Goal: Communication & Community: Answer question/provide support

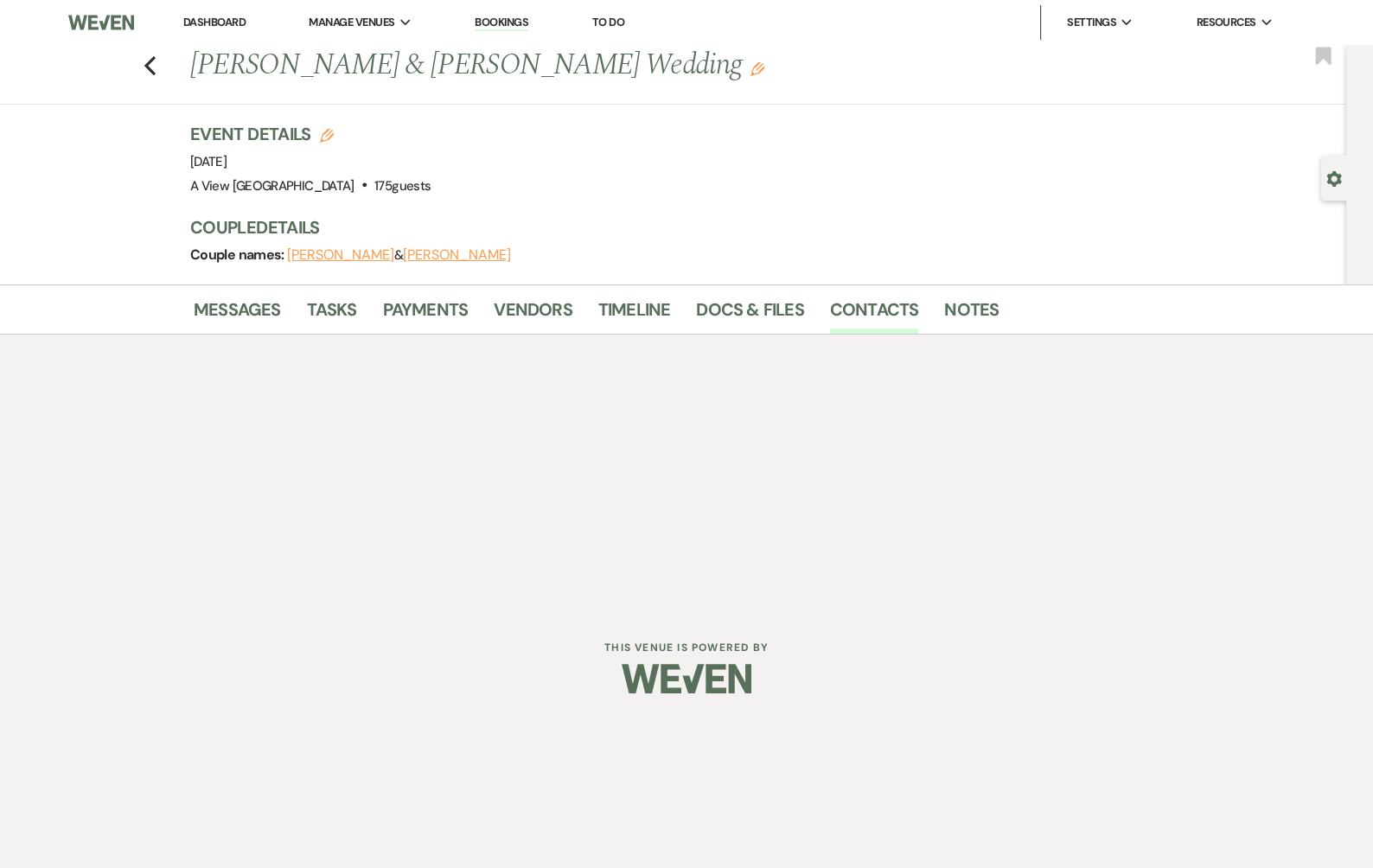
click at [202, 23] on link "Dashboard" at bounding box center [215, 22] width 62 height 15
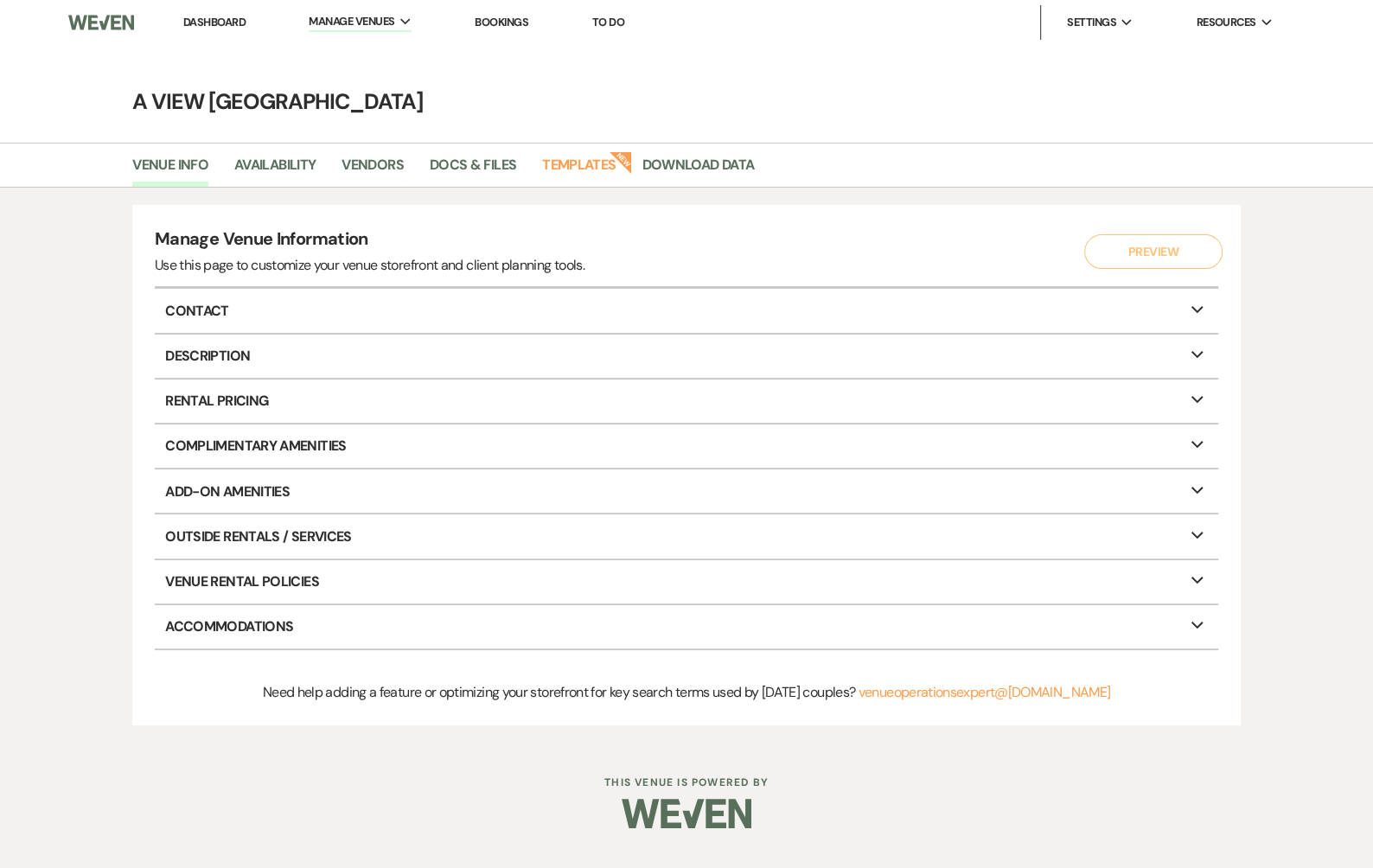
click at [202, 13] on li "Dashboard" at bounding box center [214, 23] width 79 height 35
click at [212, 25] on link "Dashboard" at bounding box center [215, 22] width 62 height 15
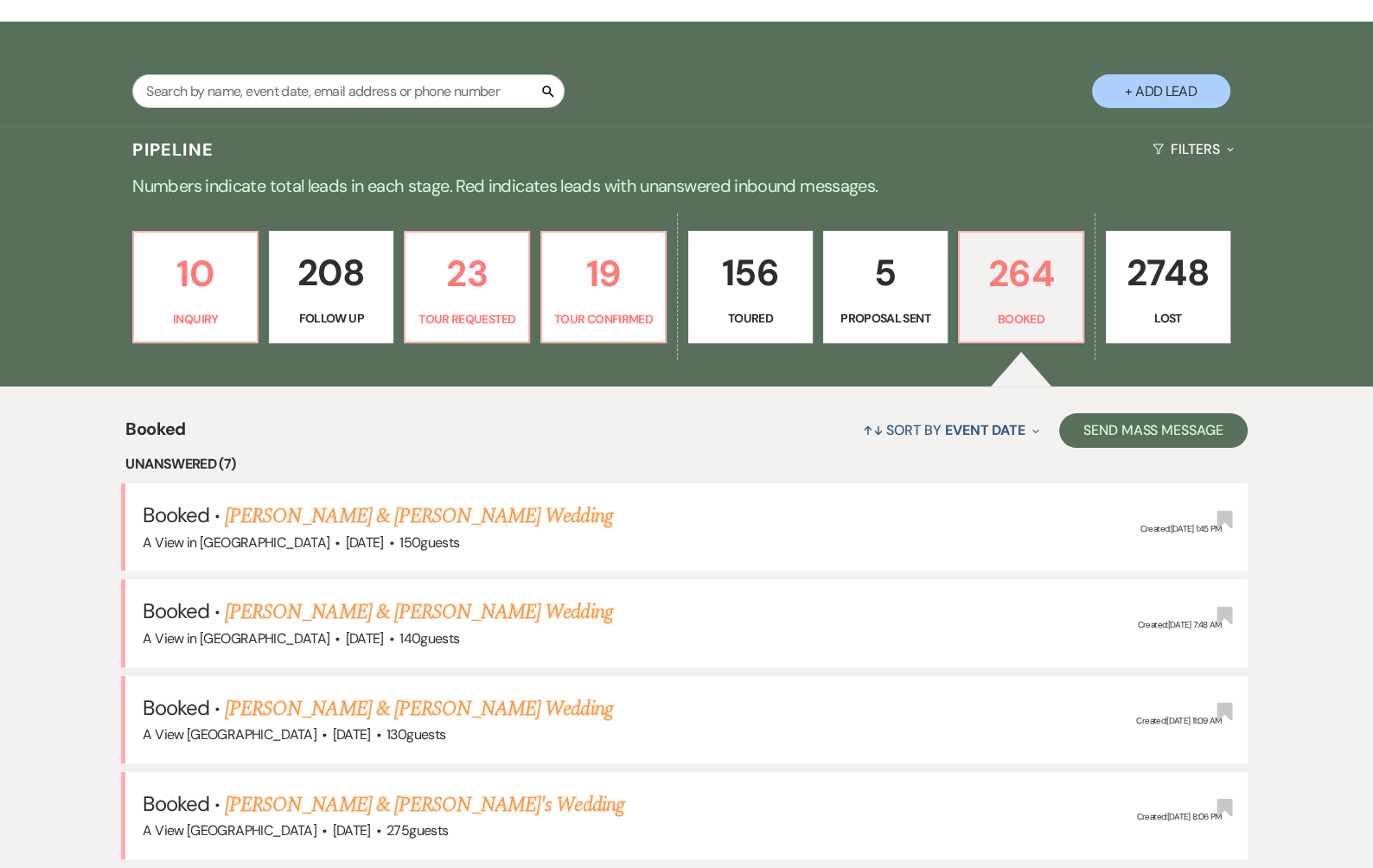
scroll to position [272, 0]
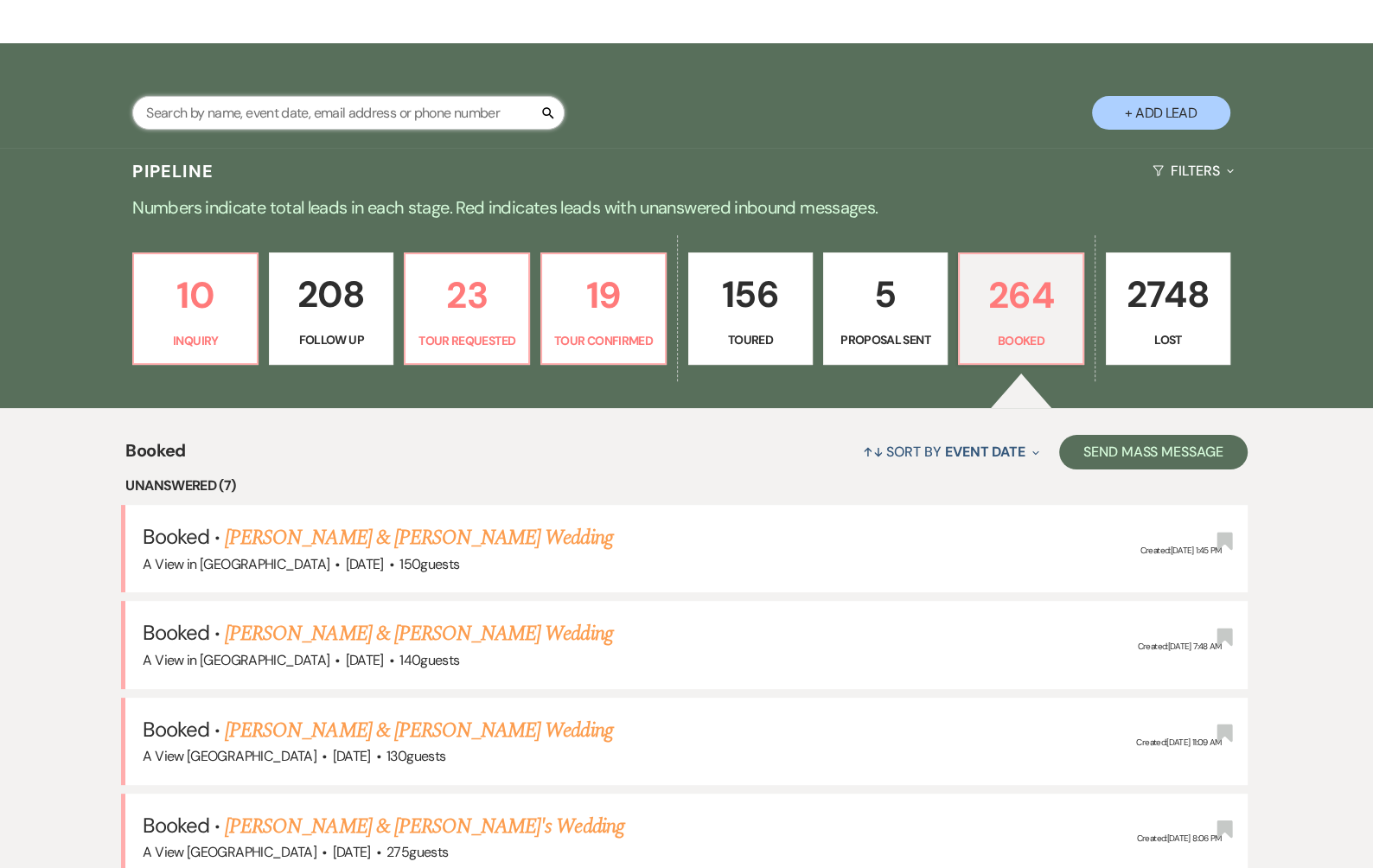
click at [383, 114] on input "text" at bounding box center [348, 112] width 432 height 34
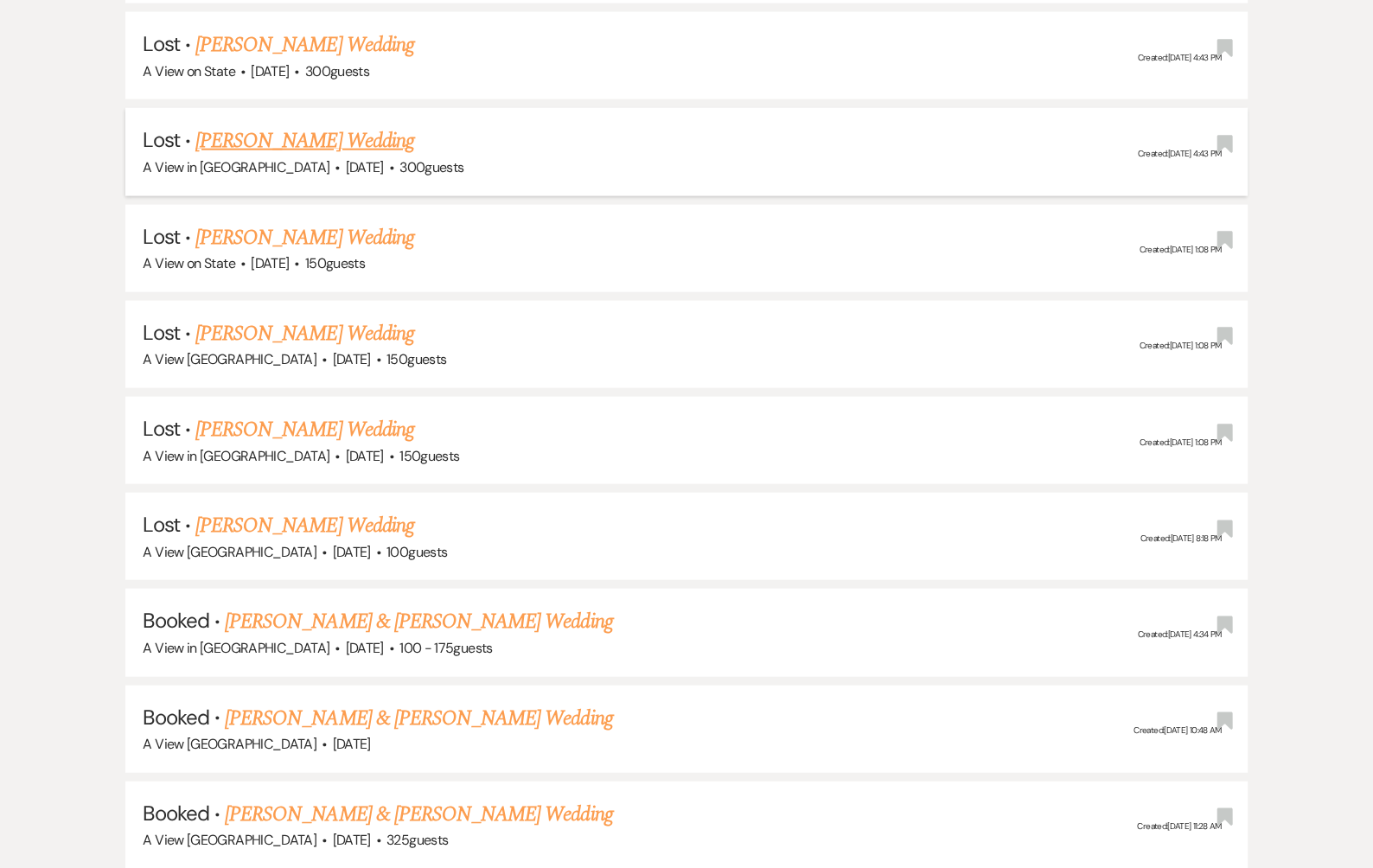
scroll to position [3753, 0]
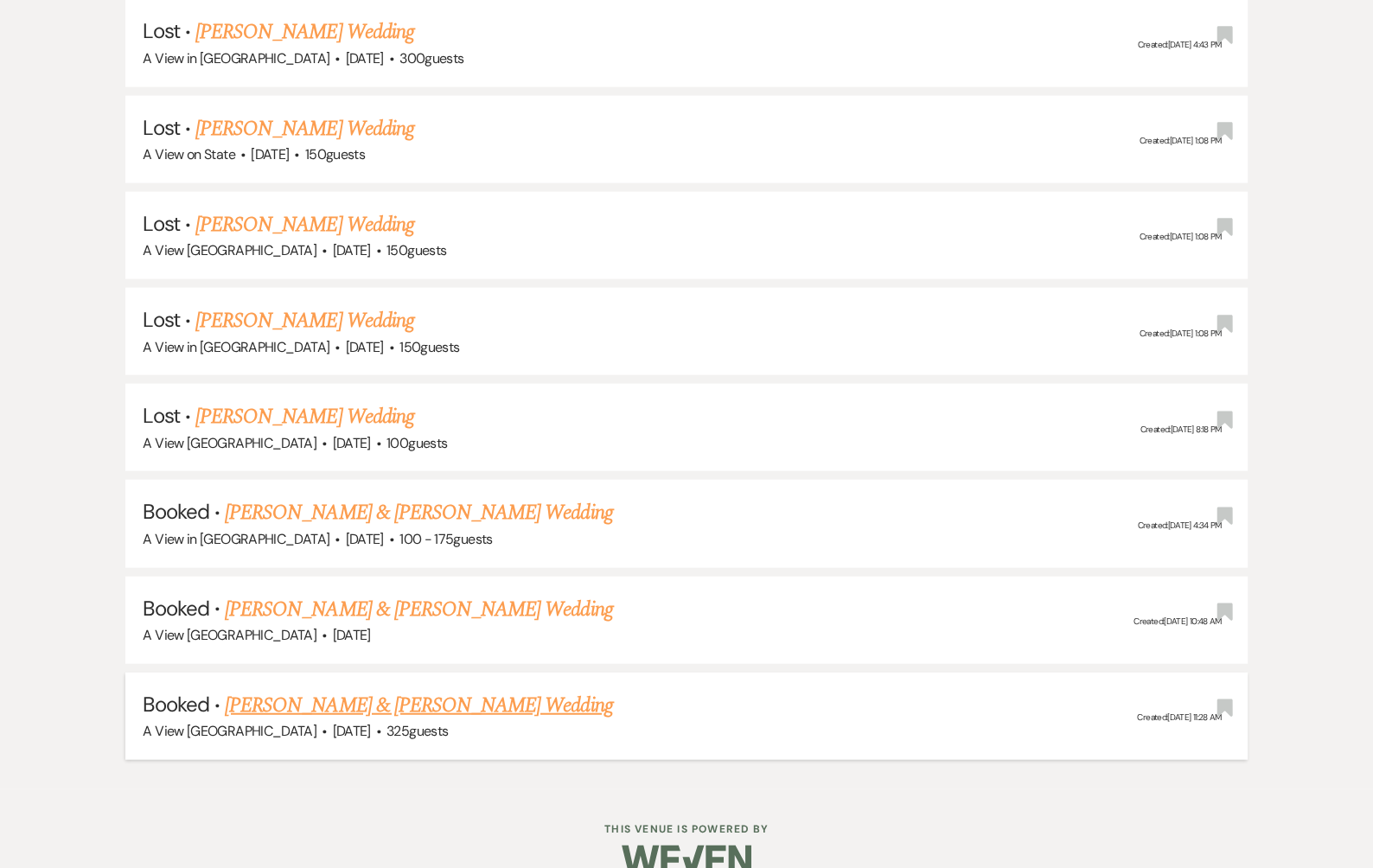
type input "[PERSON_NAME]"
click at [414, 690] on link "[PERSON_NAME] & [PERSON_NAME] Wedding" at bounding box center [418, 706] width 387 height 31
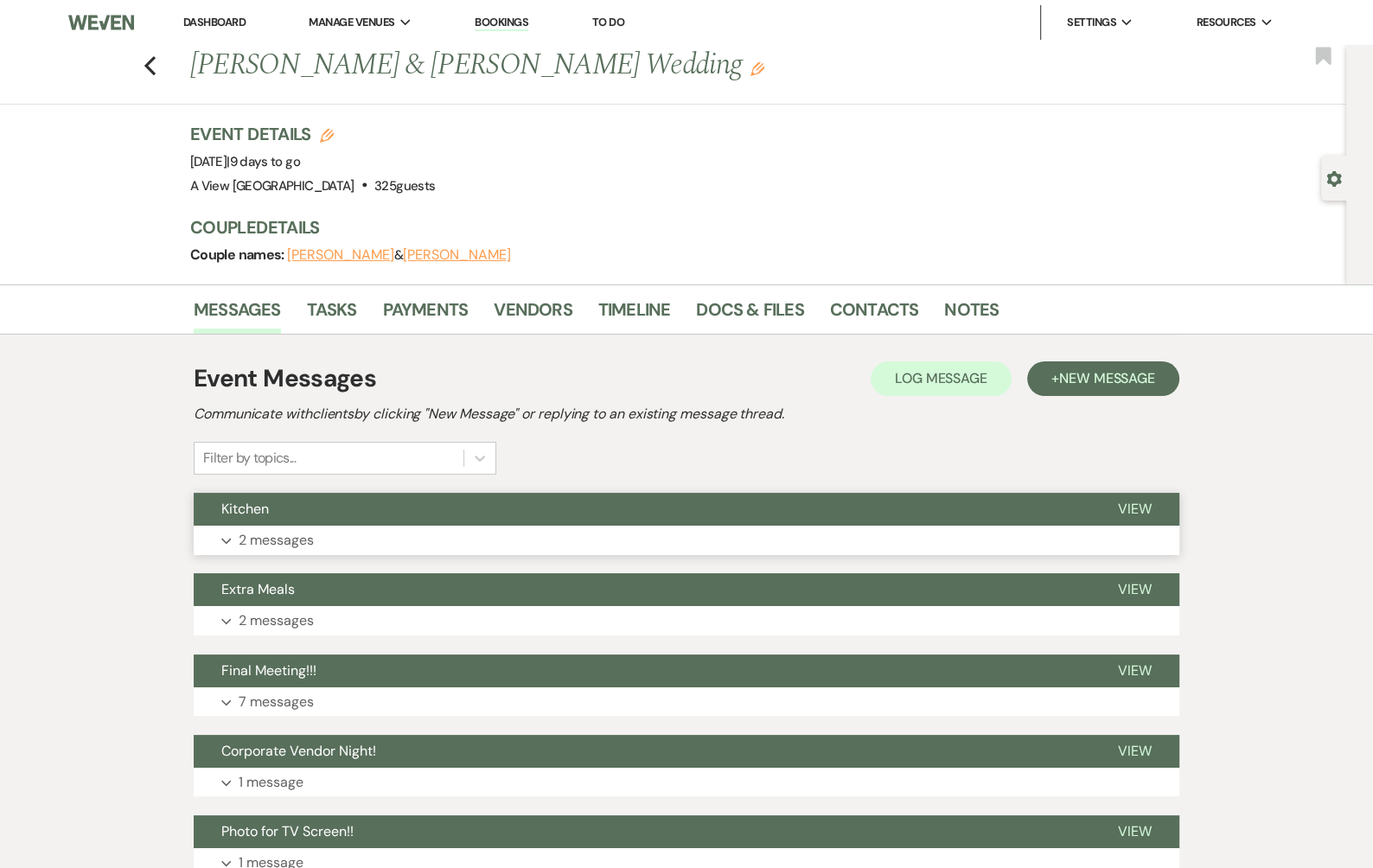
click at [407, 512] on button "Kitchen" at bounding box center [642, 509] width 896 height 33
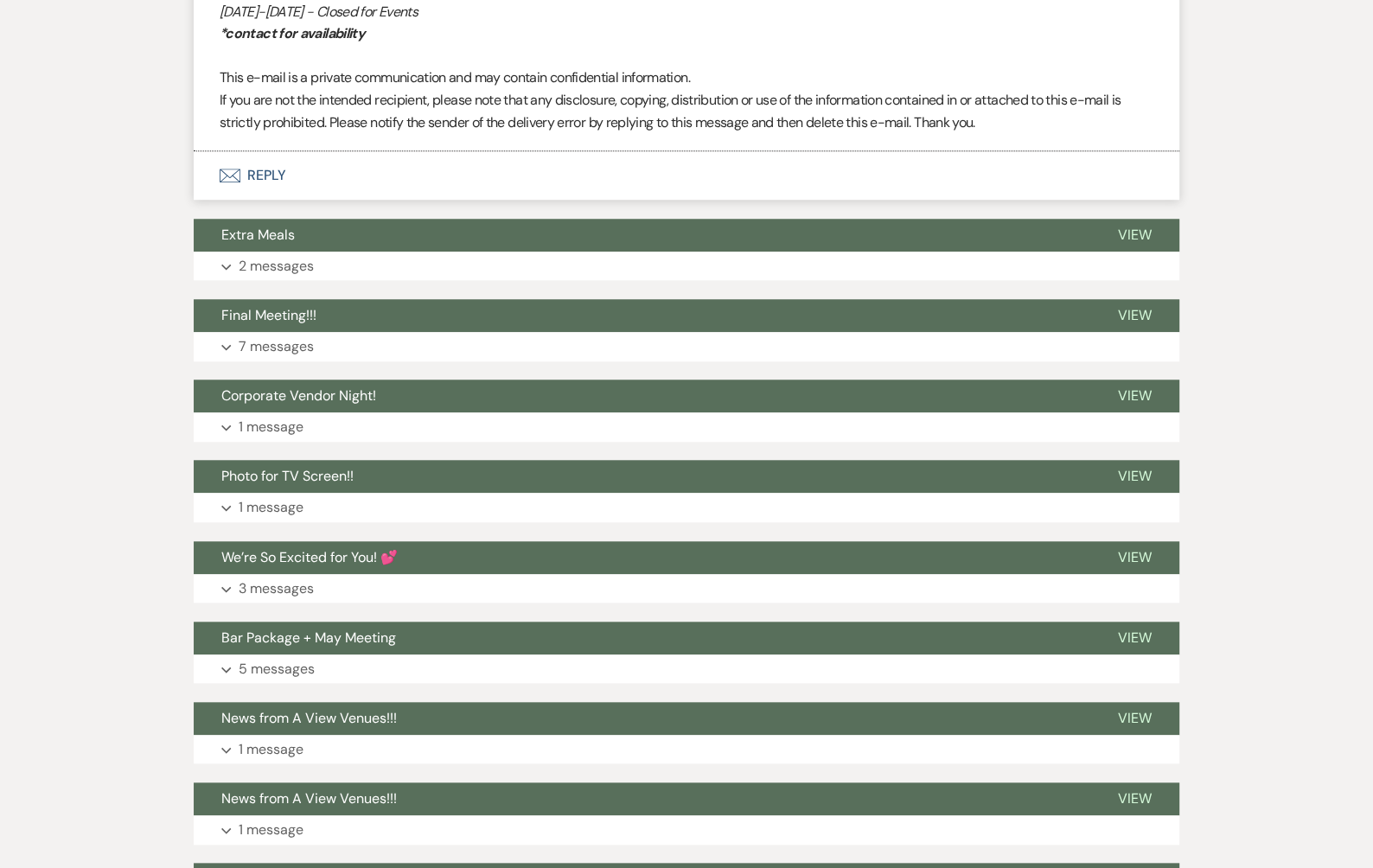
scroll to position [1294, 0]
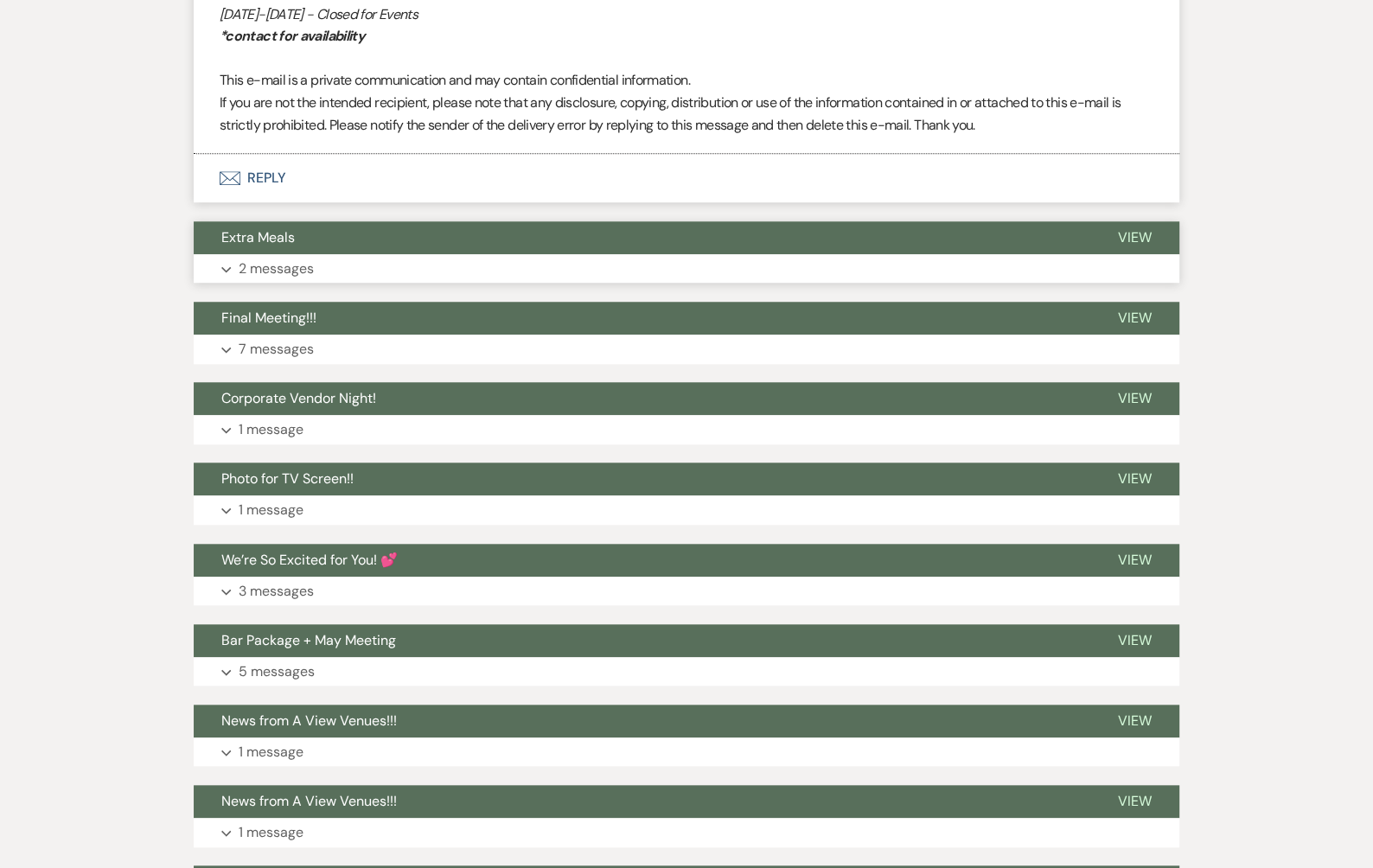
click at [607, 250] on button "Extra Meals" at bounding box center [642, 237] width 896 height 33
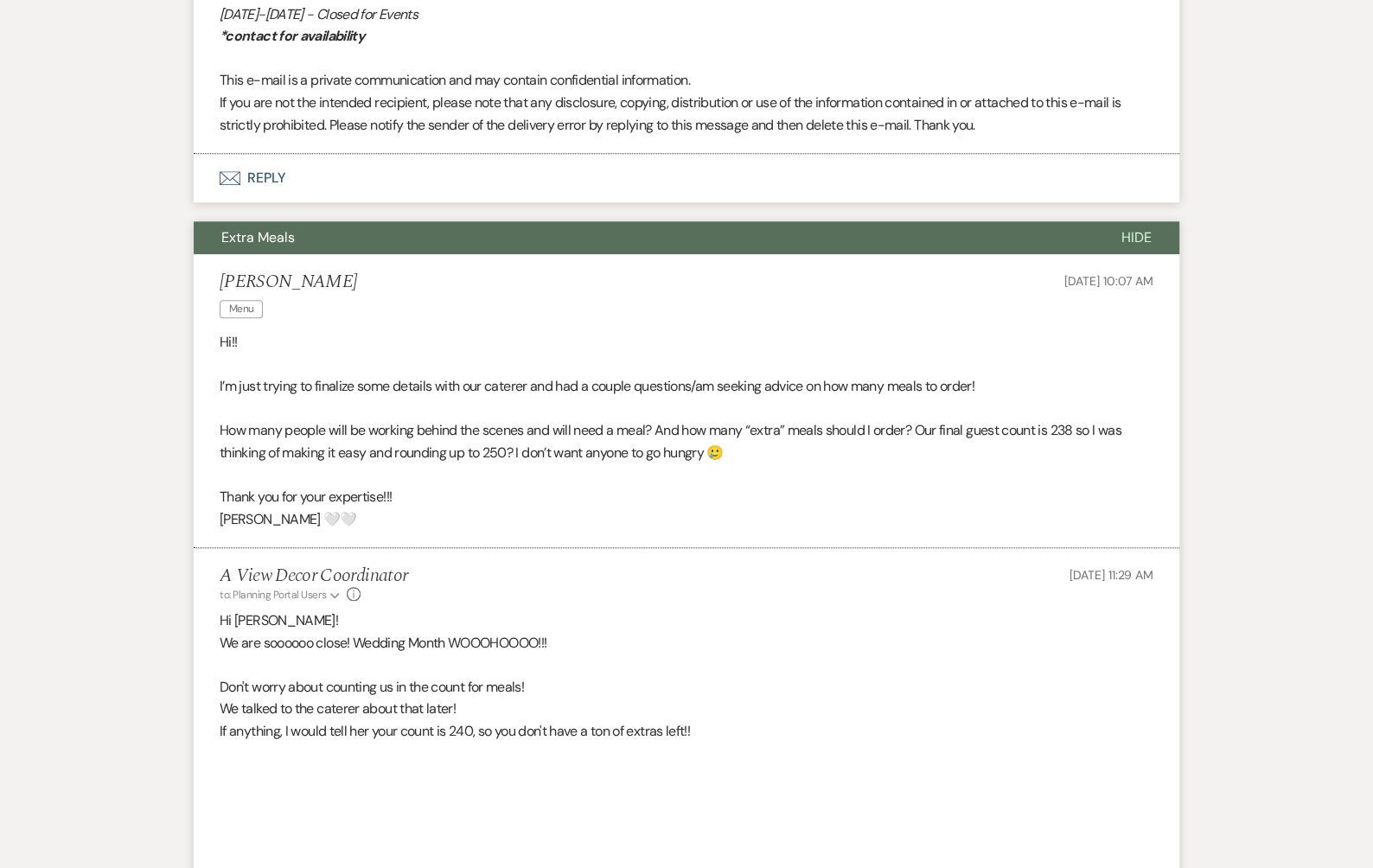
click at [581, 221] on button "Extra Meals" at bounding box center [644, 237] width 900 height 33
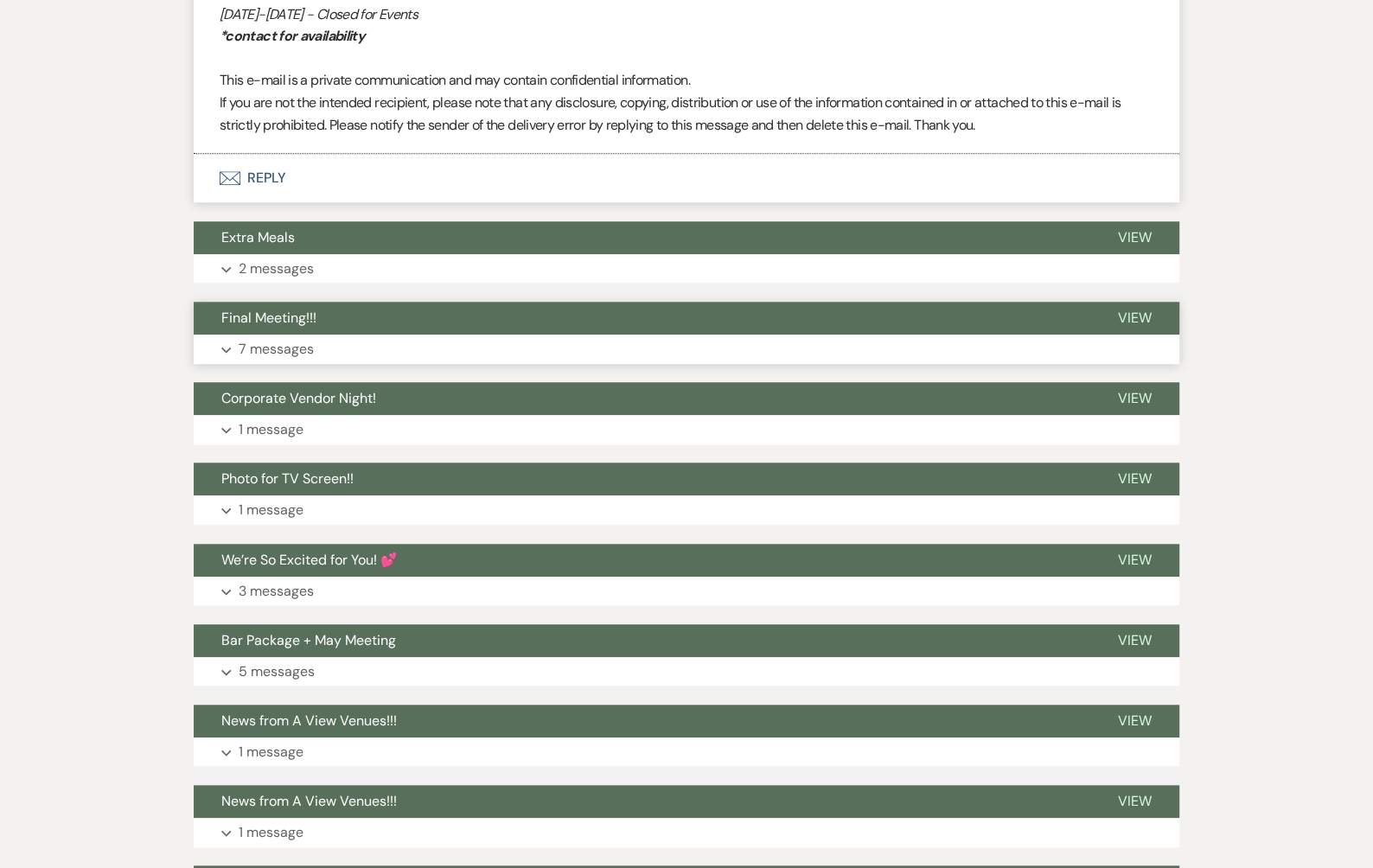
click at [508, 323] on button "Final Meeting!!!" at bounding box center [642, 318] width 896 height 33
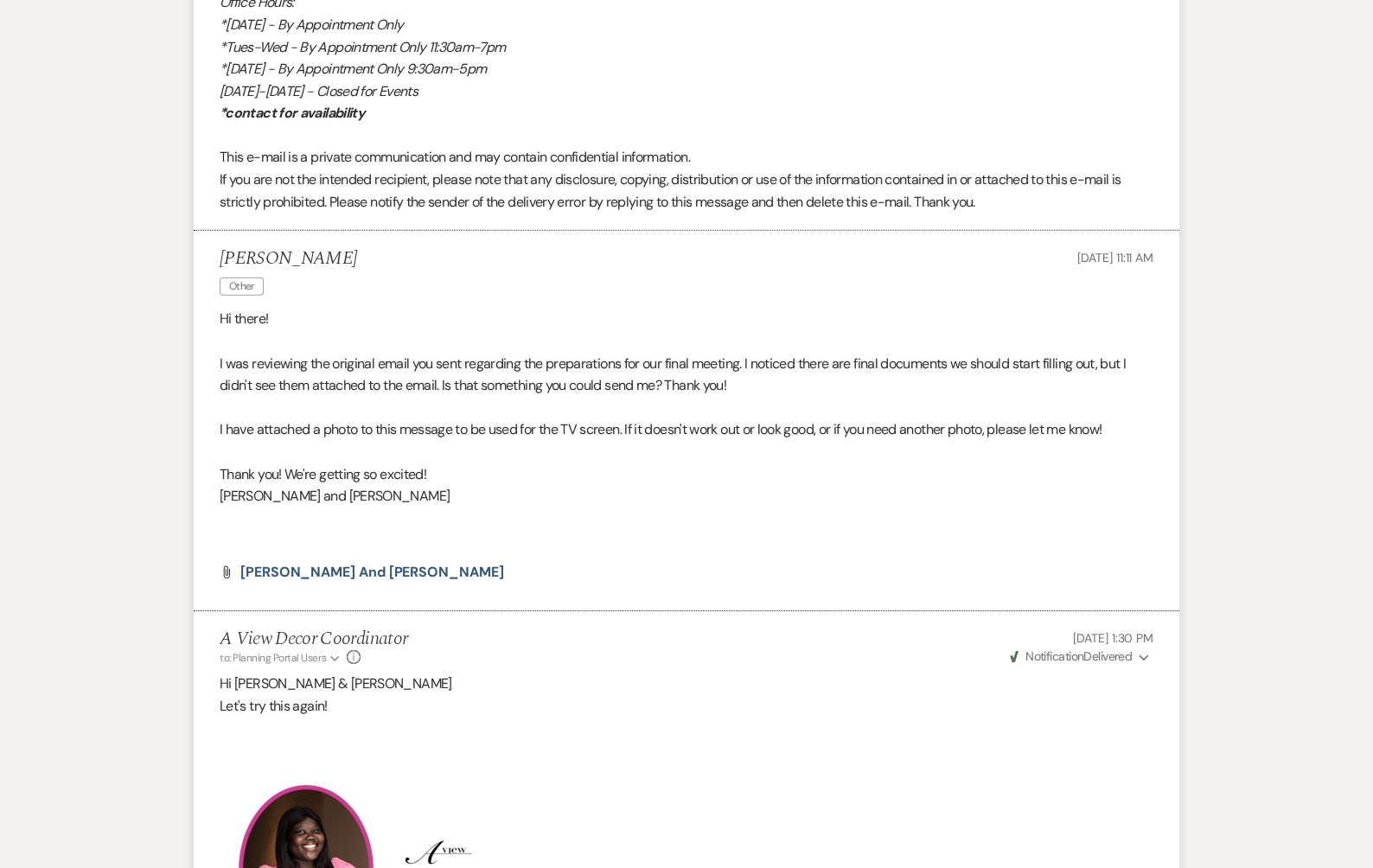
scroll to position [4989, 0]
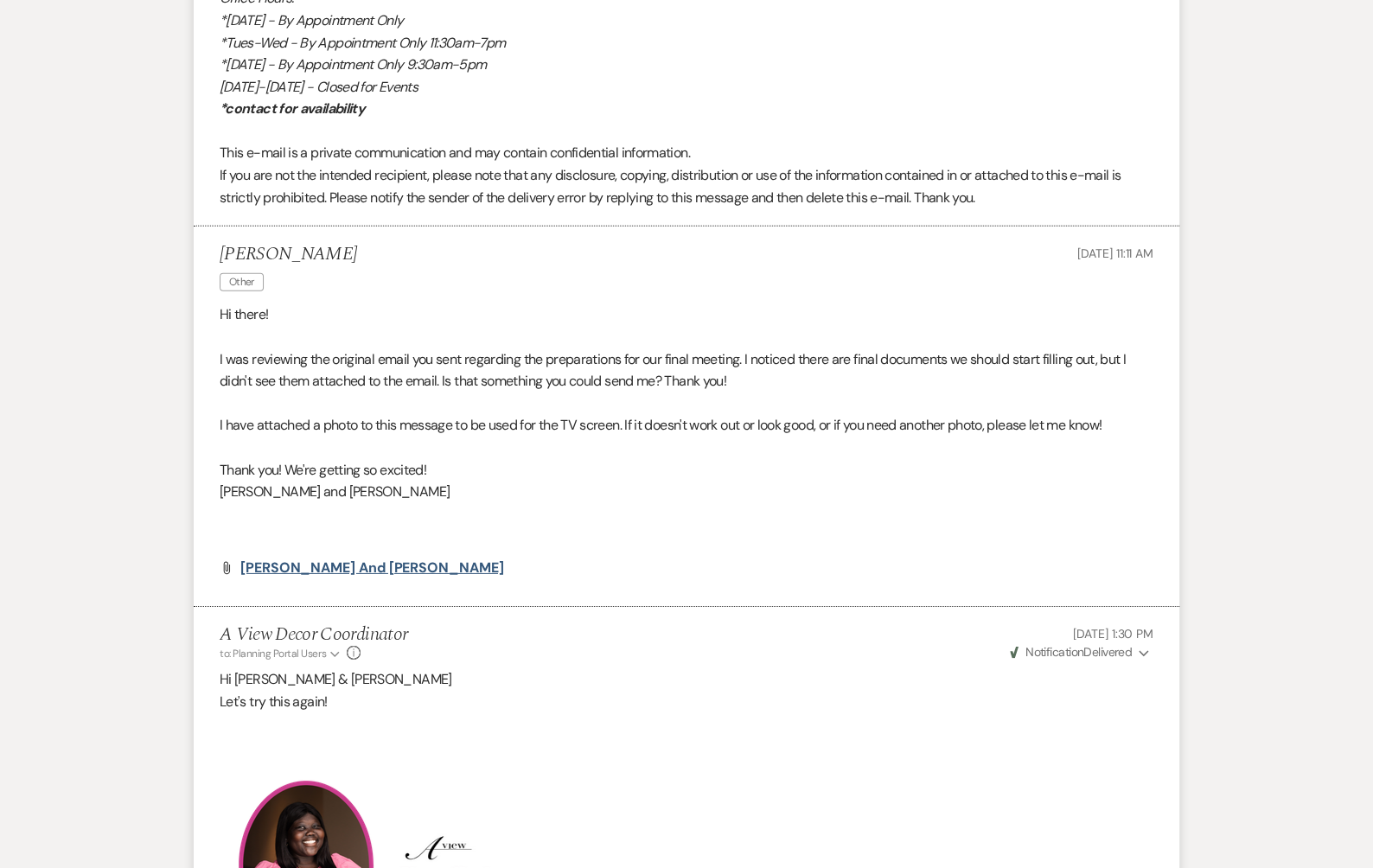
click at [393, 559] on span "[PERSON_NAME] and [PERSON_NAME]" at bounding box center [372, 568] width 264 height 18
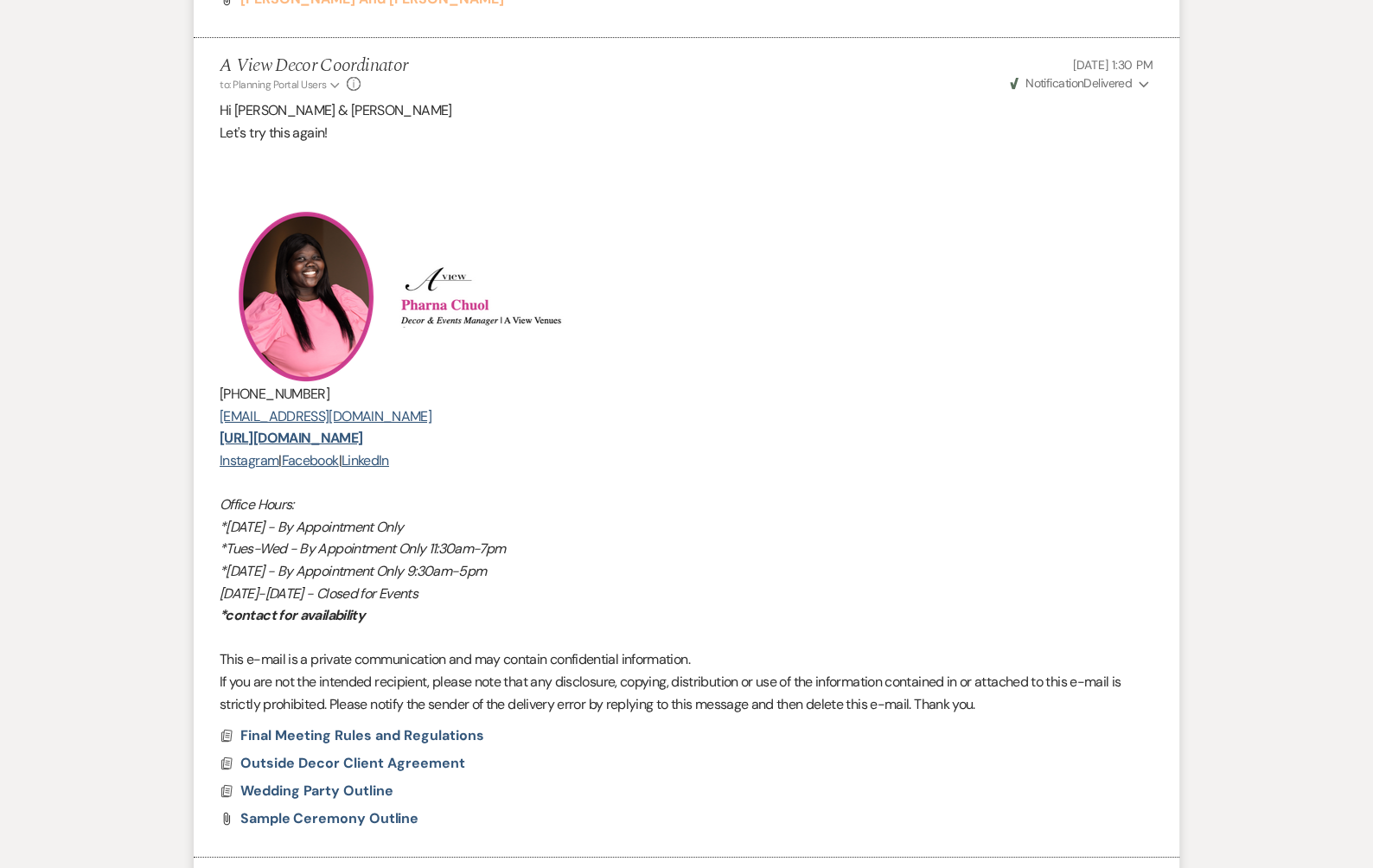
scroll to position [5559, 0]
click at [1146, 78] on icon "Expand" at bounding box center [1143, 82] width 10 height 12
click at [1139, 79] on use "button" at bounding box center [1143, 82] width 9 height 6
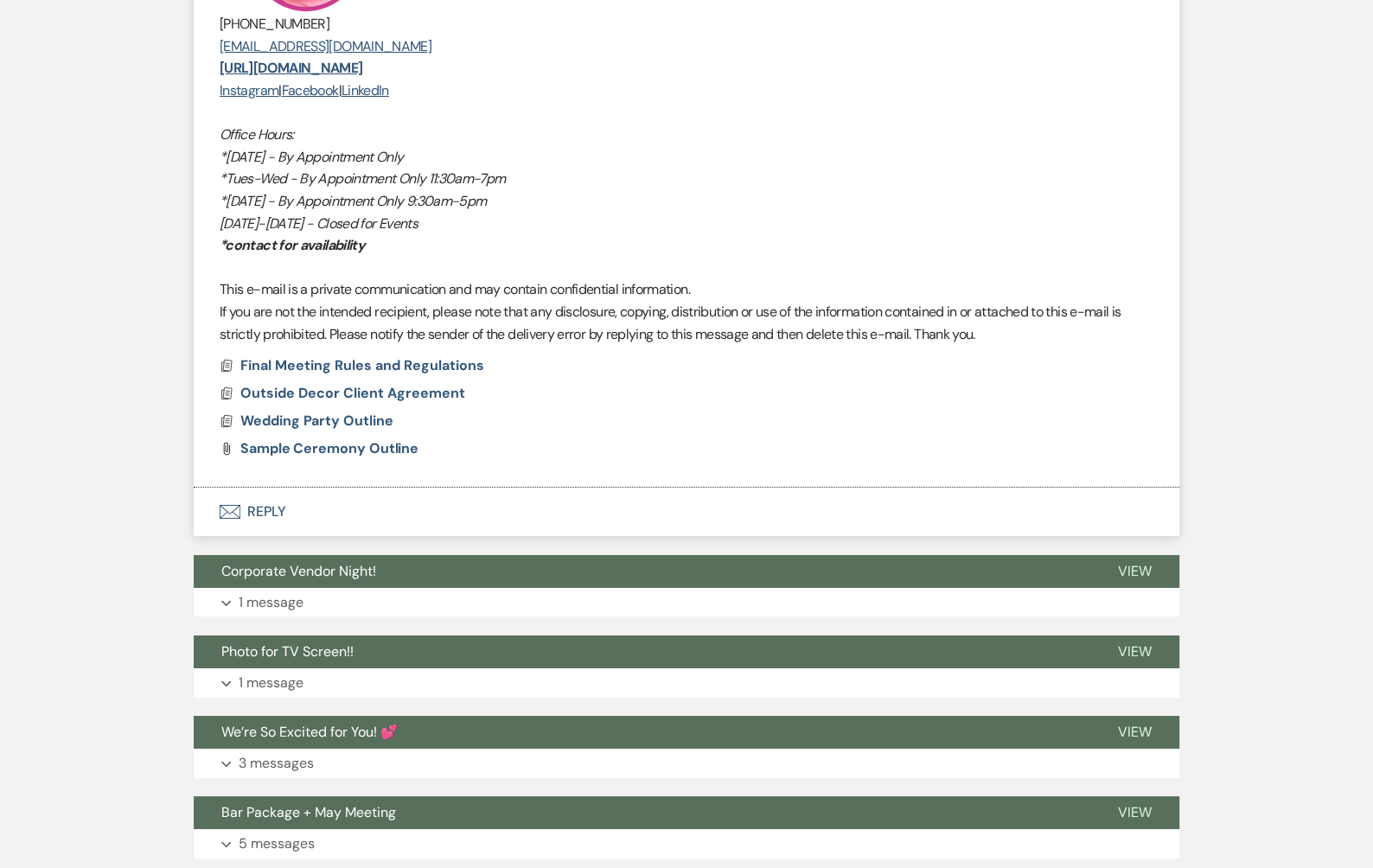
click at [331, 508] on button "Envelope Reply" at bounding box center [686, 511] width 985 height 48
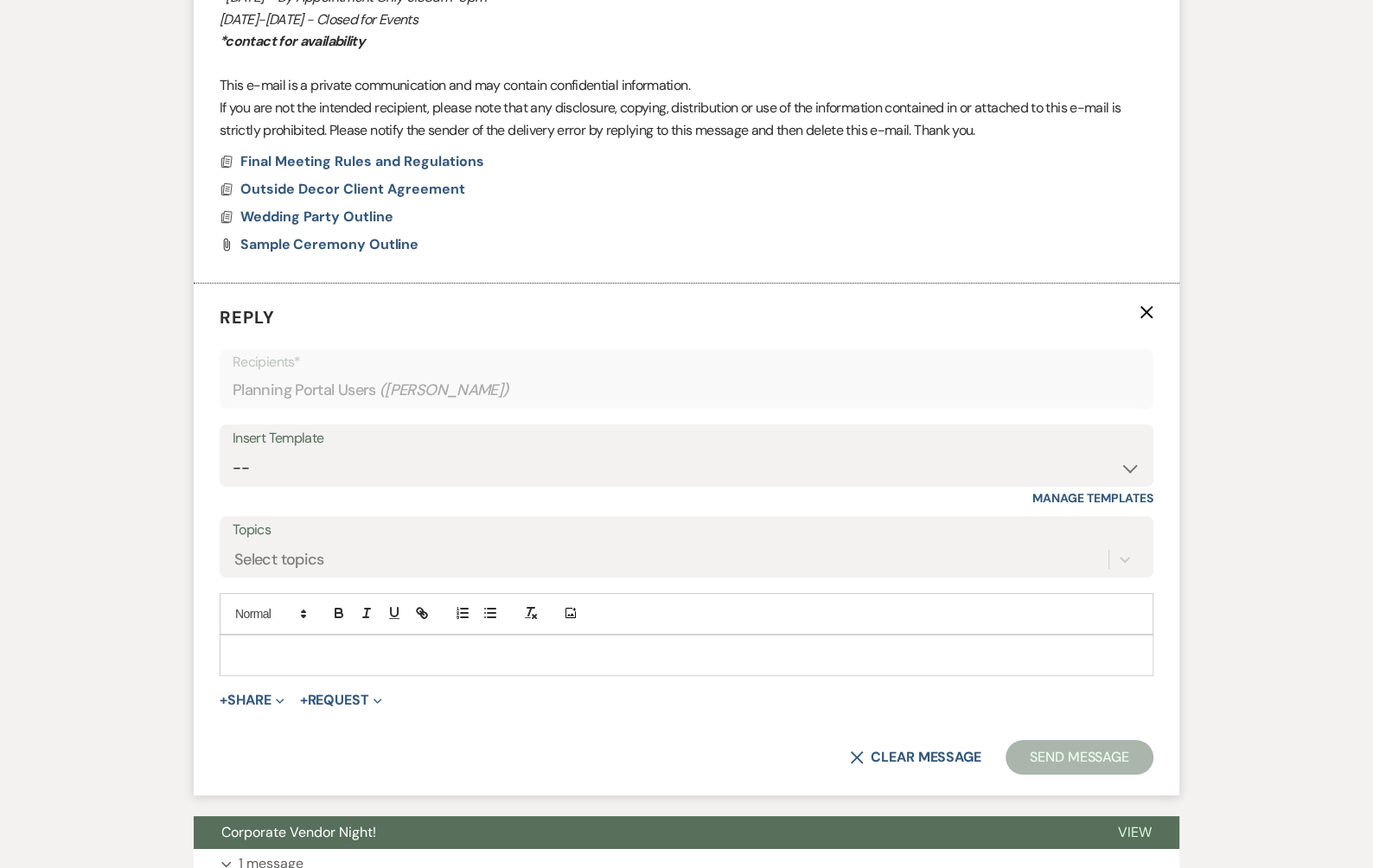
scroll to position [6154, 0]
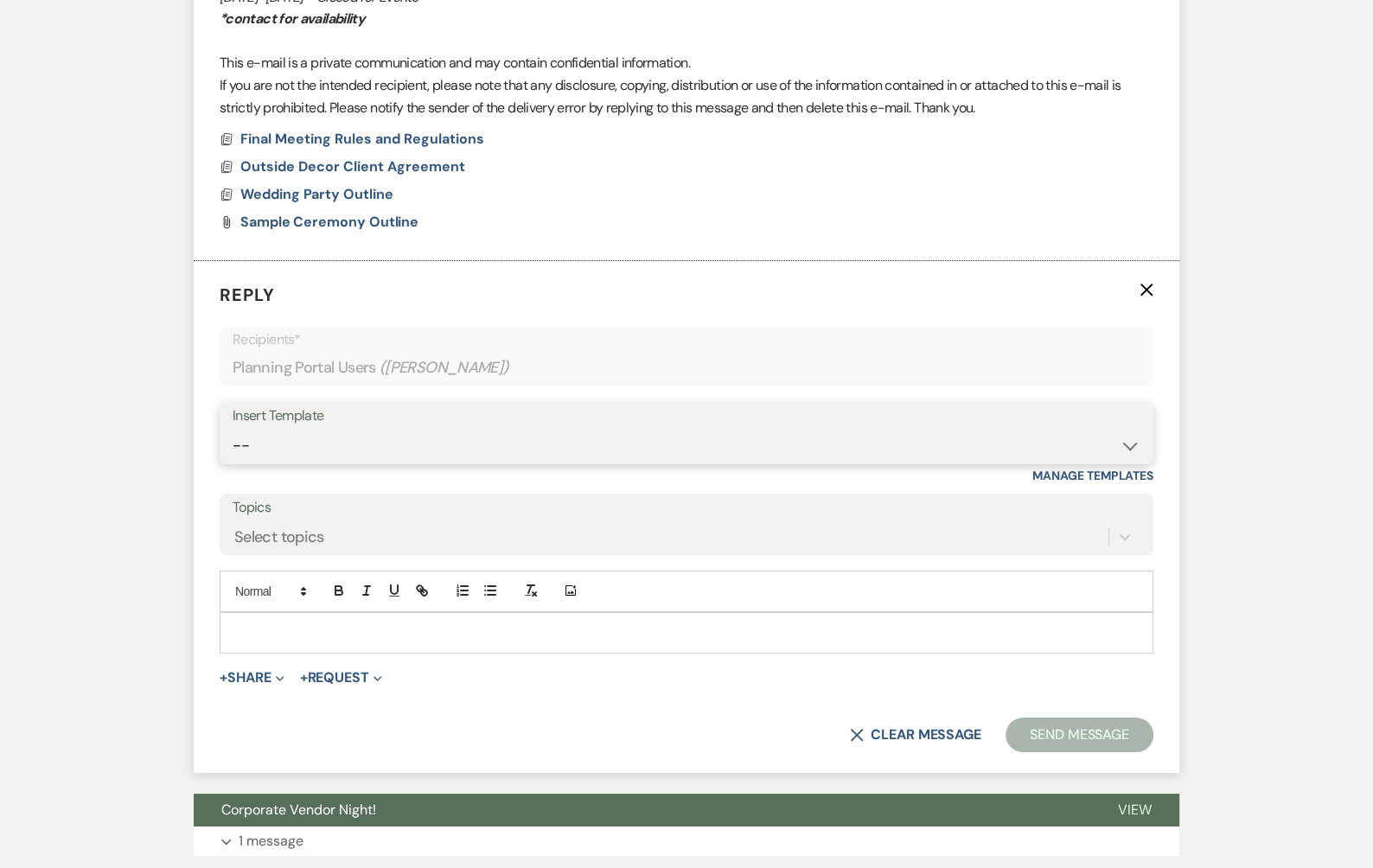
click at [389, 435] on select "-- Tour Confirmation Contract (Pre-Booked Leads) Out of office Inquiry Email Al…" at bounding box center [686, 445] width 907 height 34
select select "3373"
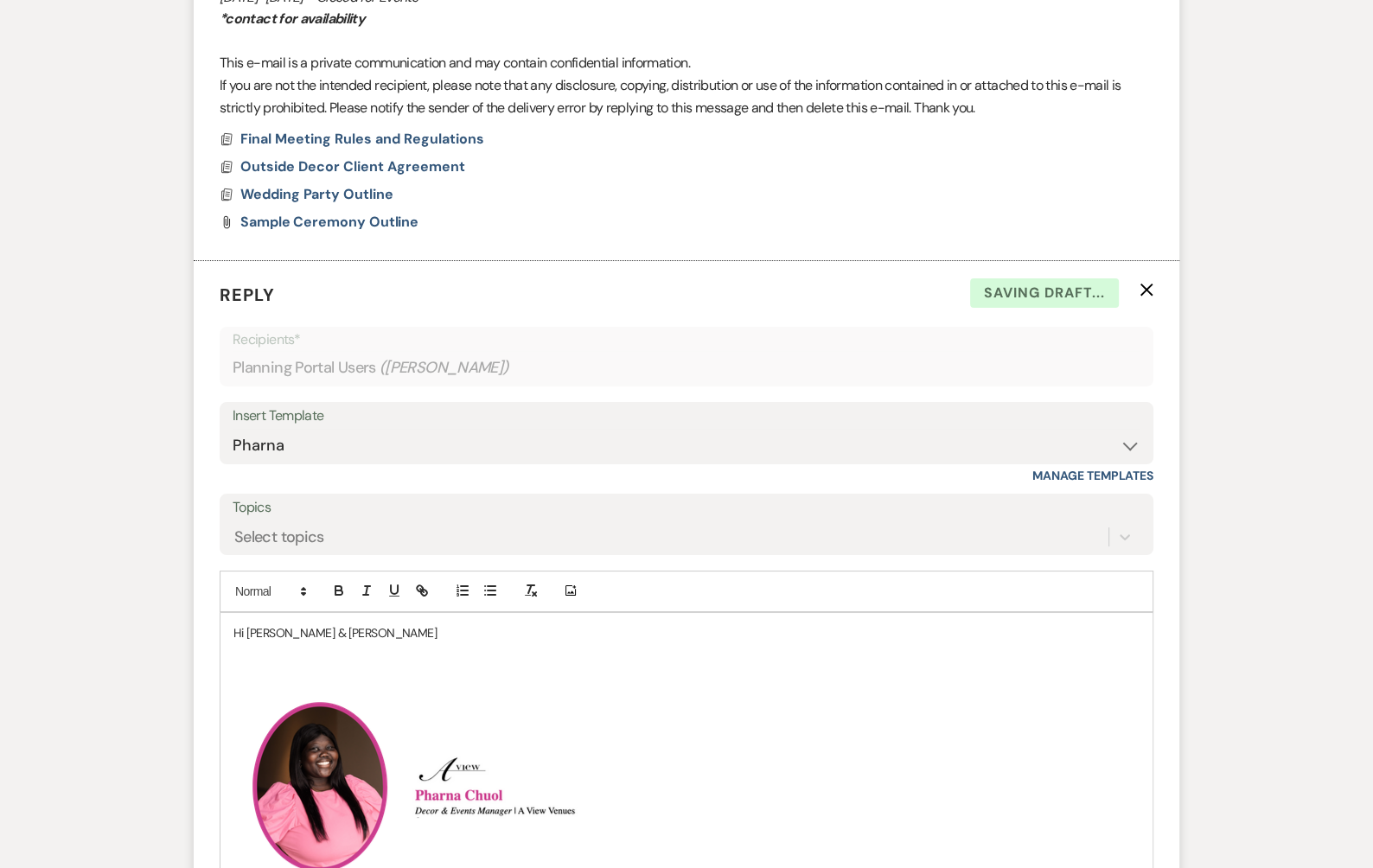
click at [336, 625] on p "Hi [PERSON_NAME] & [PERSON_NAME]" at bounding box center [686, 633] width 906 height 19
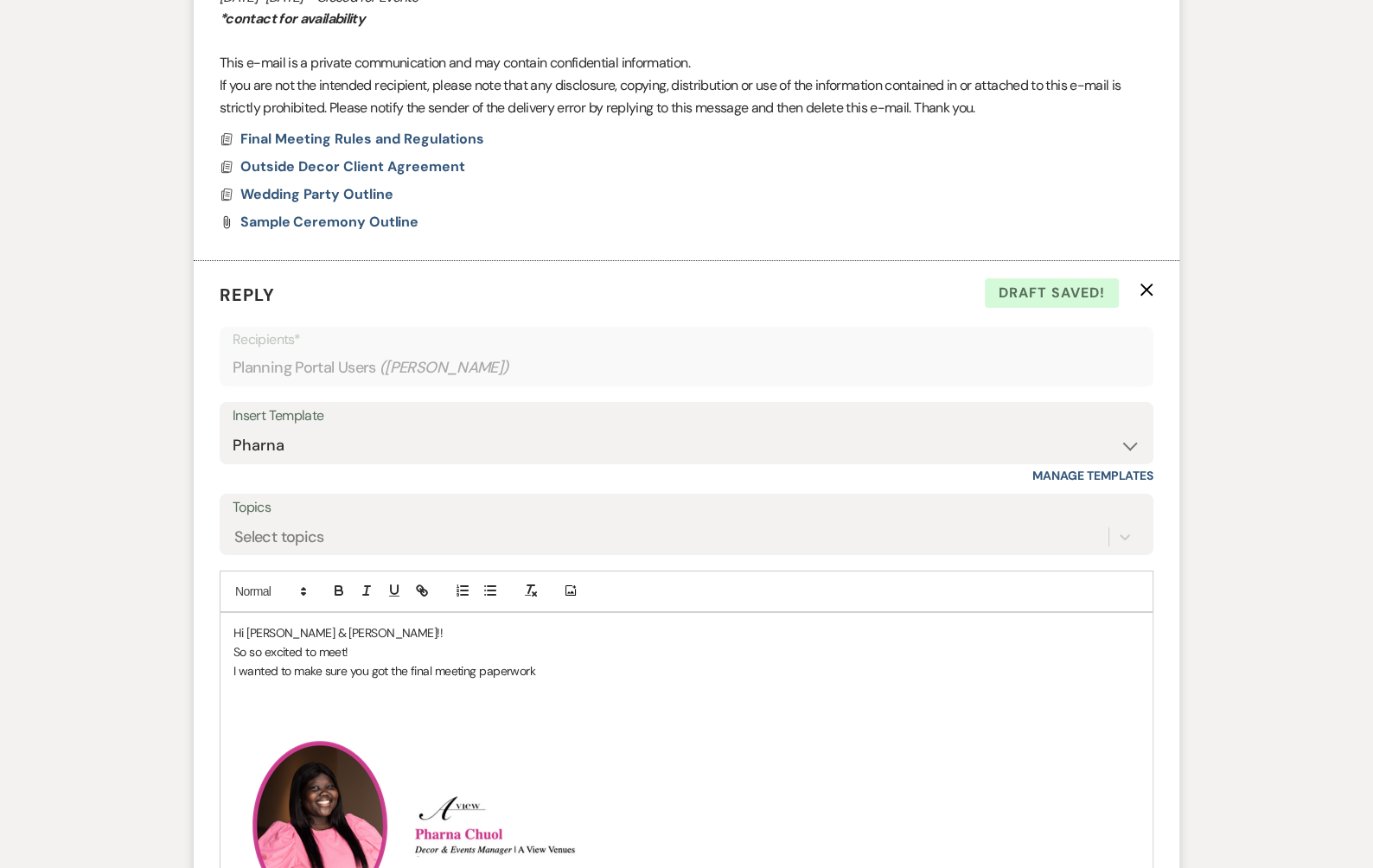
click at [554, 665] on p "I wanted to make sure you got the final meeting paperwork" at bounding box center [686, 670] width 906 height 19
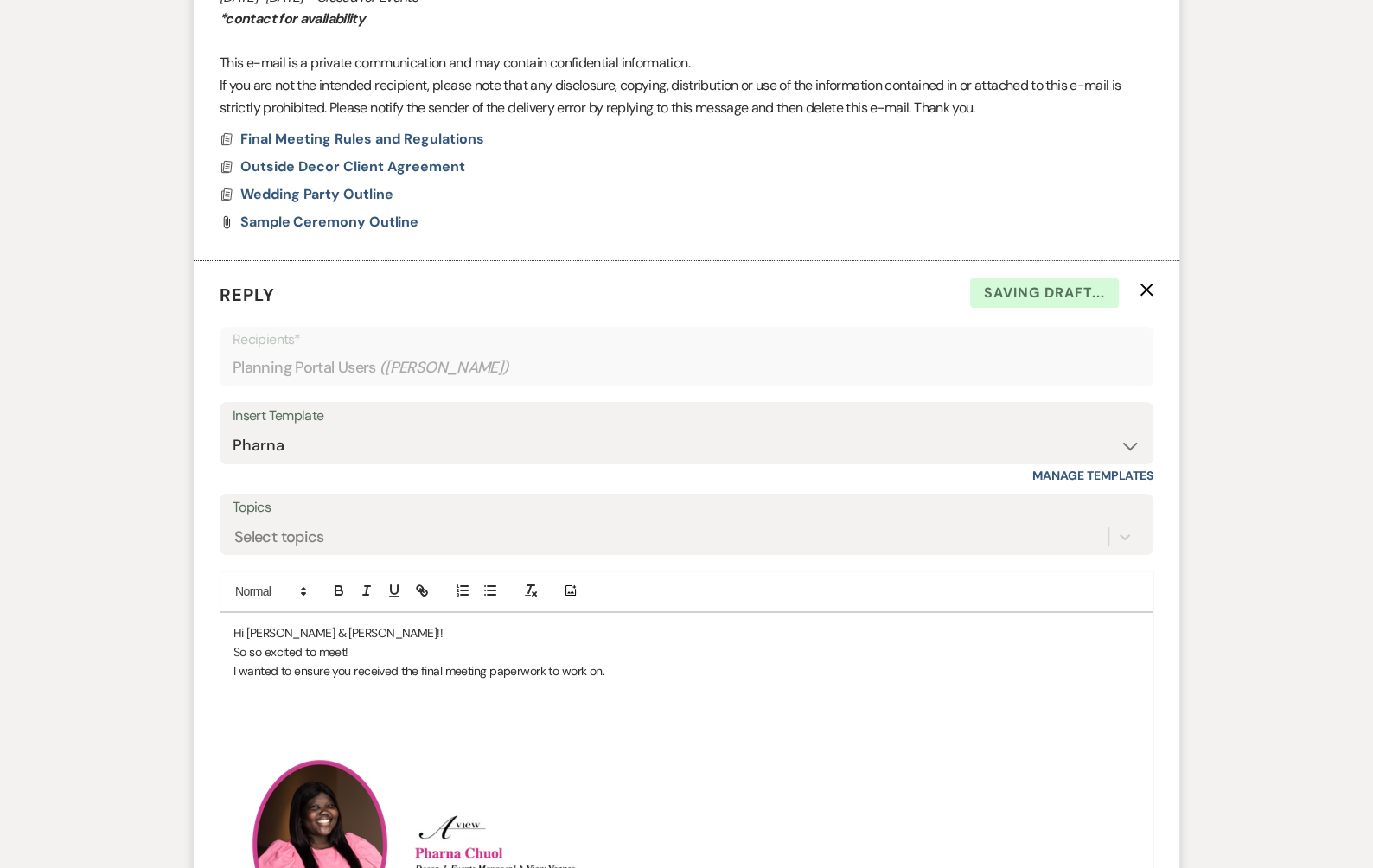
click at [610, 673] on p "I wanted to ensure you received the final meeting paperwork to work on." at bounding box center [686, 670] width 906 height 19
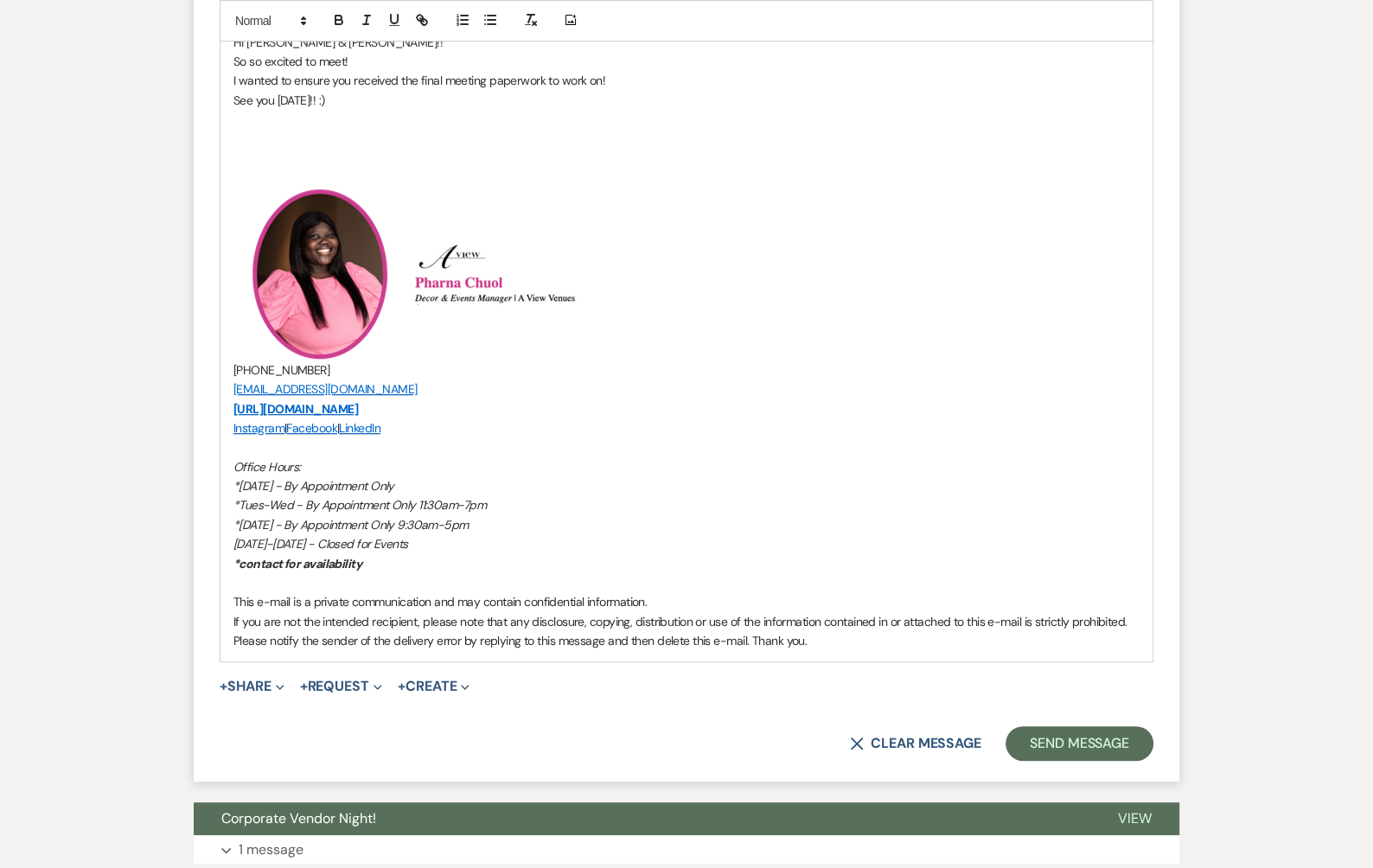
scroll to position [6781, 0]
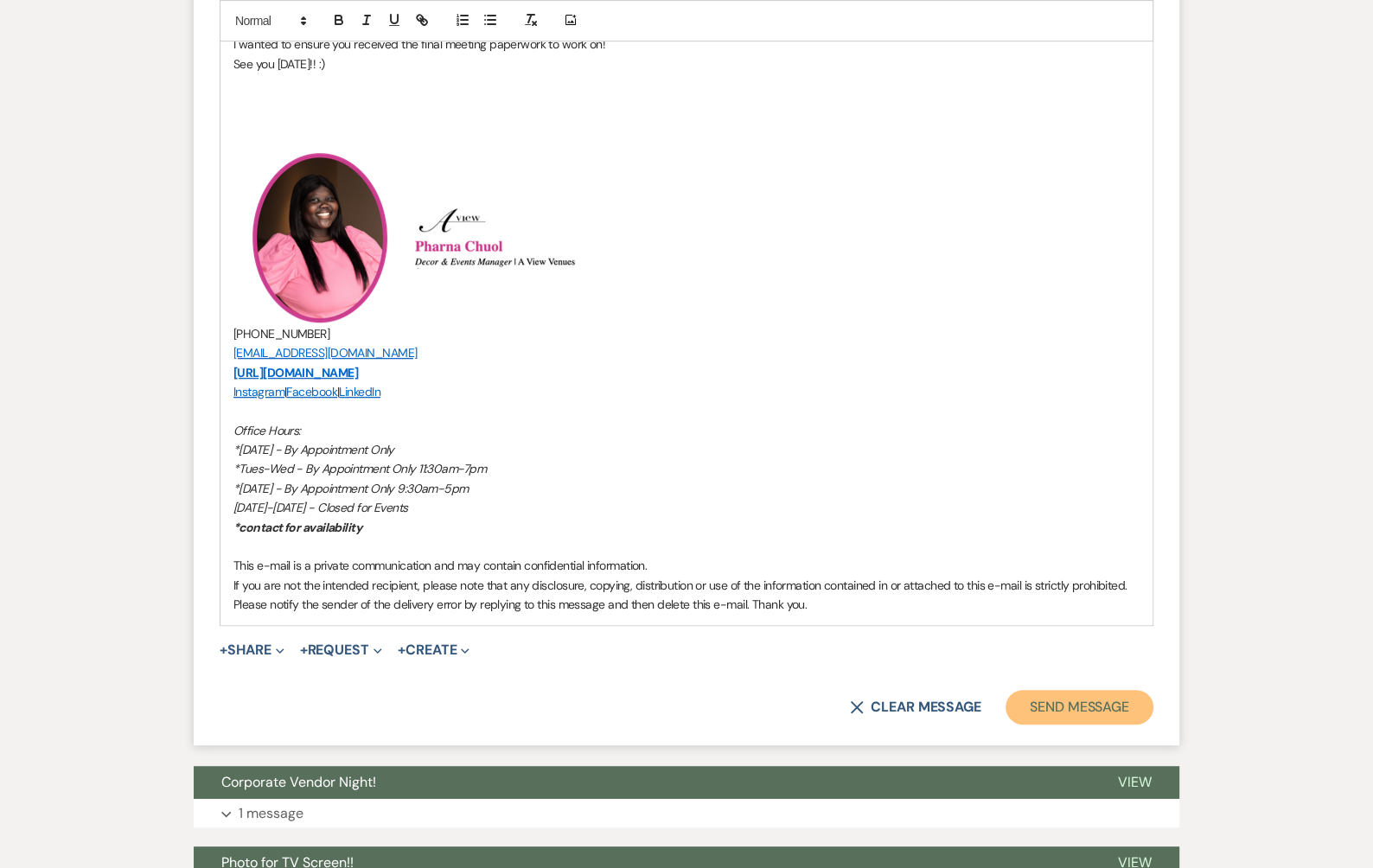
click at [1082, 699] on button "Send Message" at bounding box center [1079, 707] width 148 height 35
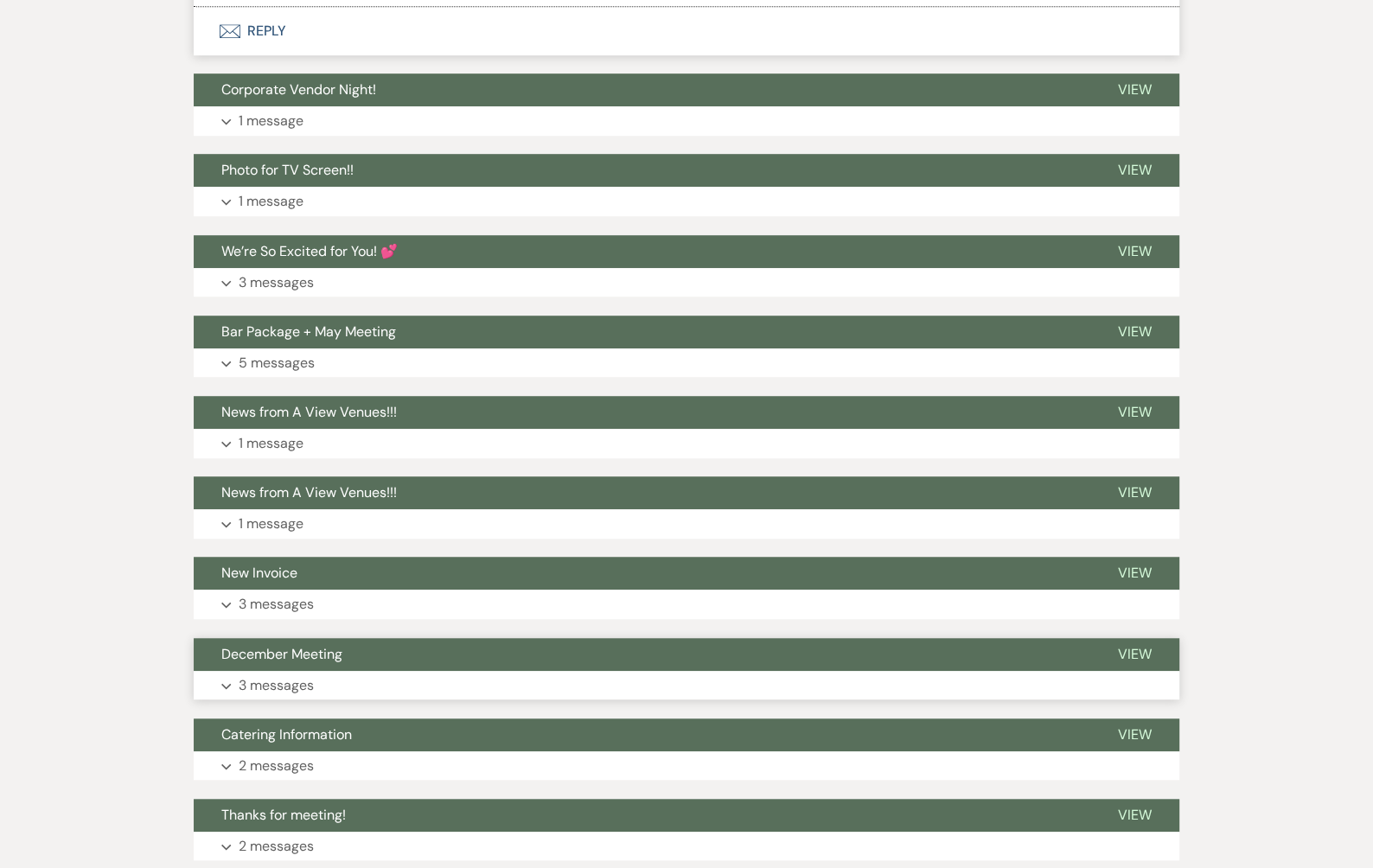
scroll to position [7175, 0]
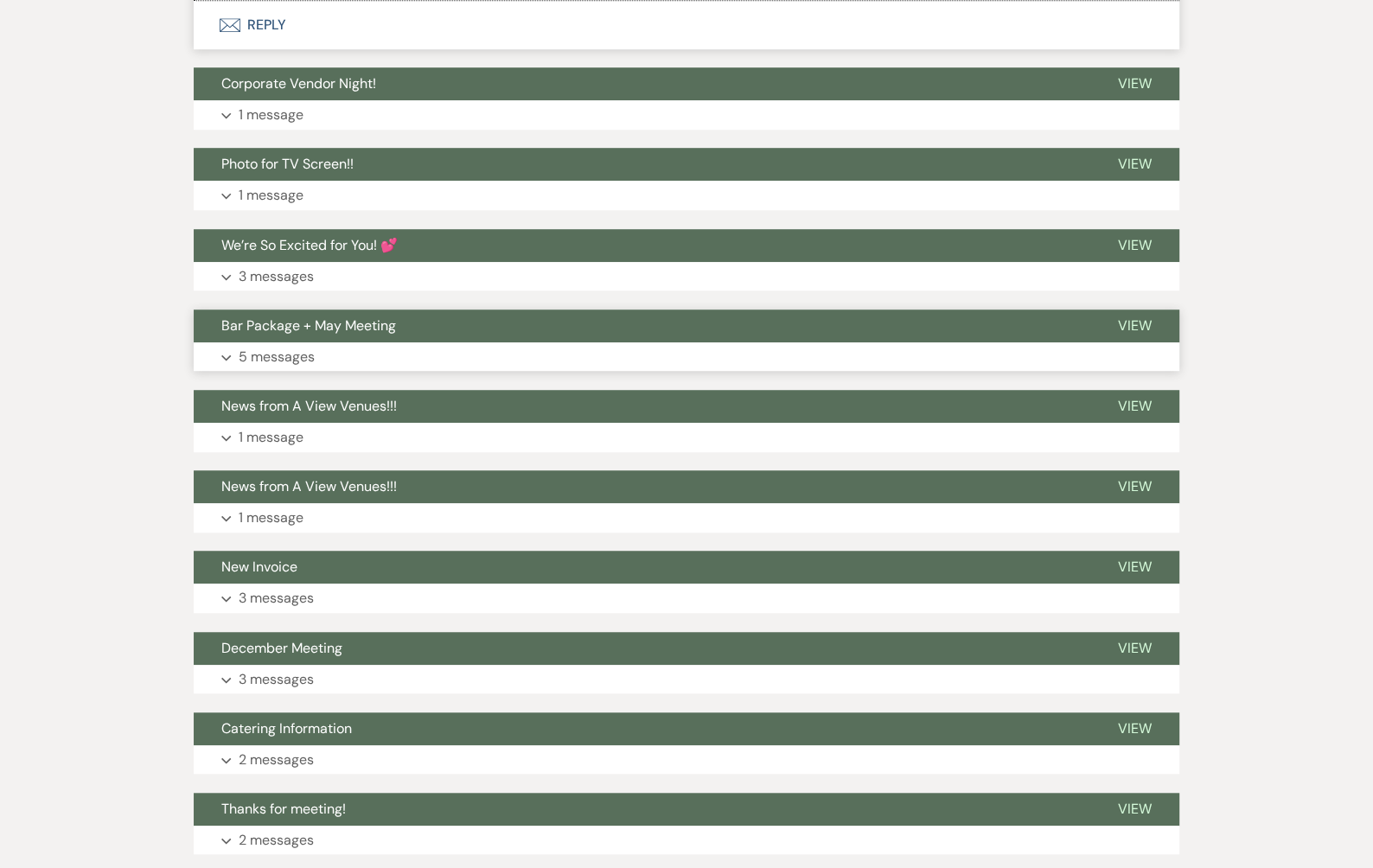
click at [357, 342] on button "Expand 5 messages" at bounding box center [686, 357] width 985 height 29
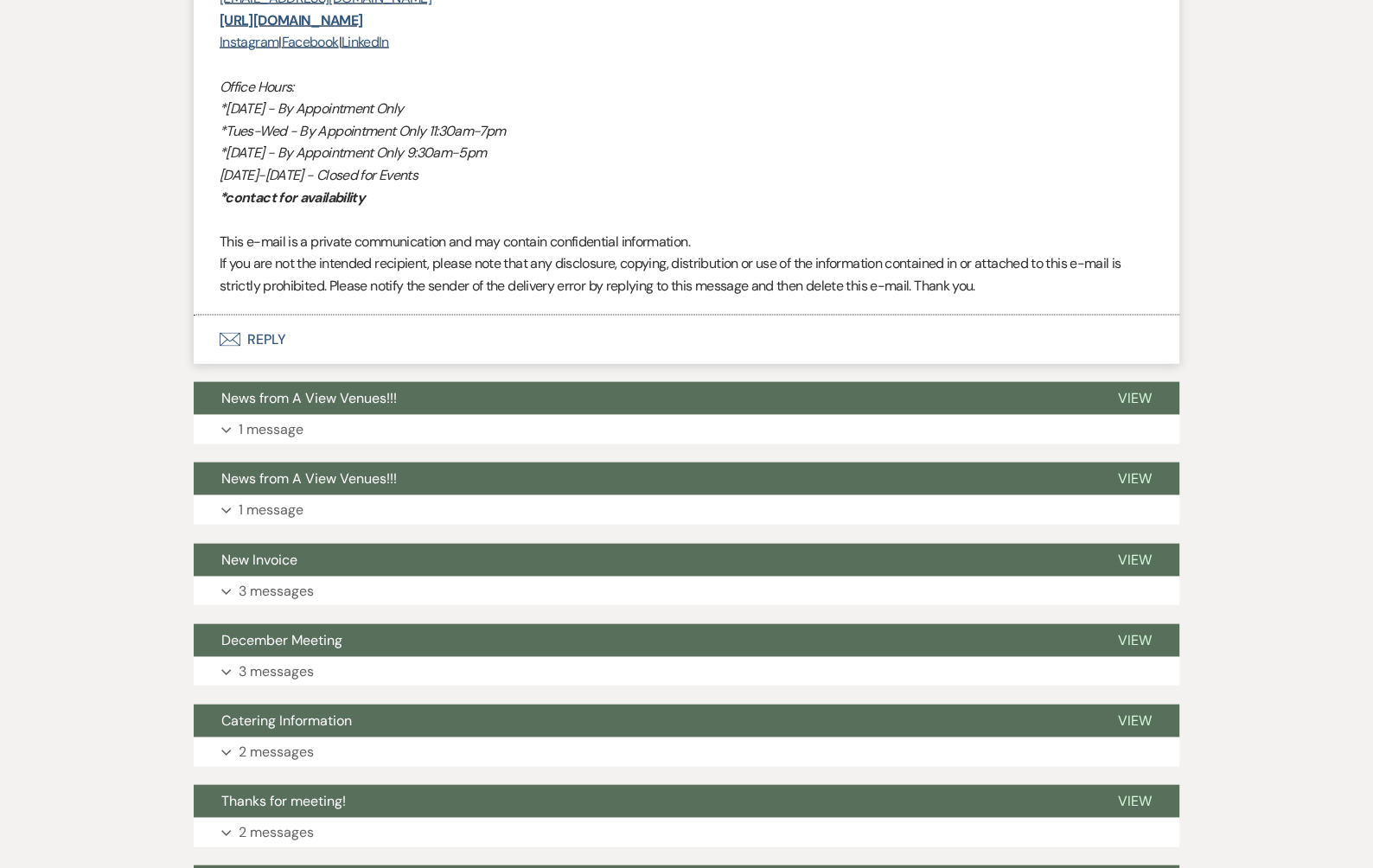
scroll to position [9579, 0]
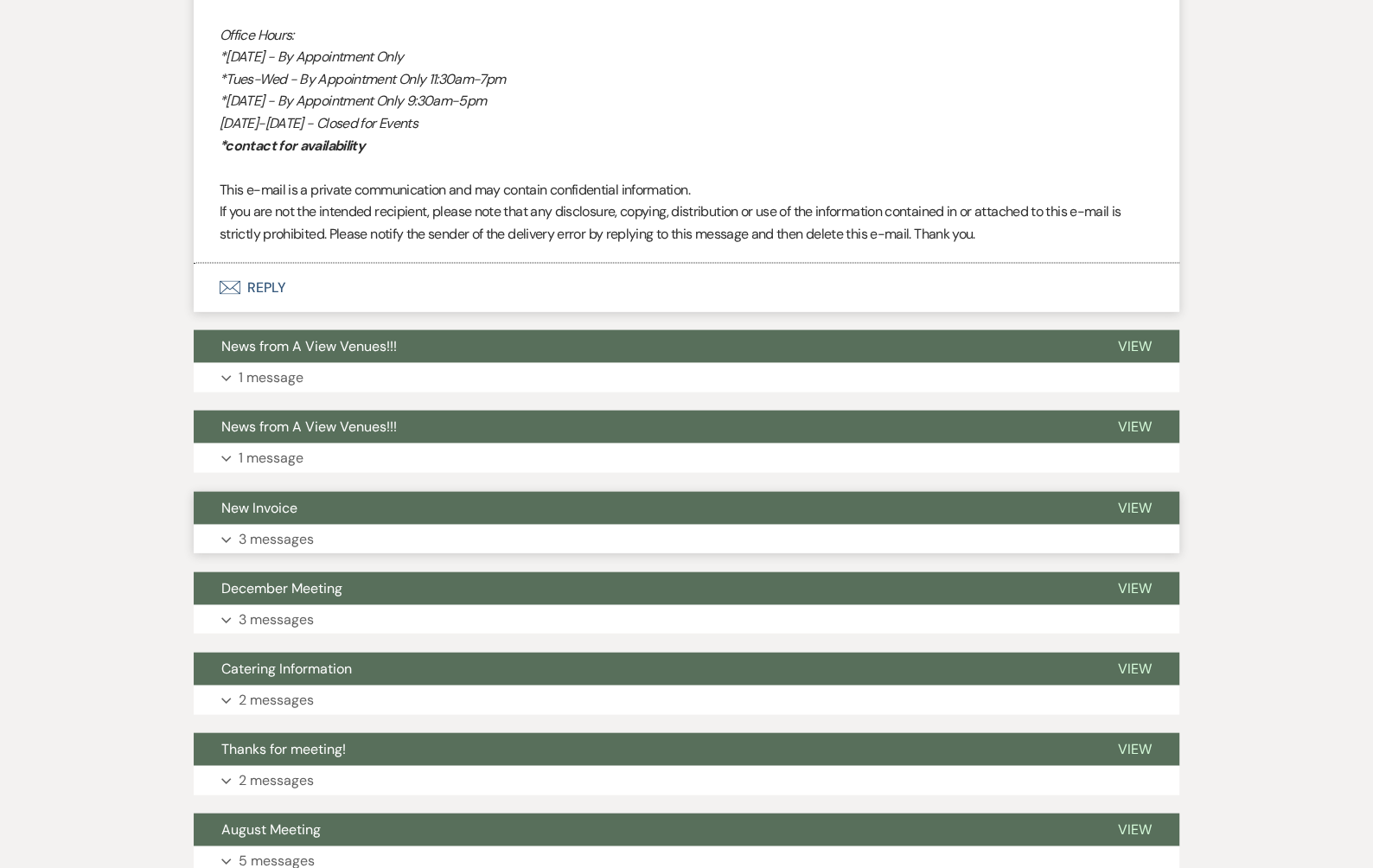
click at [360, 525] on button "Expand 3 messages" at bounding box center [686, 539] width 985 height 29
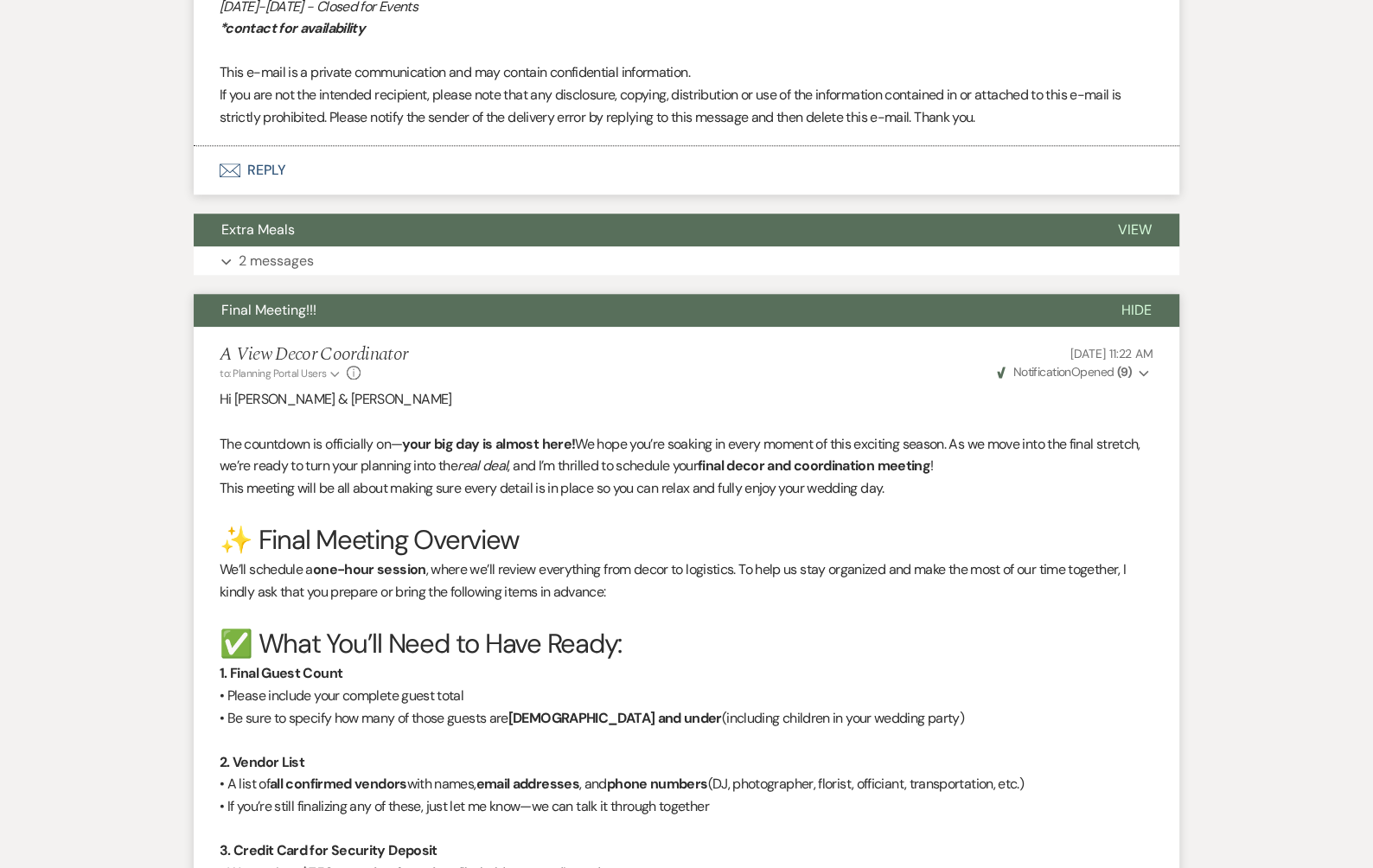
scroll to position [1305, 0]
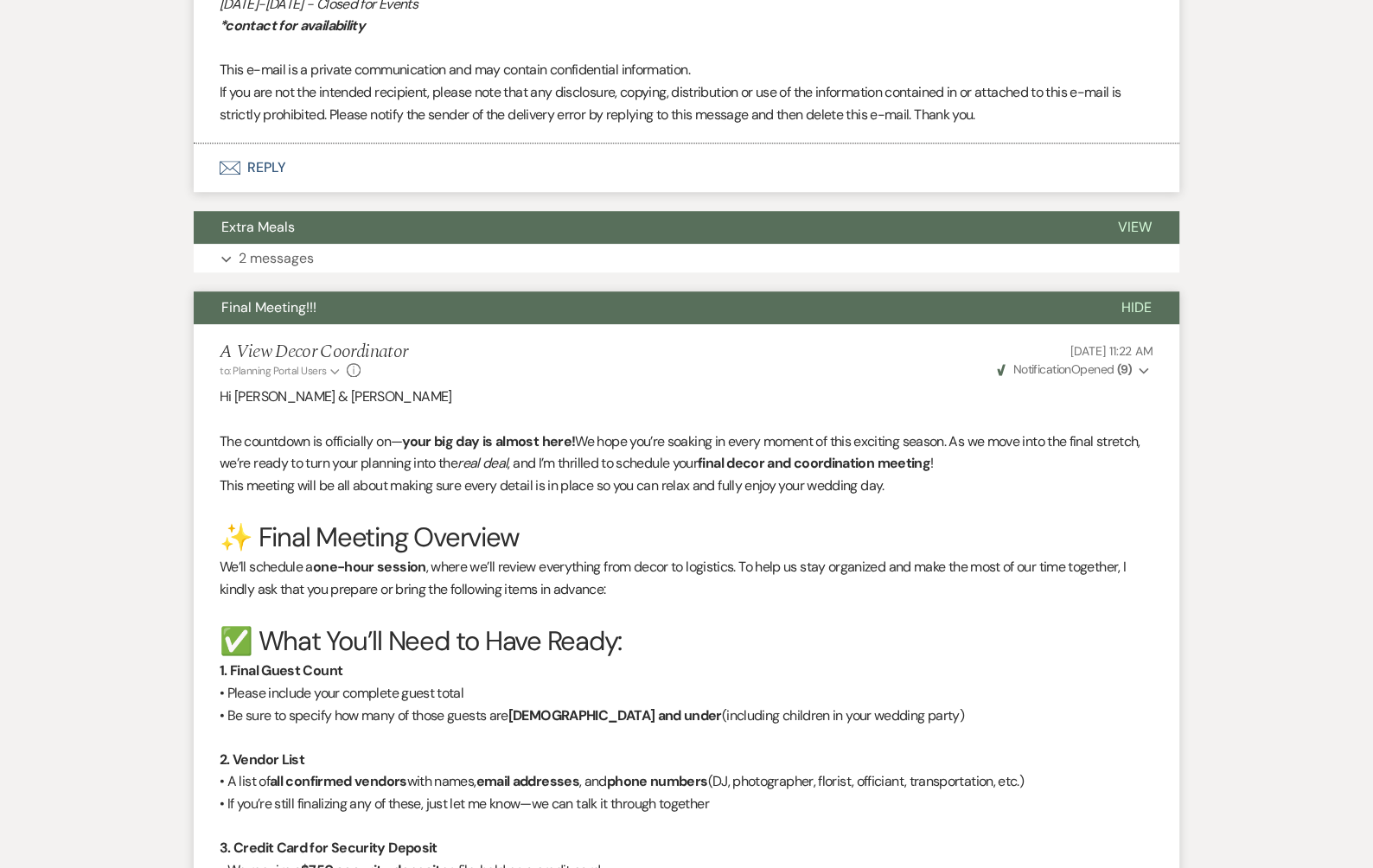
click at [426, 303] on button "Final Meeting!!!" at bounding box center [644, 308] width 900 height 33
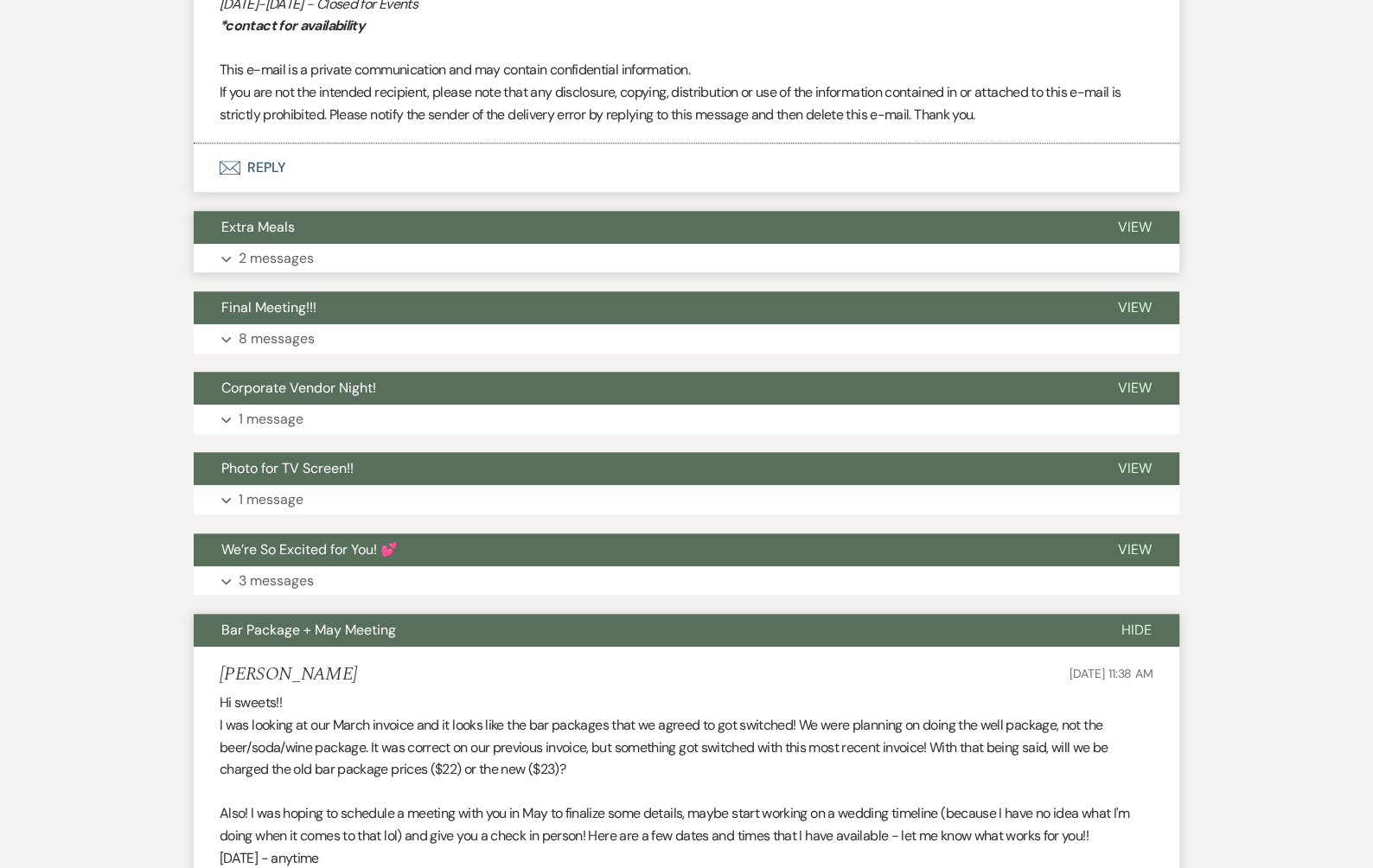
click at [424, 244] on button "Expand 2 messages" at bounding box center [686, 258] width 985 height 29
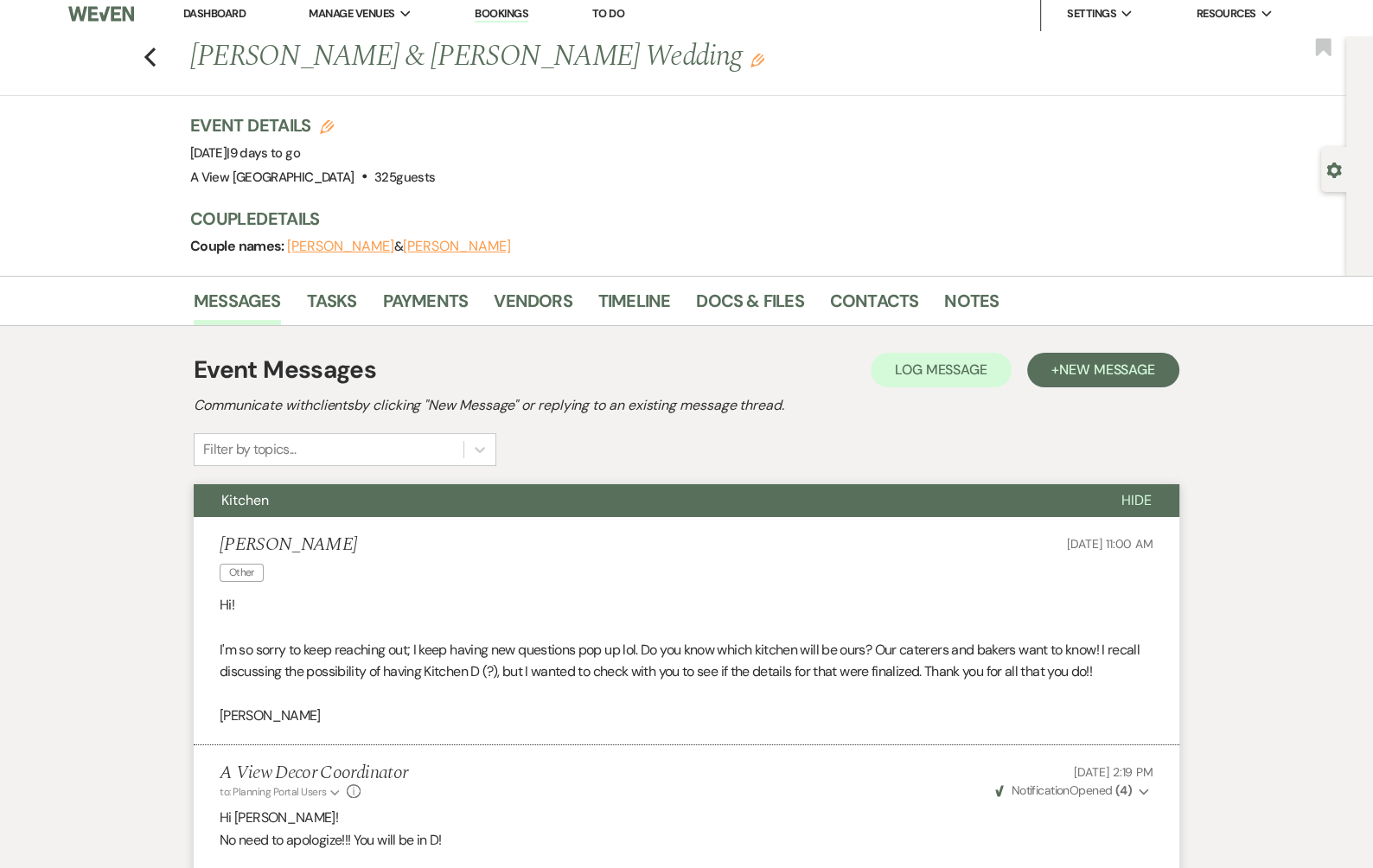
scroll to position [0, 0]
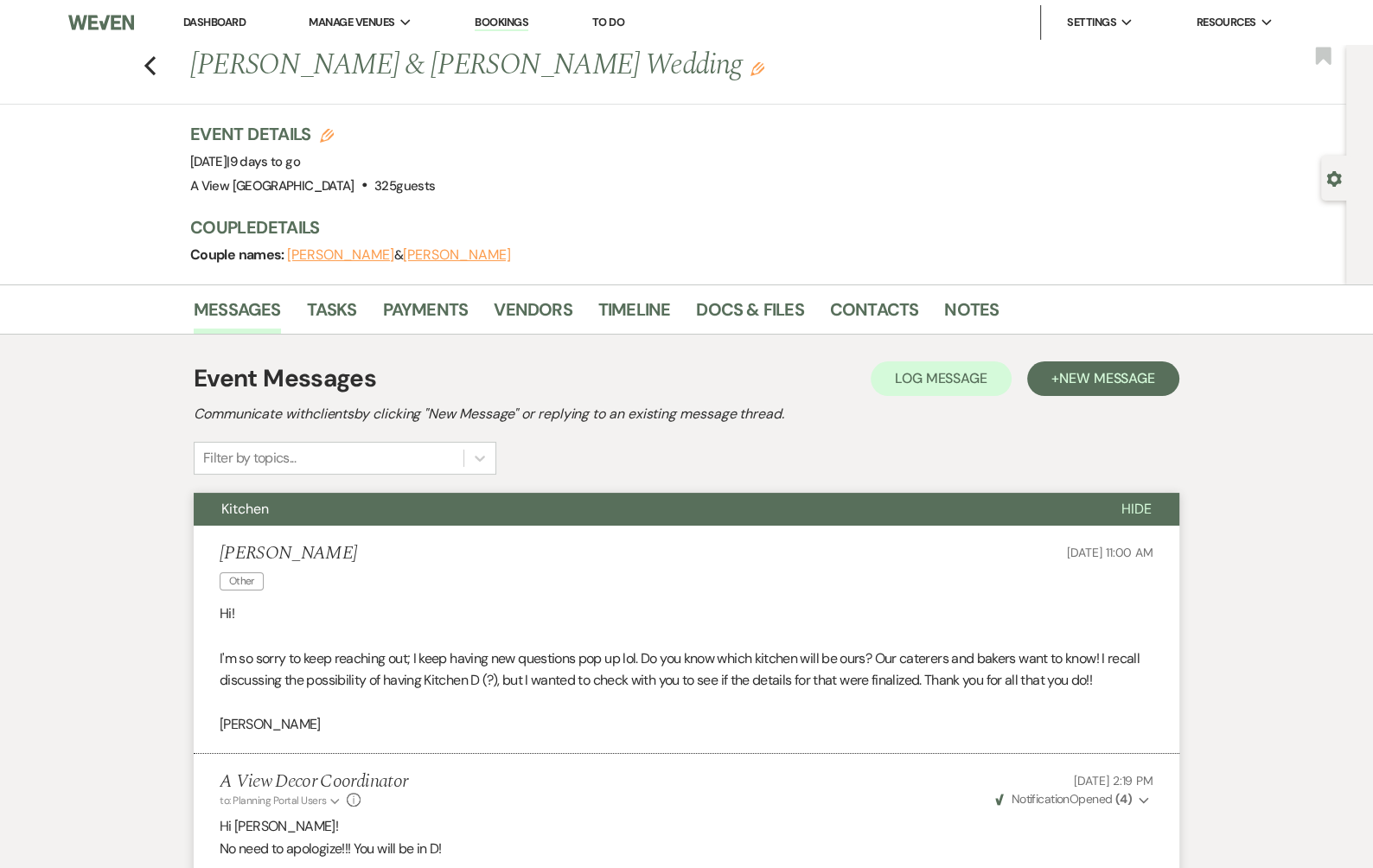
click at [768, 507] on button "Kitchen" at bounding box center [644, 509] width 900 height 33
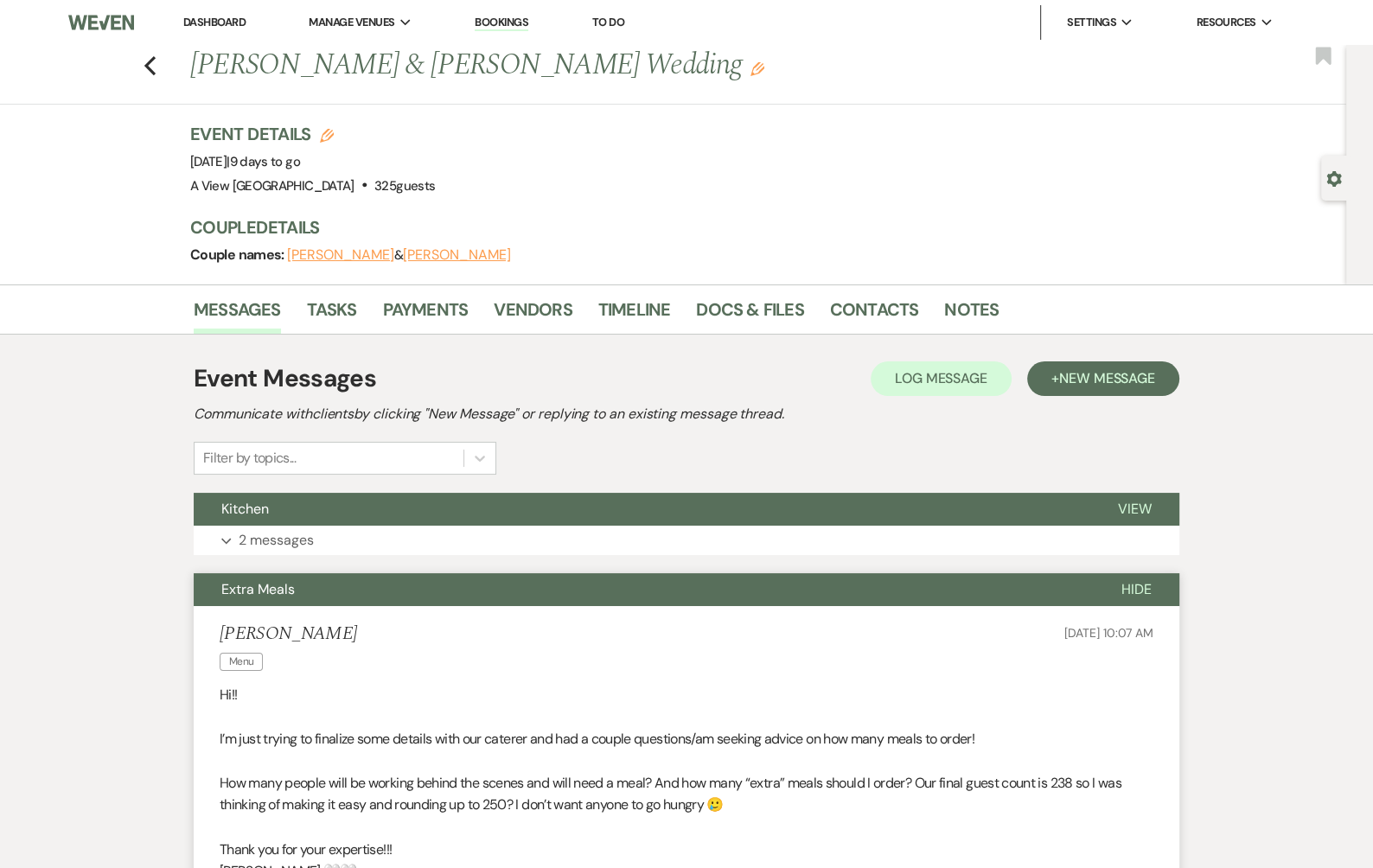
click at [348, 591] on button "Extra Meals" at bounding box center [644, 590] width 900 height 33
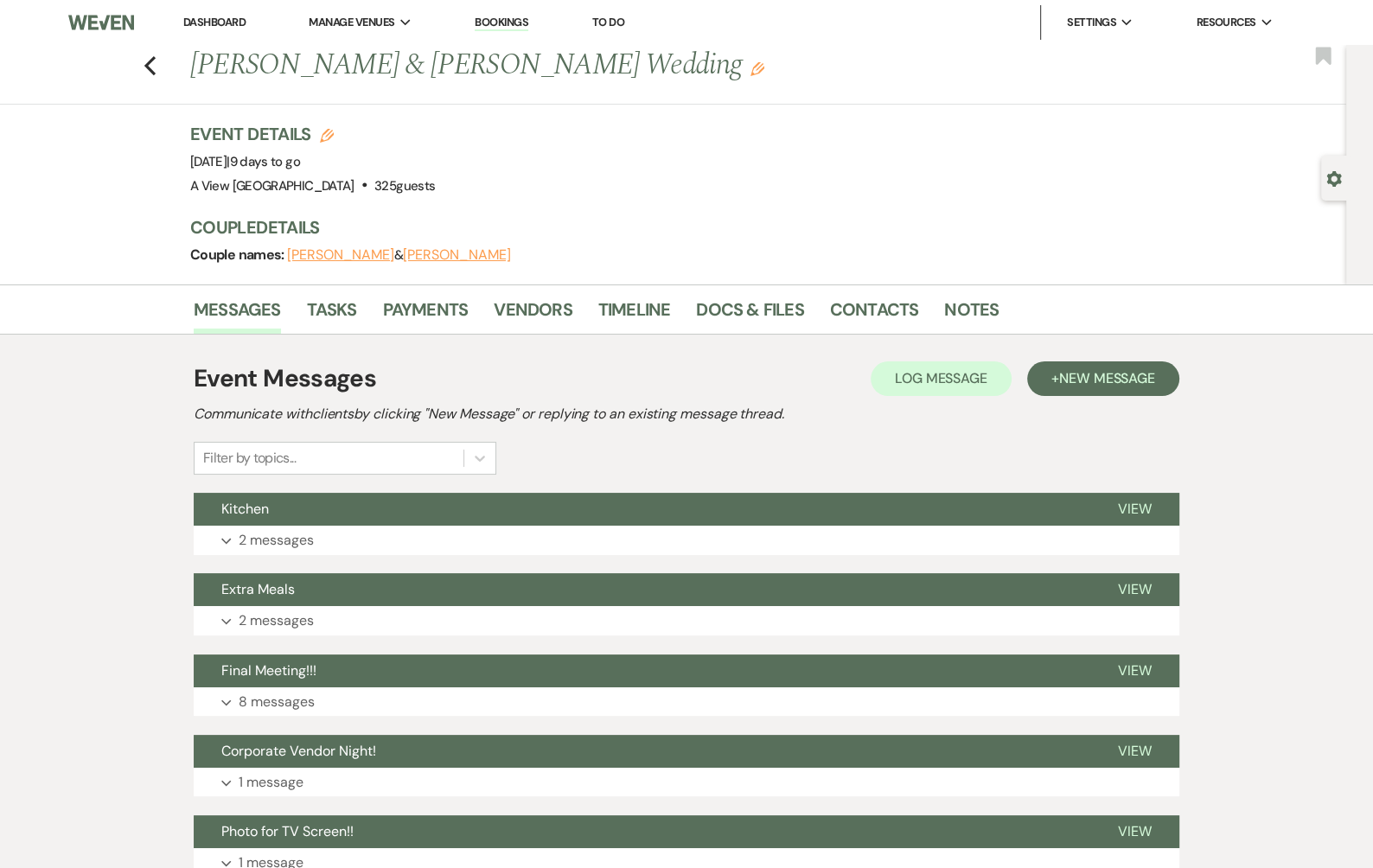
click at [206, 21] on link "Dashboard" at bounding box center [215, 22] width 62 height 15
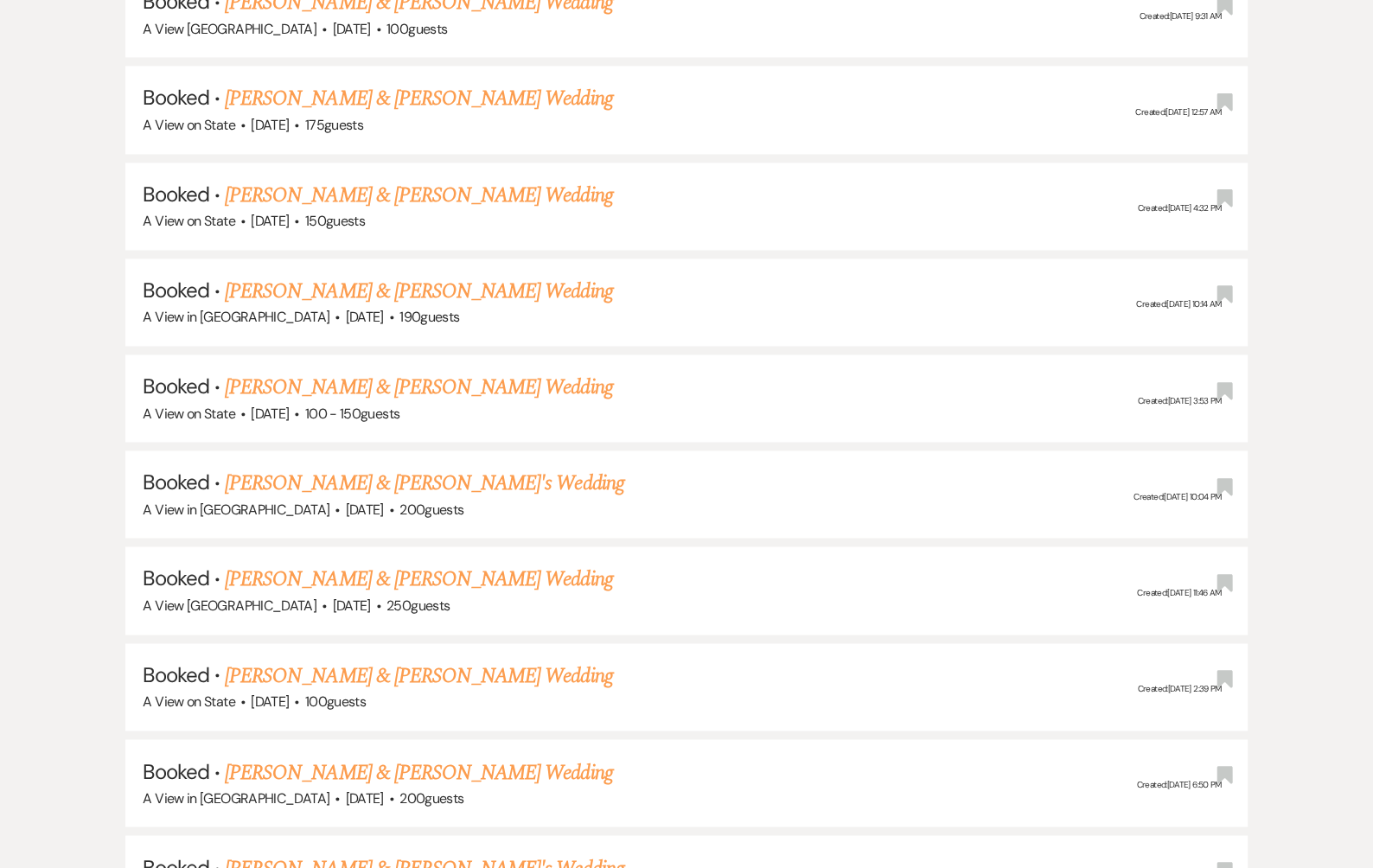
scroll to position [2364, 0]
click at [383, 567] on link "[PERSON_NAME] & [PERSON_NAME] Wedding" at bounding box center [418, 577] width 387 height 31
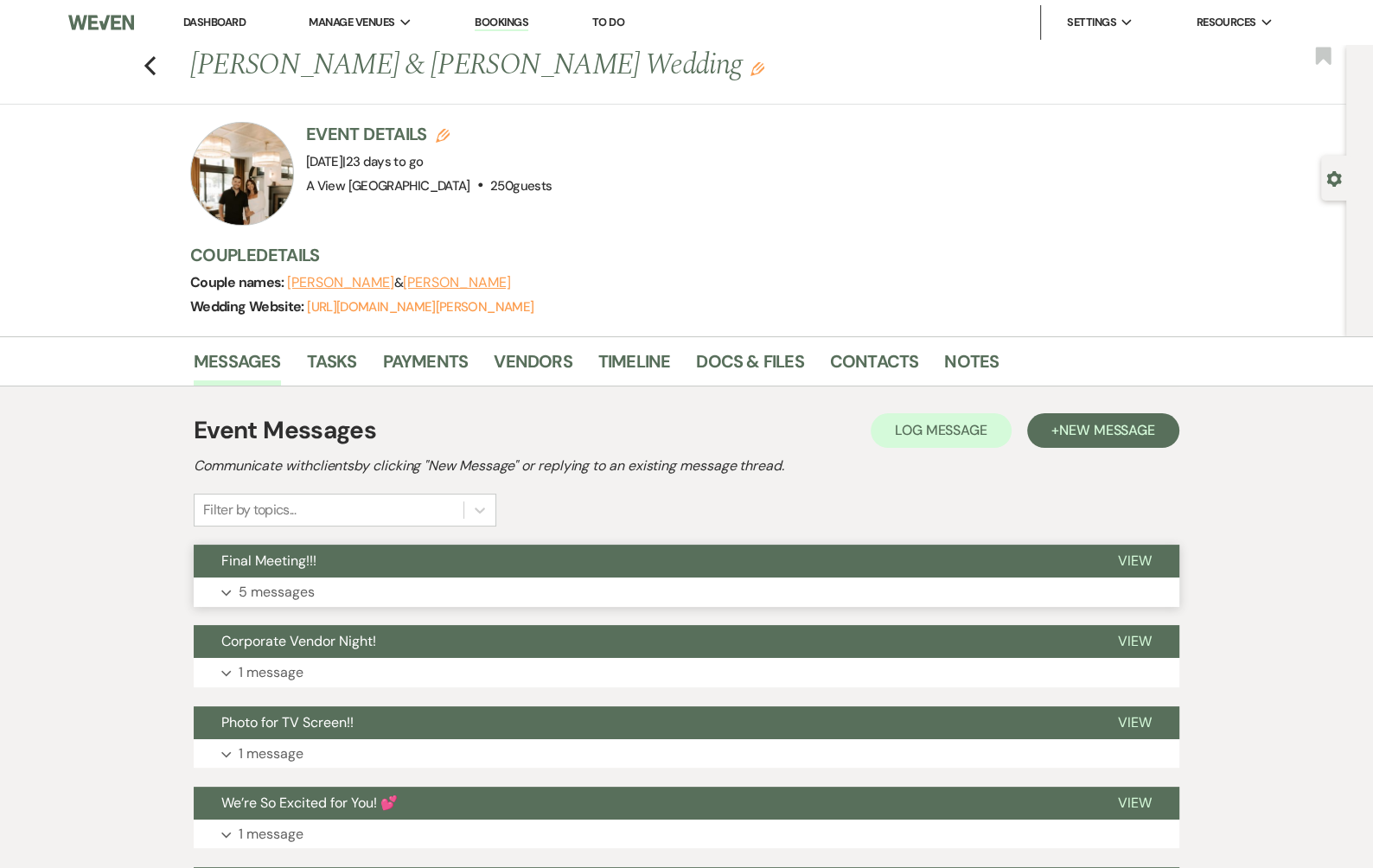
click at [399, 570] on button "Final Meeting!!!" at bounding box center [642, 561] width 896 height 33
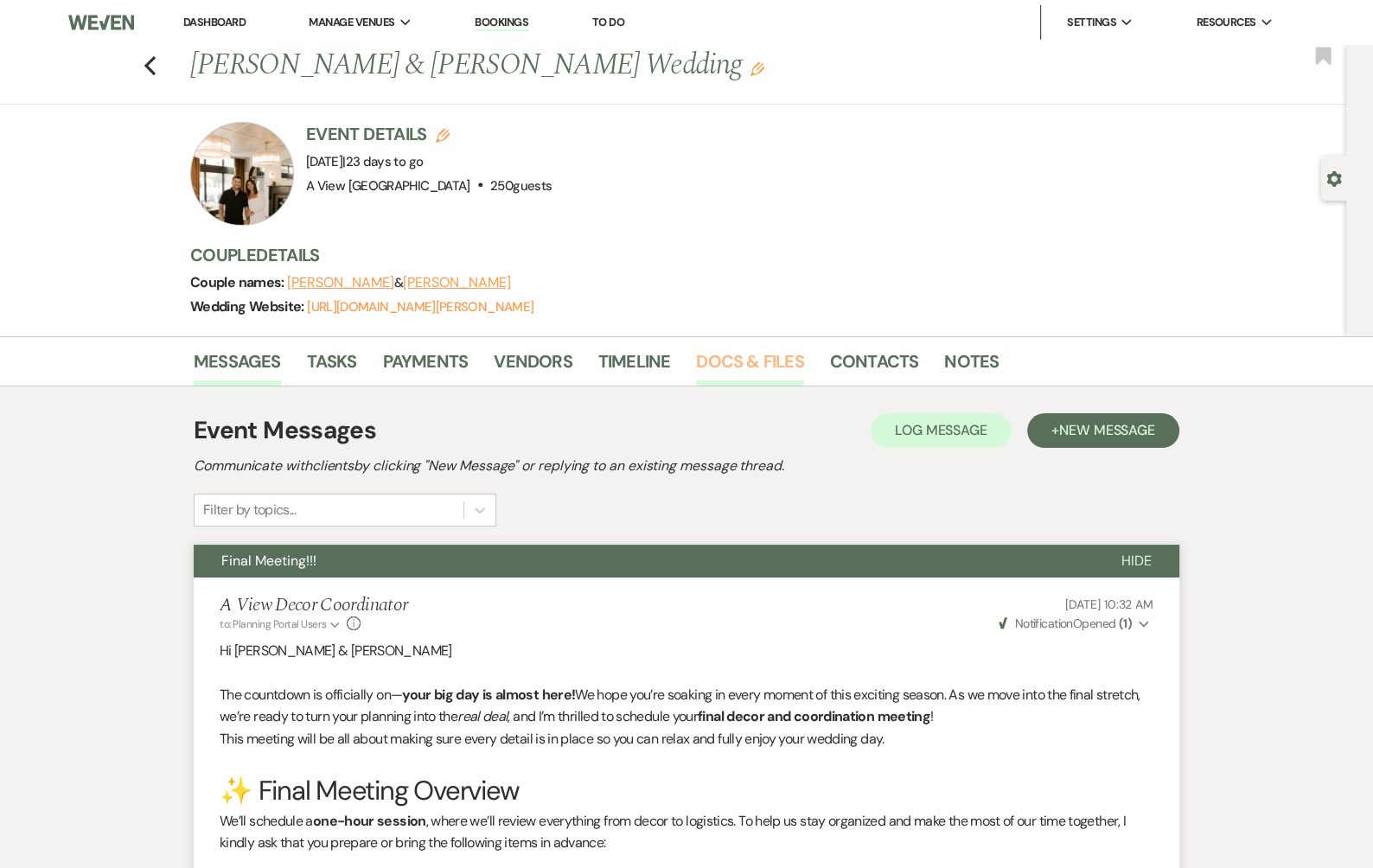
click at [763, 350] on link "Docs & Files" at bounding box center [749, 367] width 107 height 38
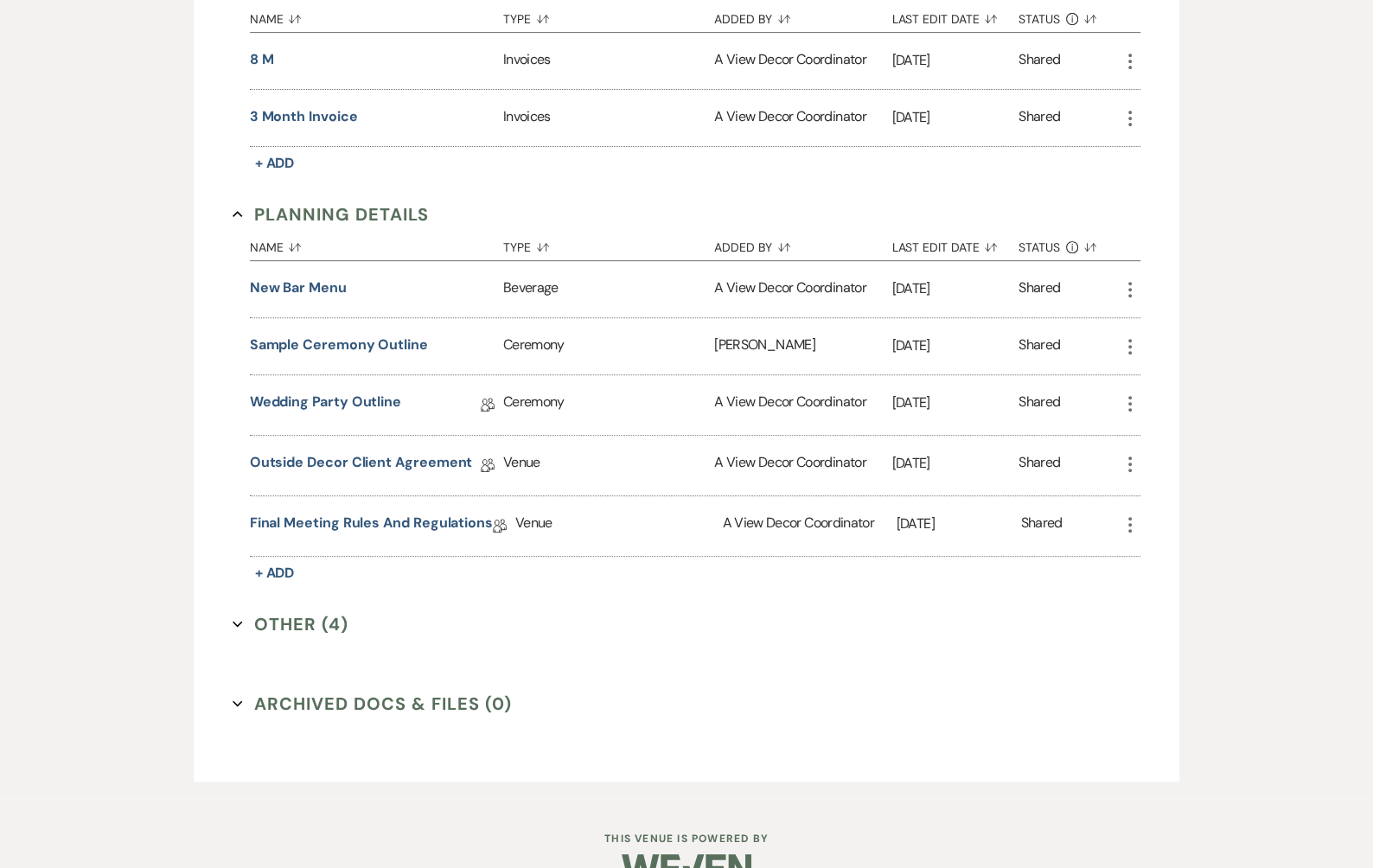
scroll to position [619, 0]
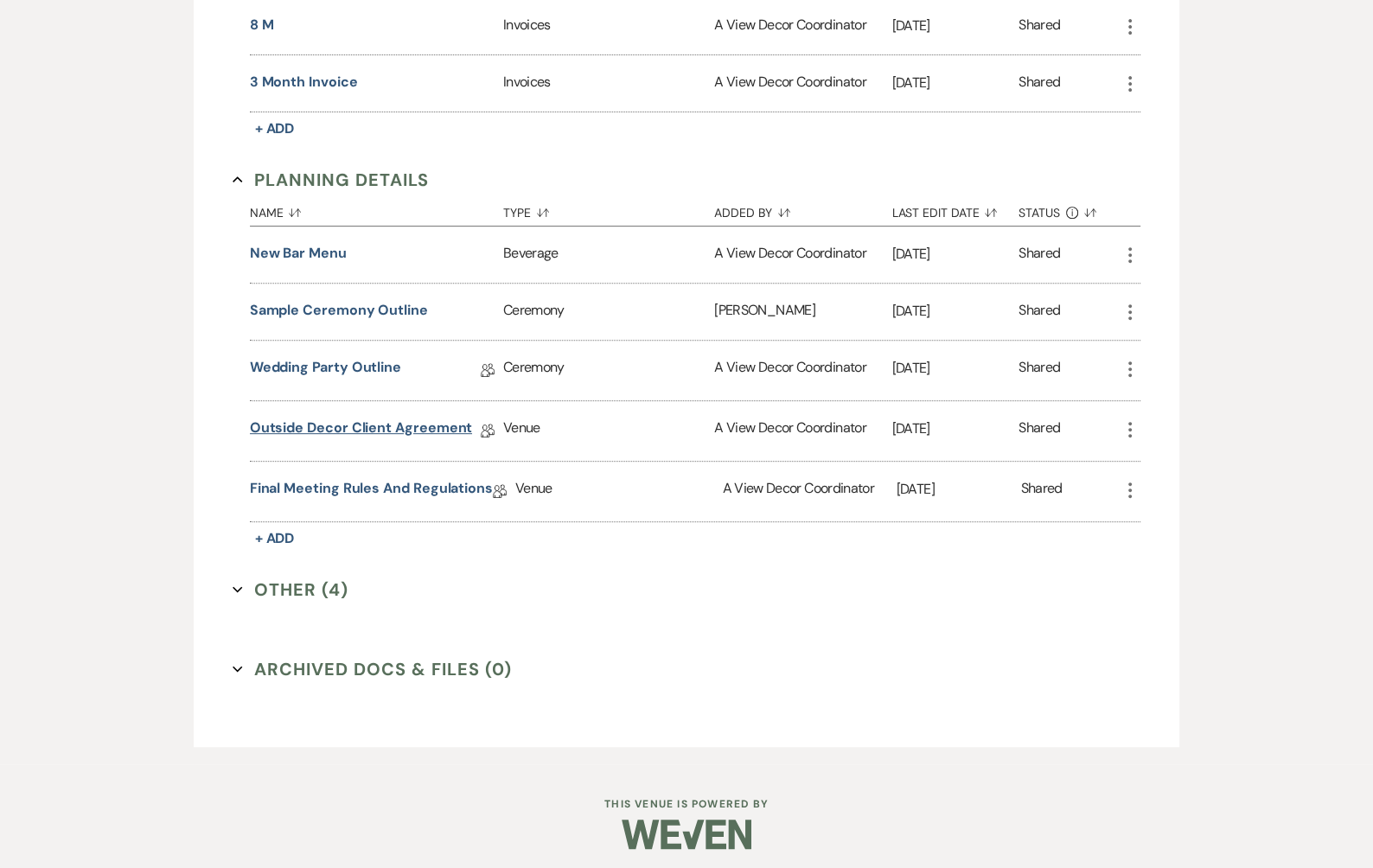
click at [345, 425] on link "Outside Decor Client Agreement" at bounding box center [362, 430] width 223 height 26
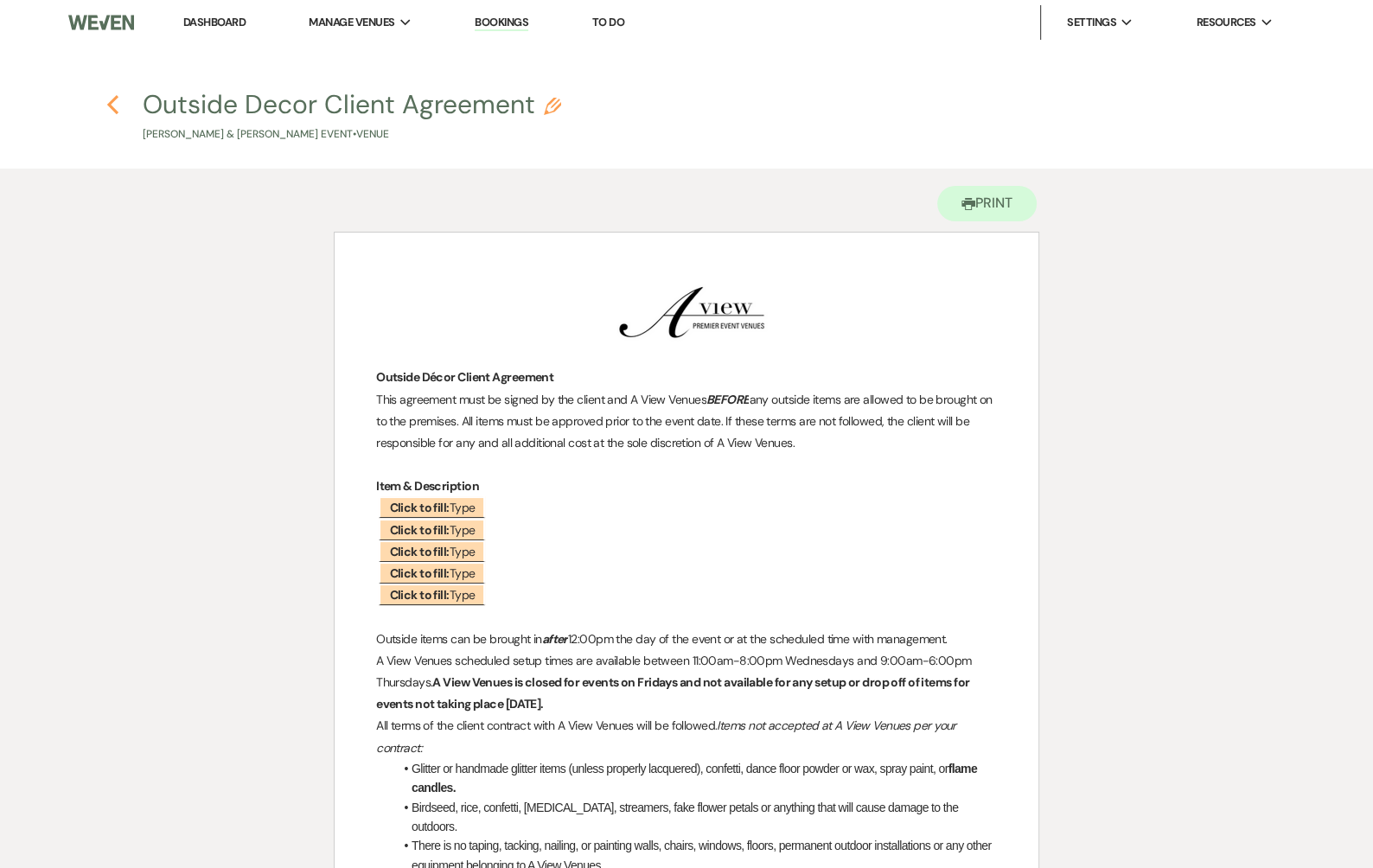
click at [111, 106] on use "button" at bounding box center [112, 104] width 11 height 19
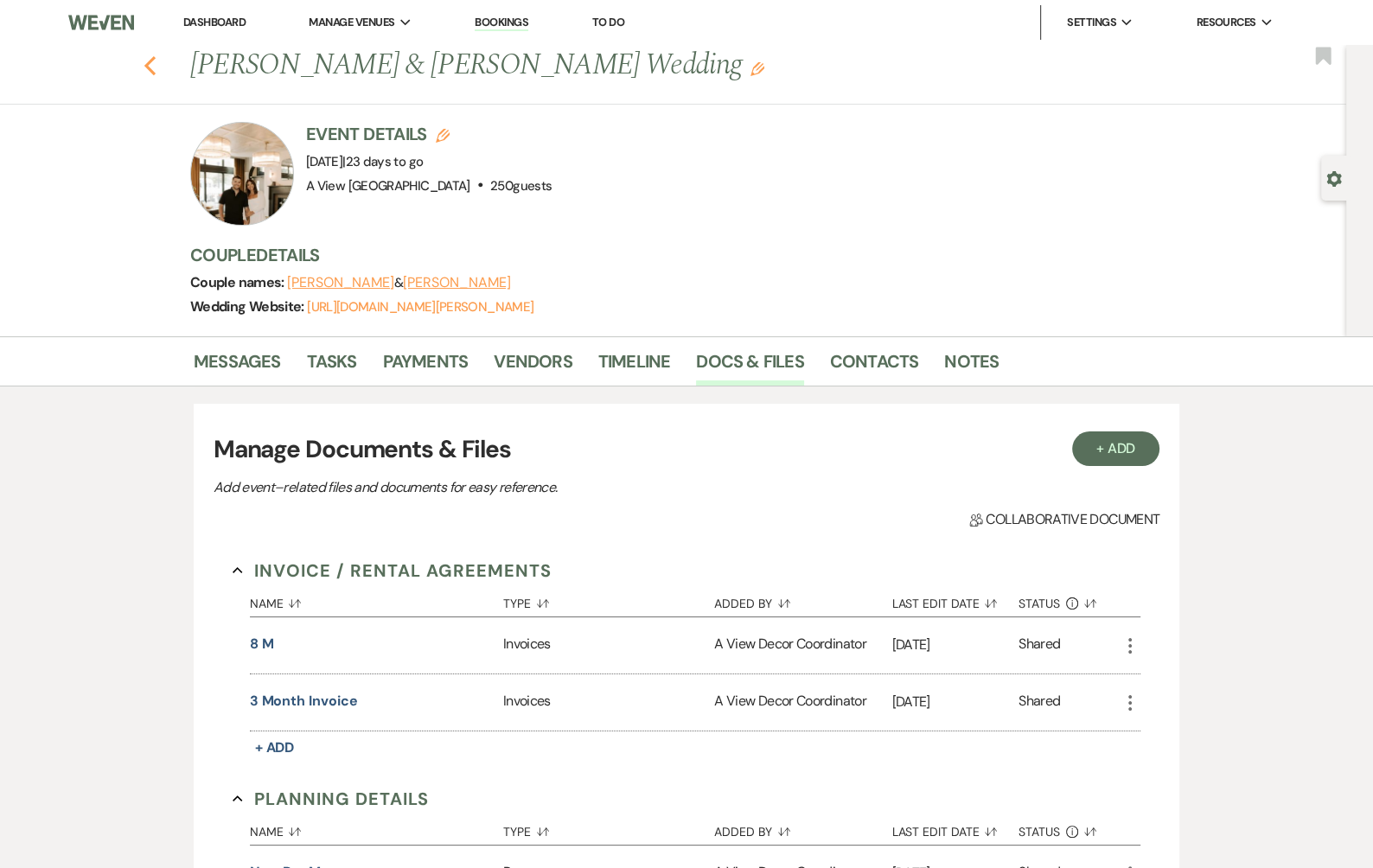
click at [152, 69] on icon "Previous" at bounding box center [150, 66] width 13 height 21
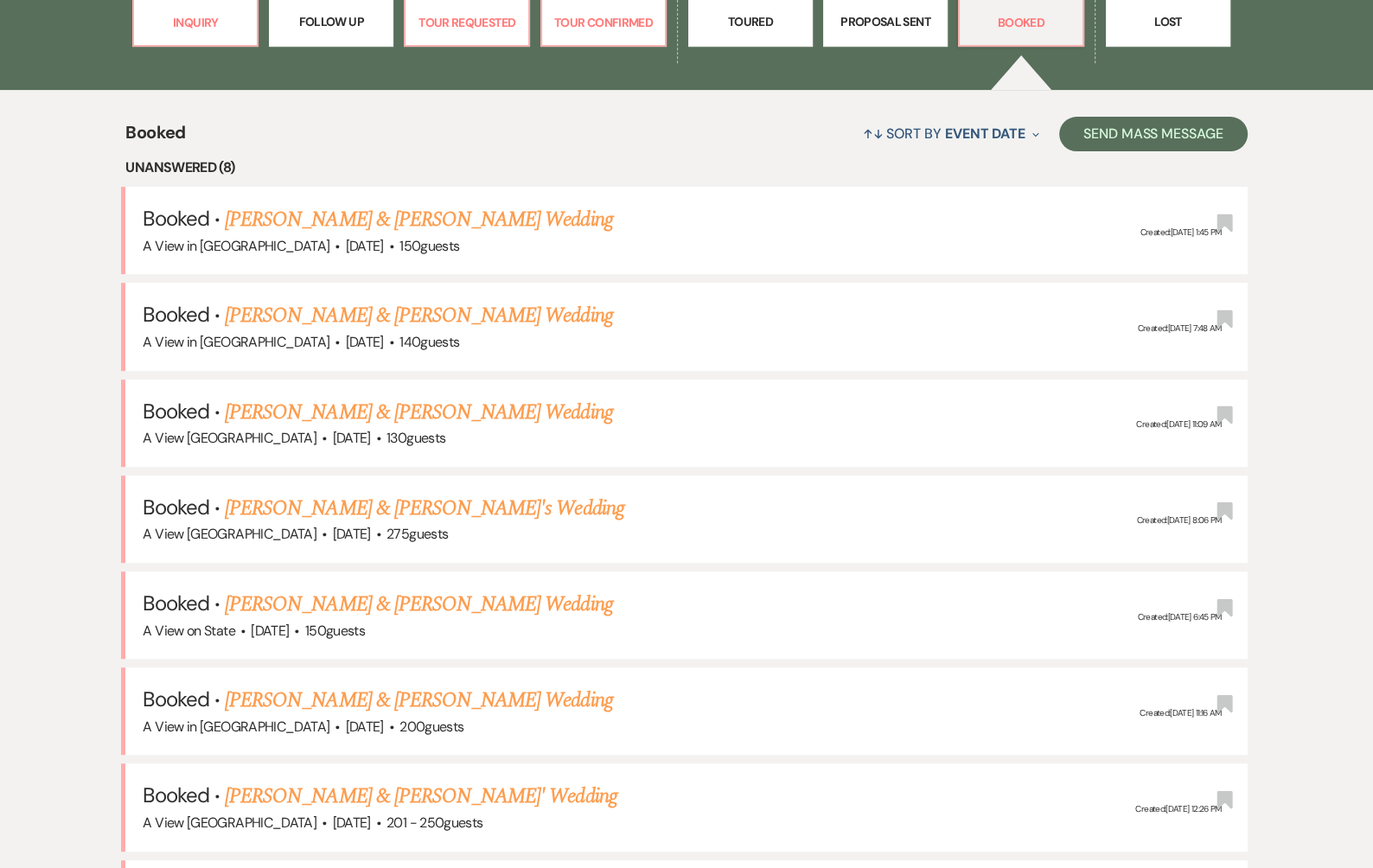
scroll to position [599, 0]
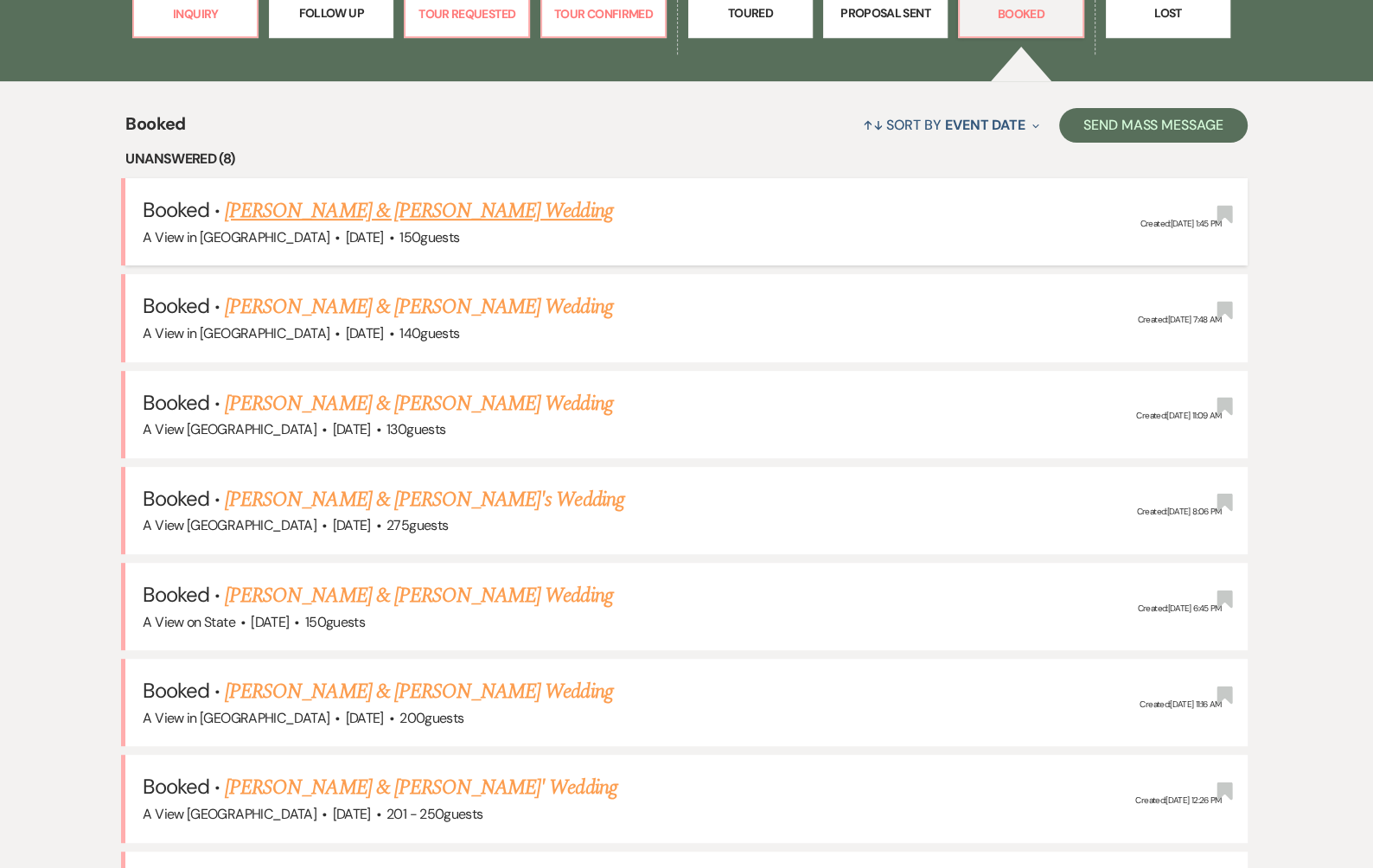
click at [450, 202] on link "[PERSON_NAME] & [PERSON_NAME] Wedding" at bounding box center [418, 211] width 387 height 31
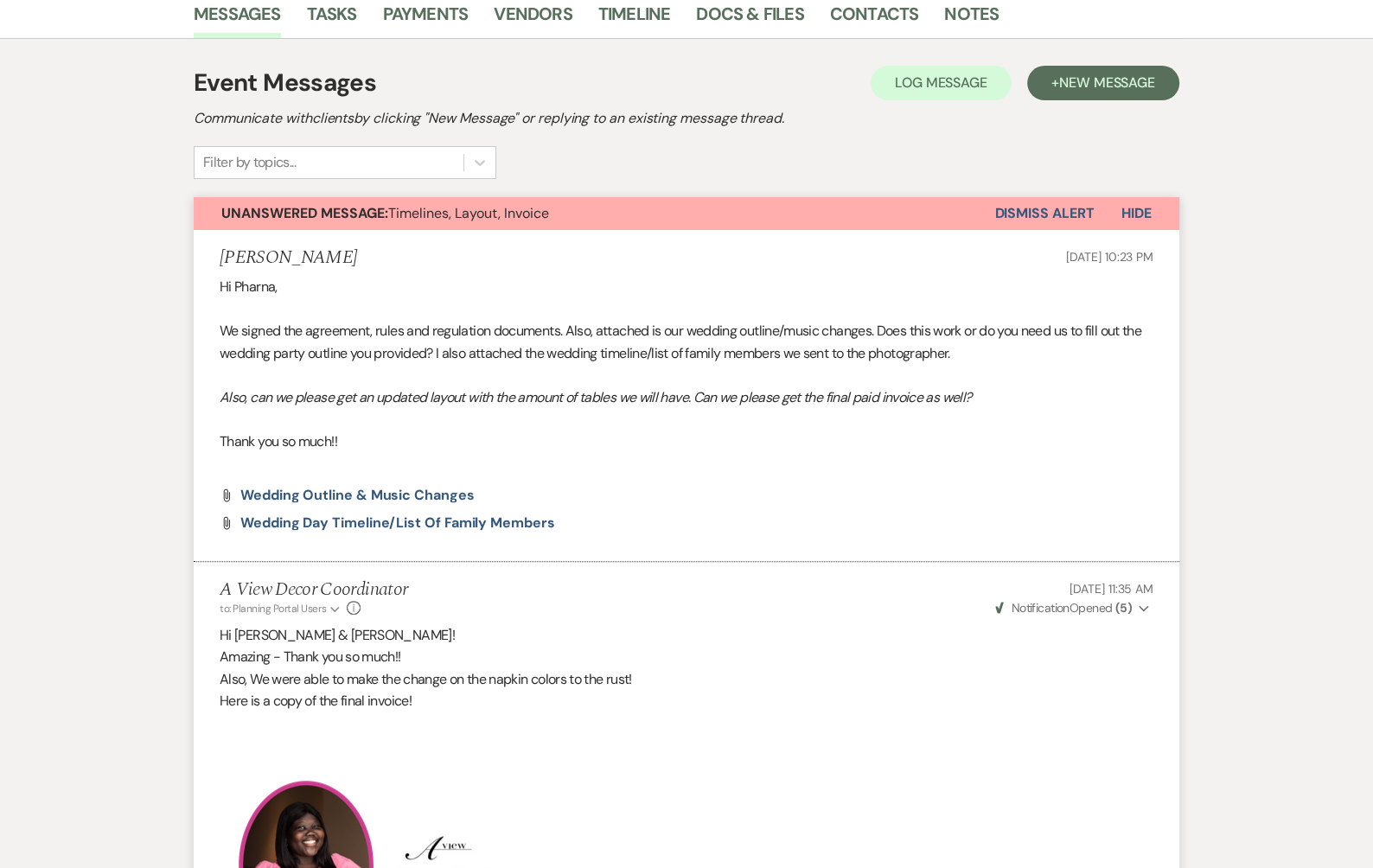
scroll to position [291, 0]
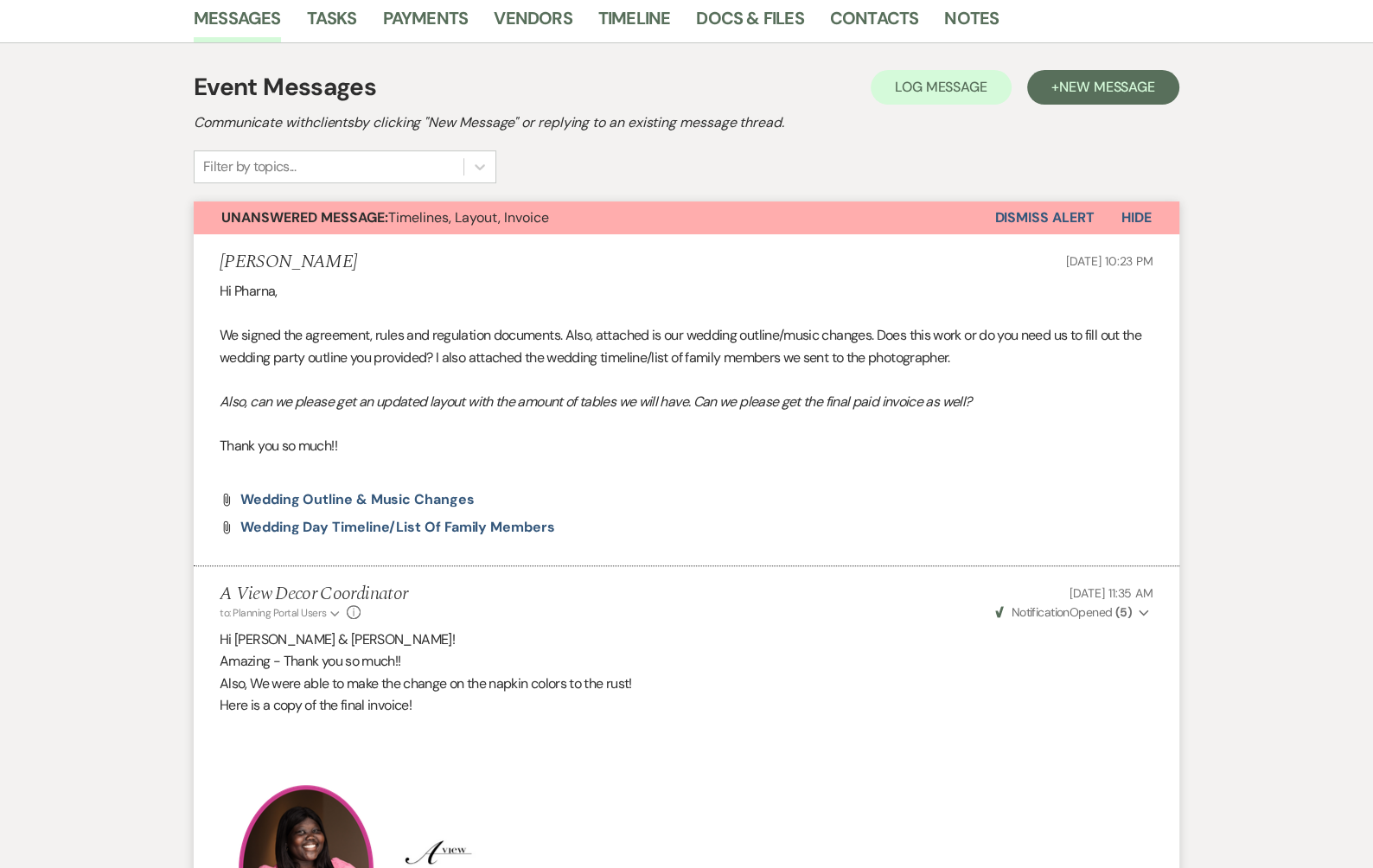
click at [991, 216] on button "Unanswered Message: Timelines, Layout, Invoice" at bounding box center [593, 218] width 801 height 33
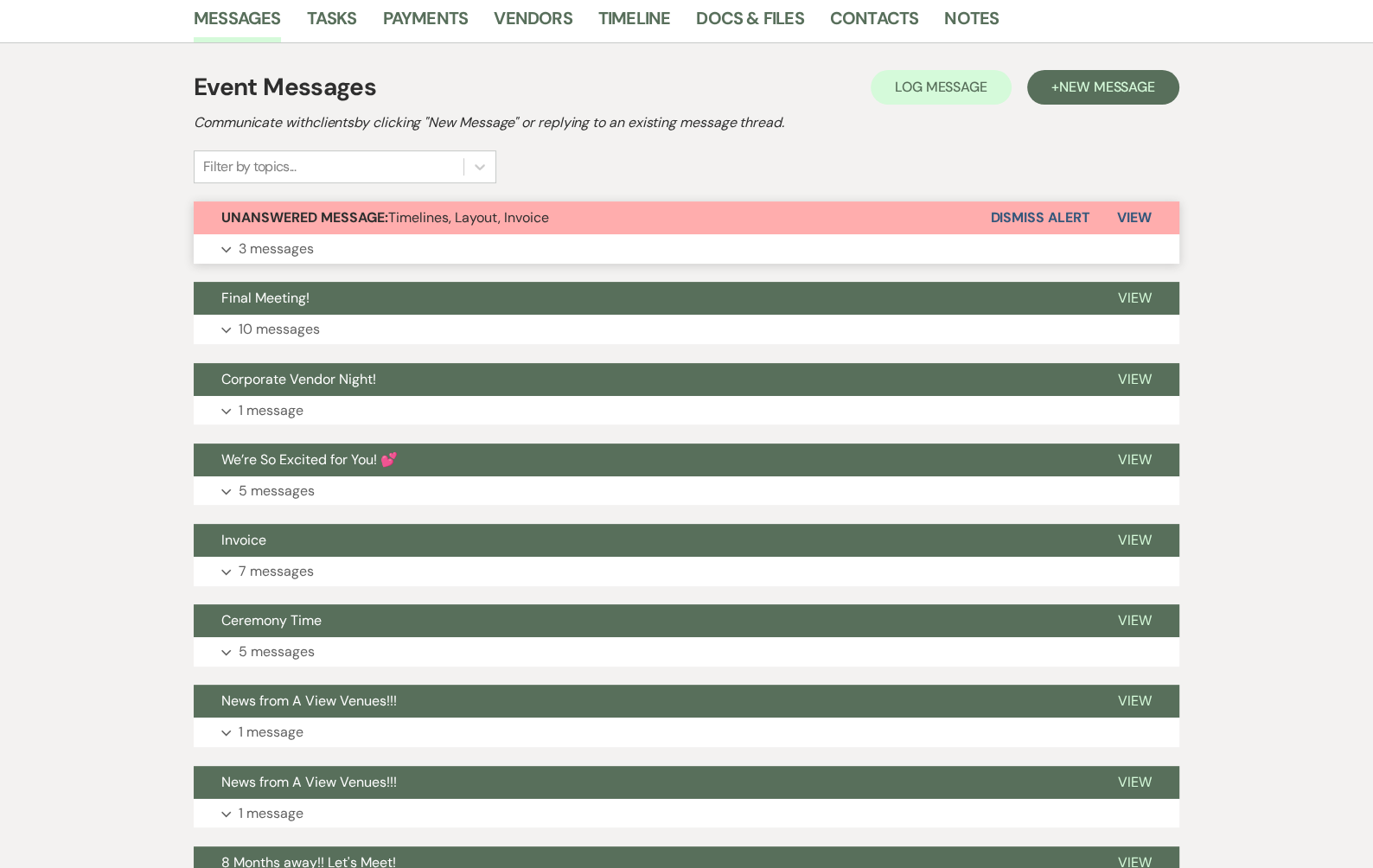
click at [1007, 215] on button "Dismiss Alert" at bounding box center [1039, 218] width 100 height 33
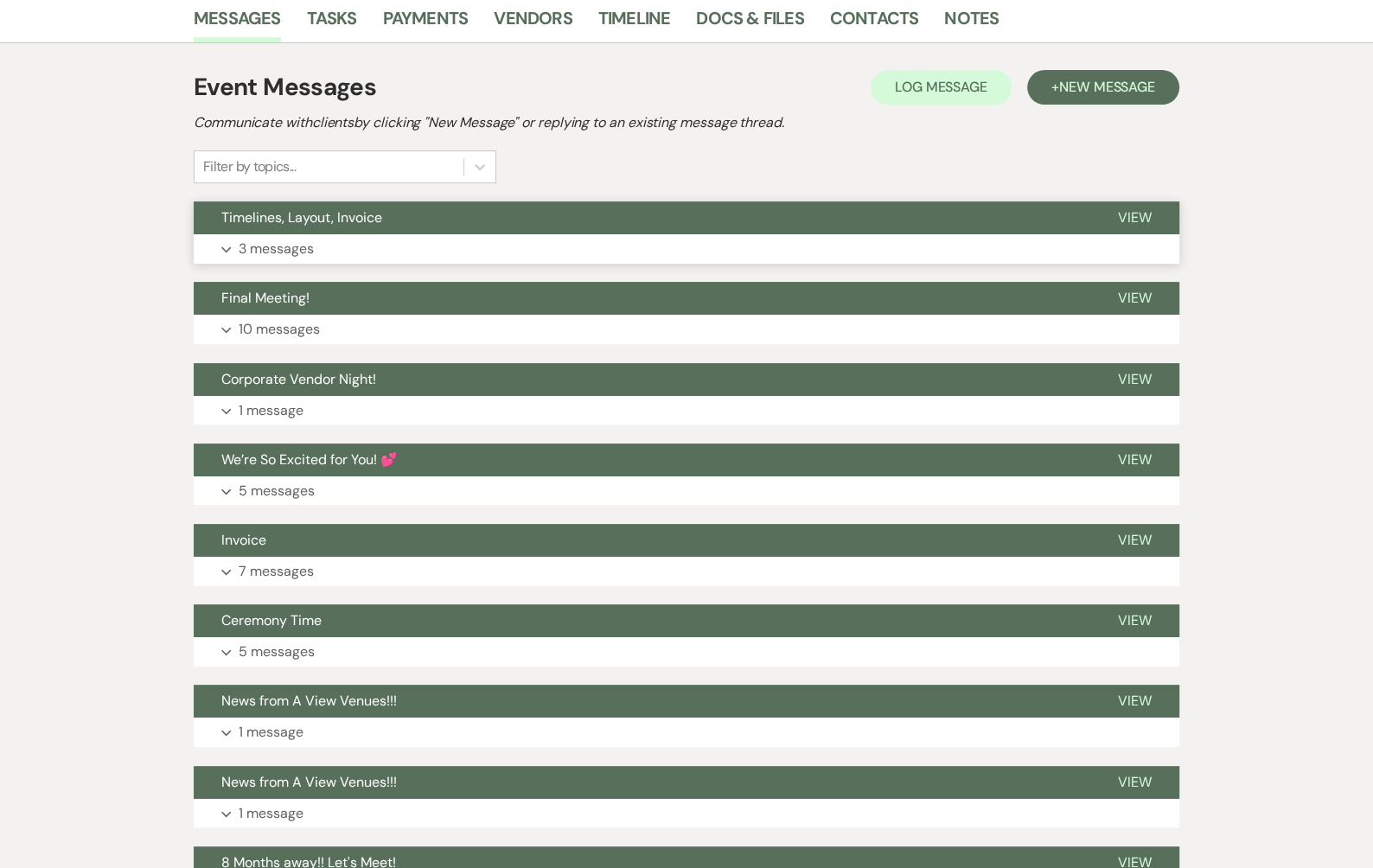
scroll to position [0, 0]
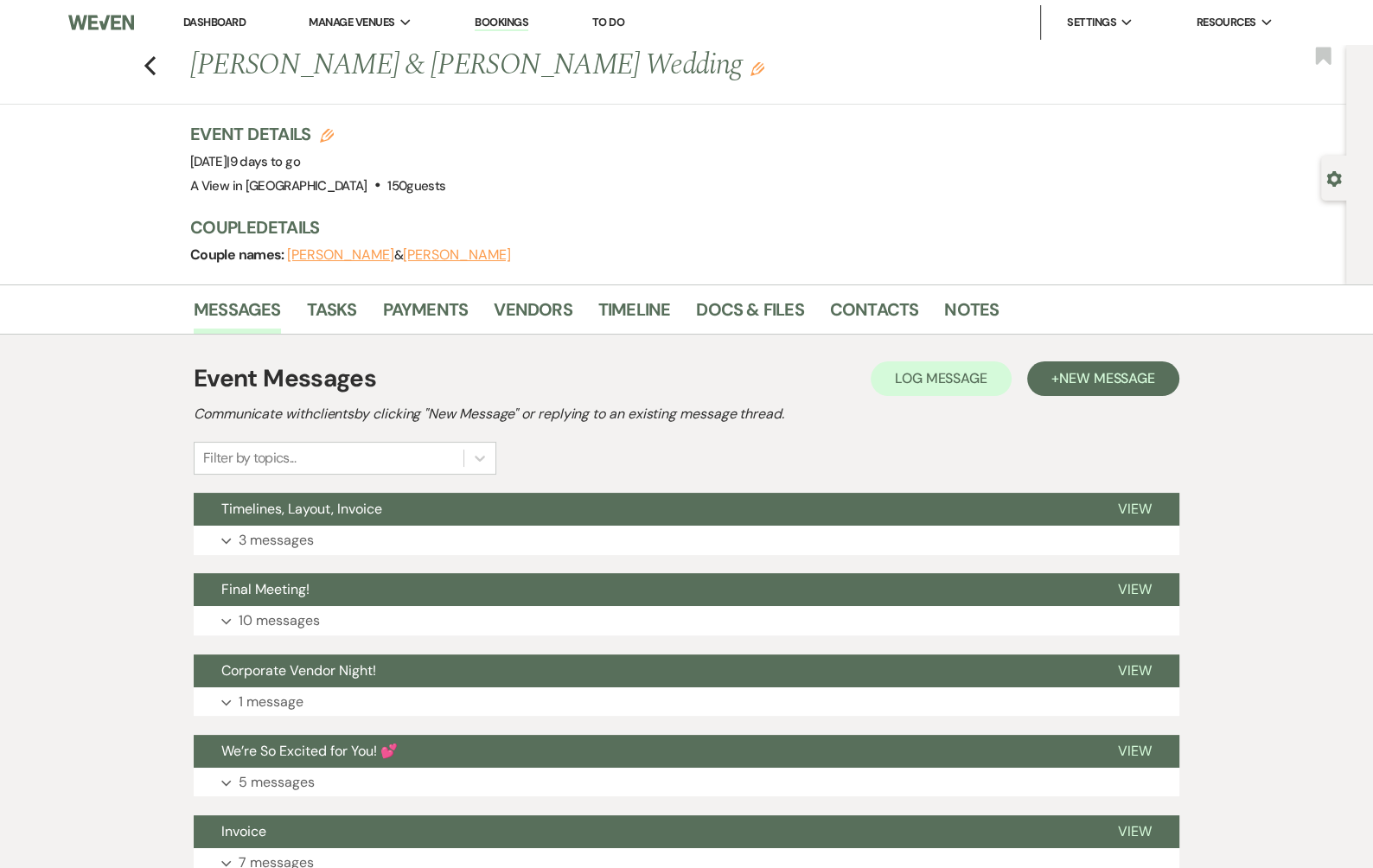
click at [214, 15] on link "Dashboard" at bounding box center [215, 22] width 62 height 15
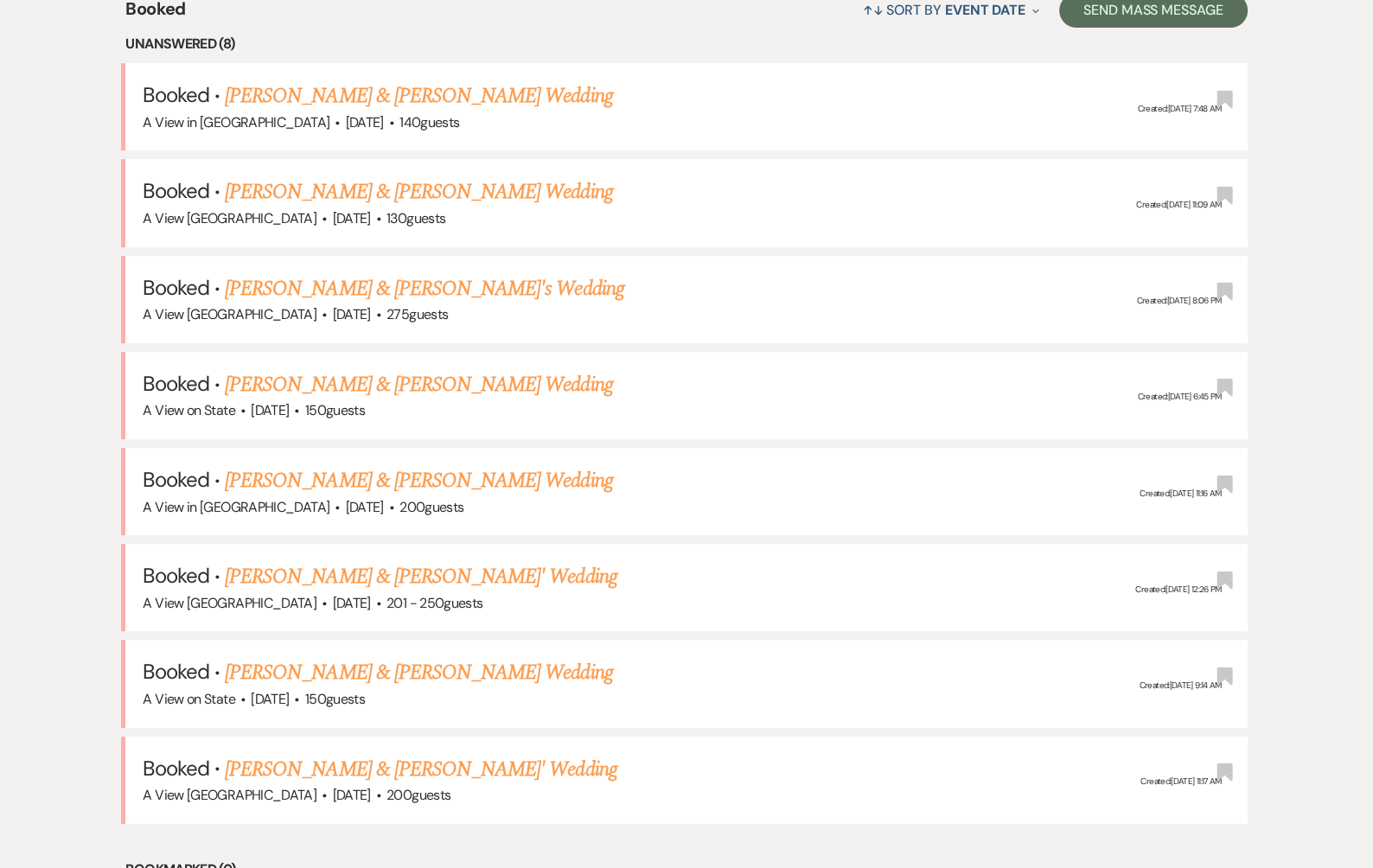
scroll to position [716, 0]
click at [299, 656] on link "[PERSON_NAME] & [PERSON_NAME] Wedding" at bounding box center [418, 671] width 387 height 31
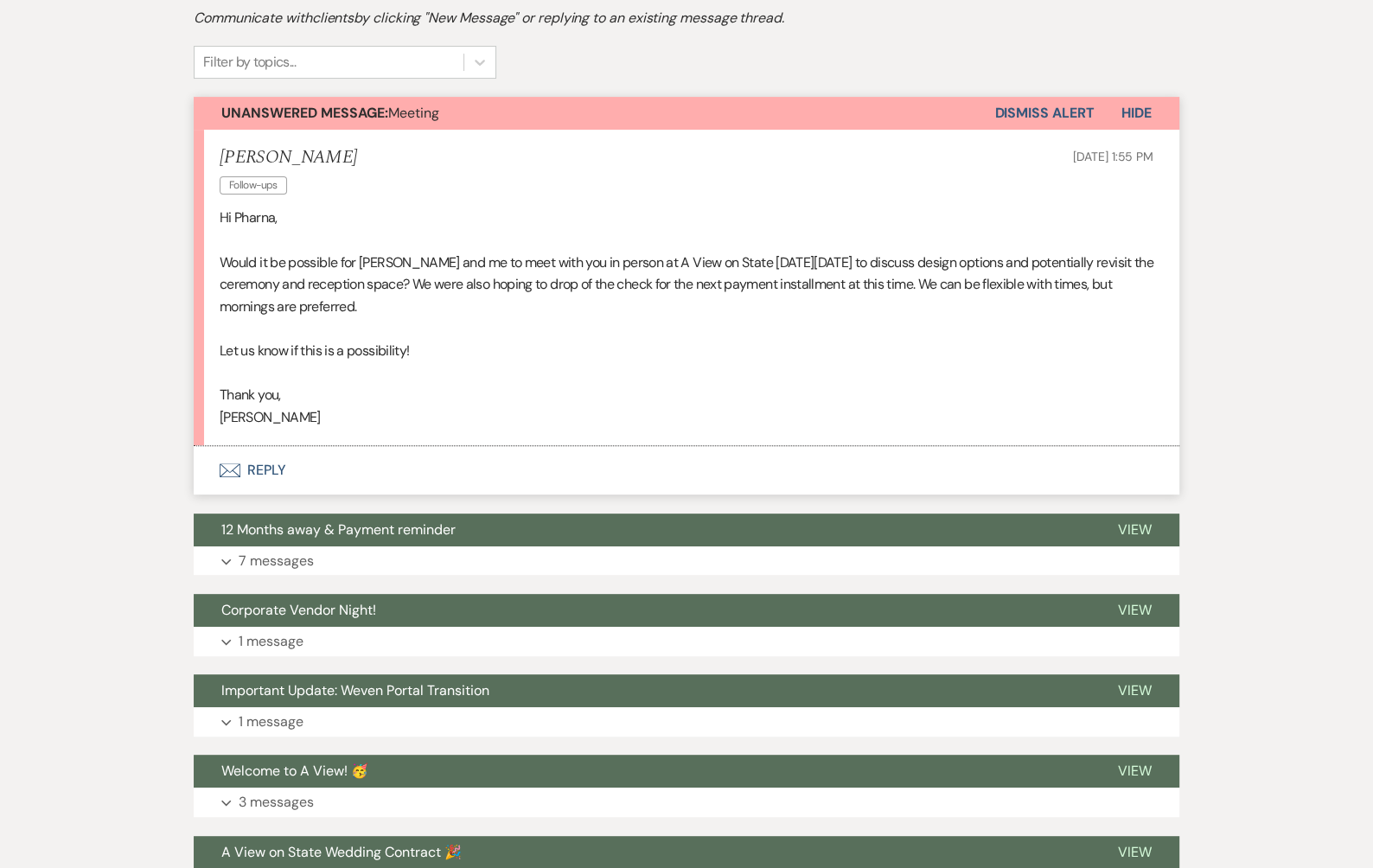
scroll to position [385, 0]
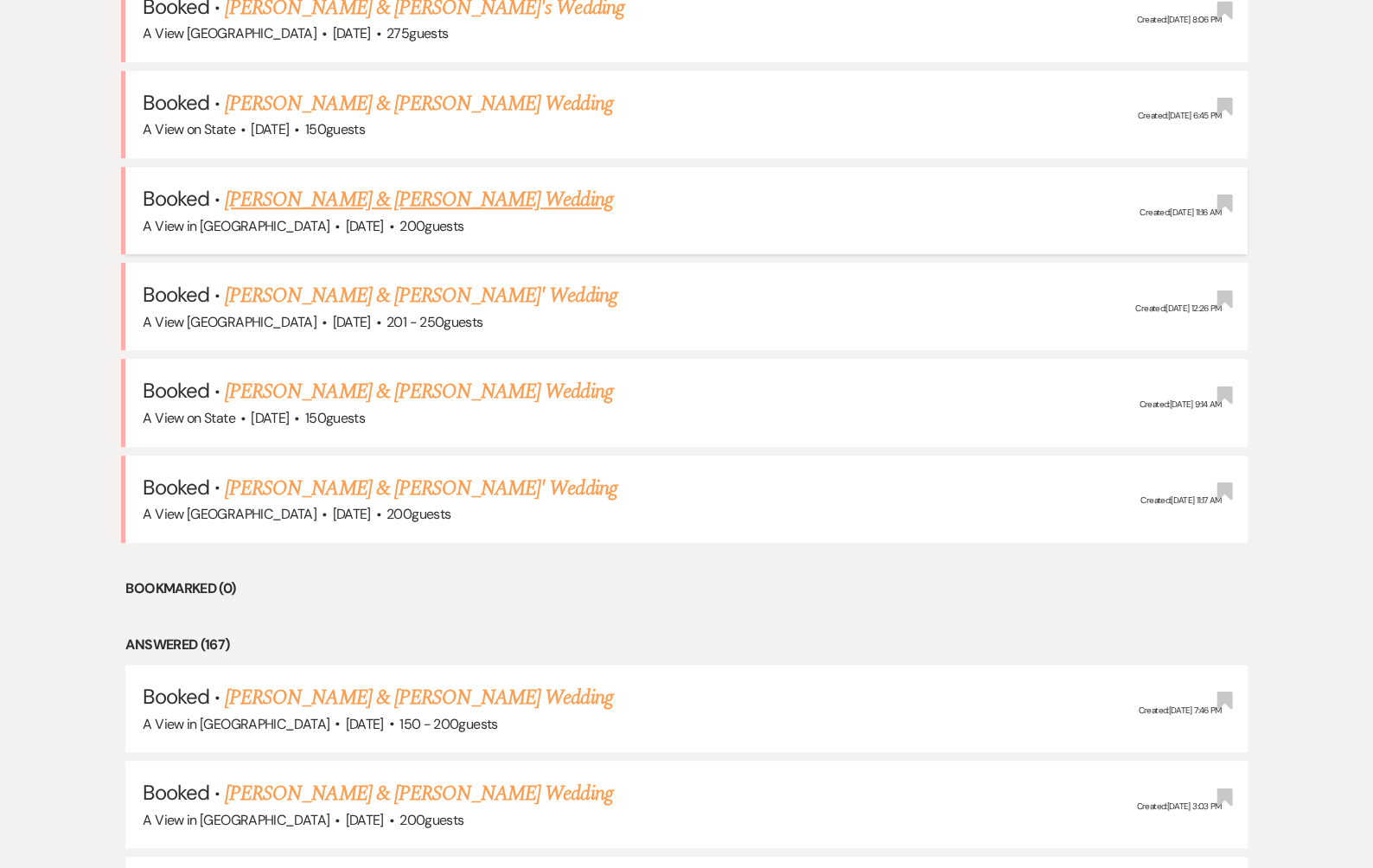
scroll to position [984, 0]
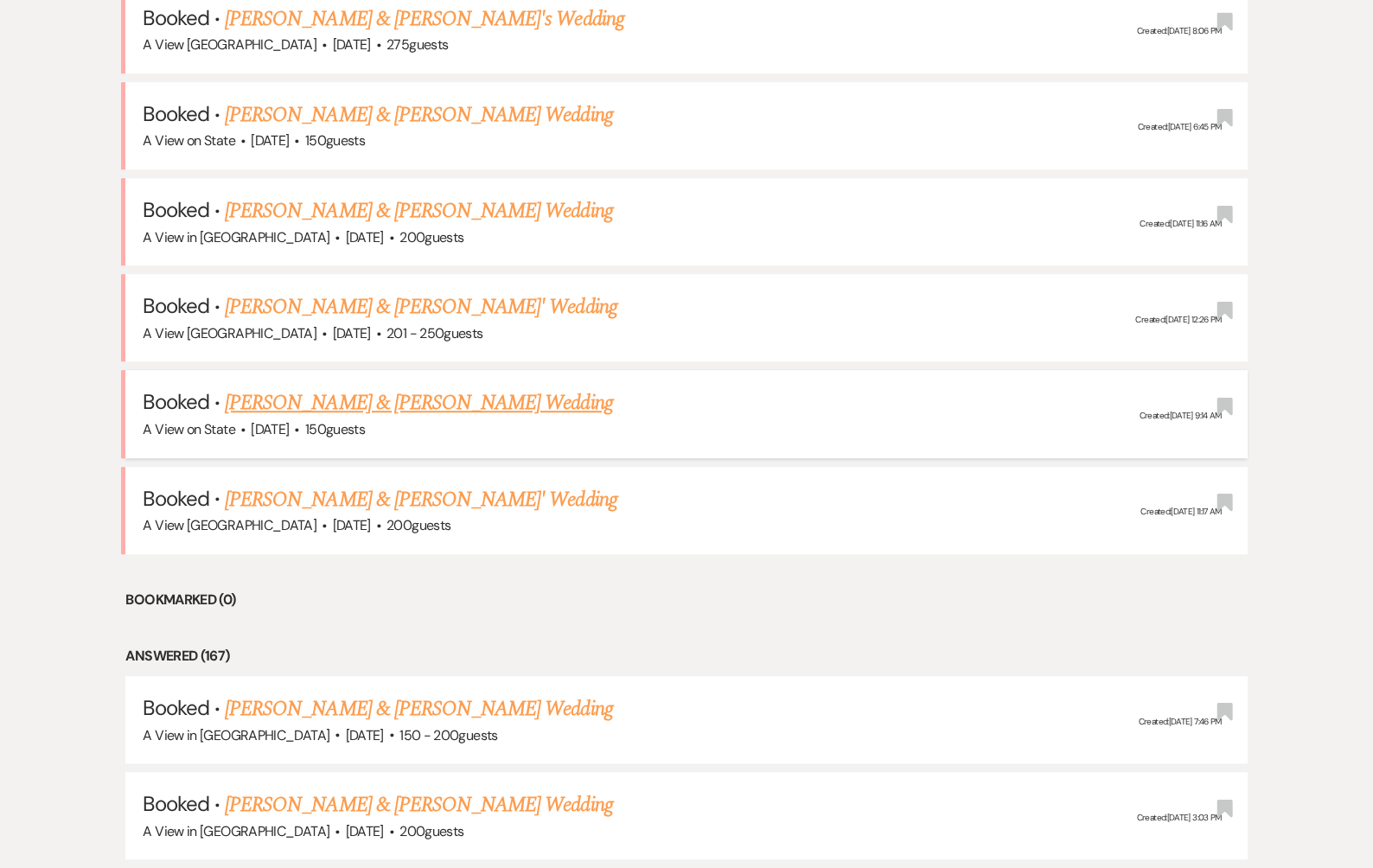
click at [420, 388] on link "[PERSON_NAME] & [PERSON_NAME] Wedding" at bounding box center [418, 403] width 387 height 31
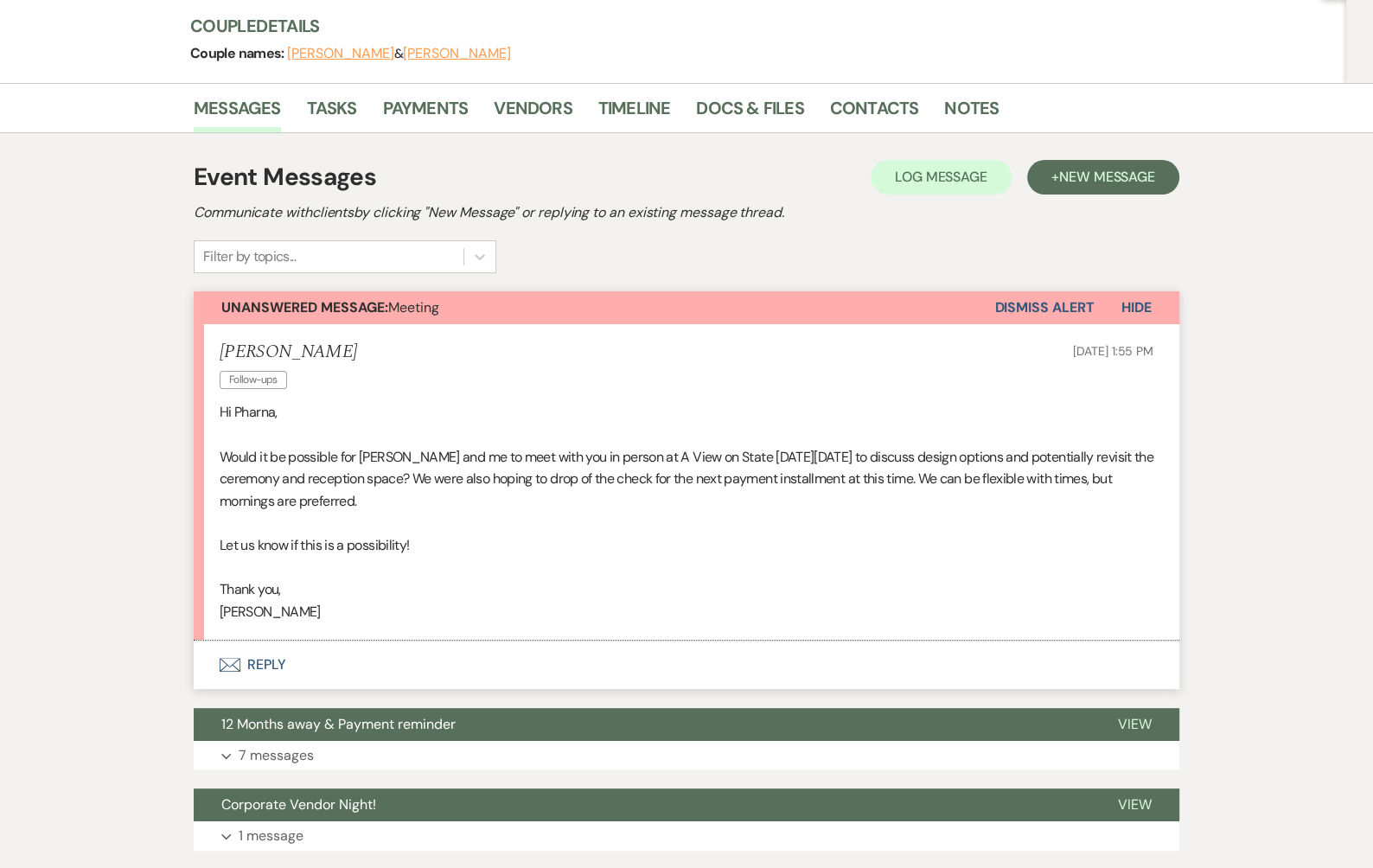
scroll to position [204, 0]
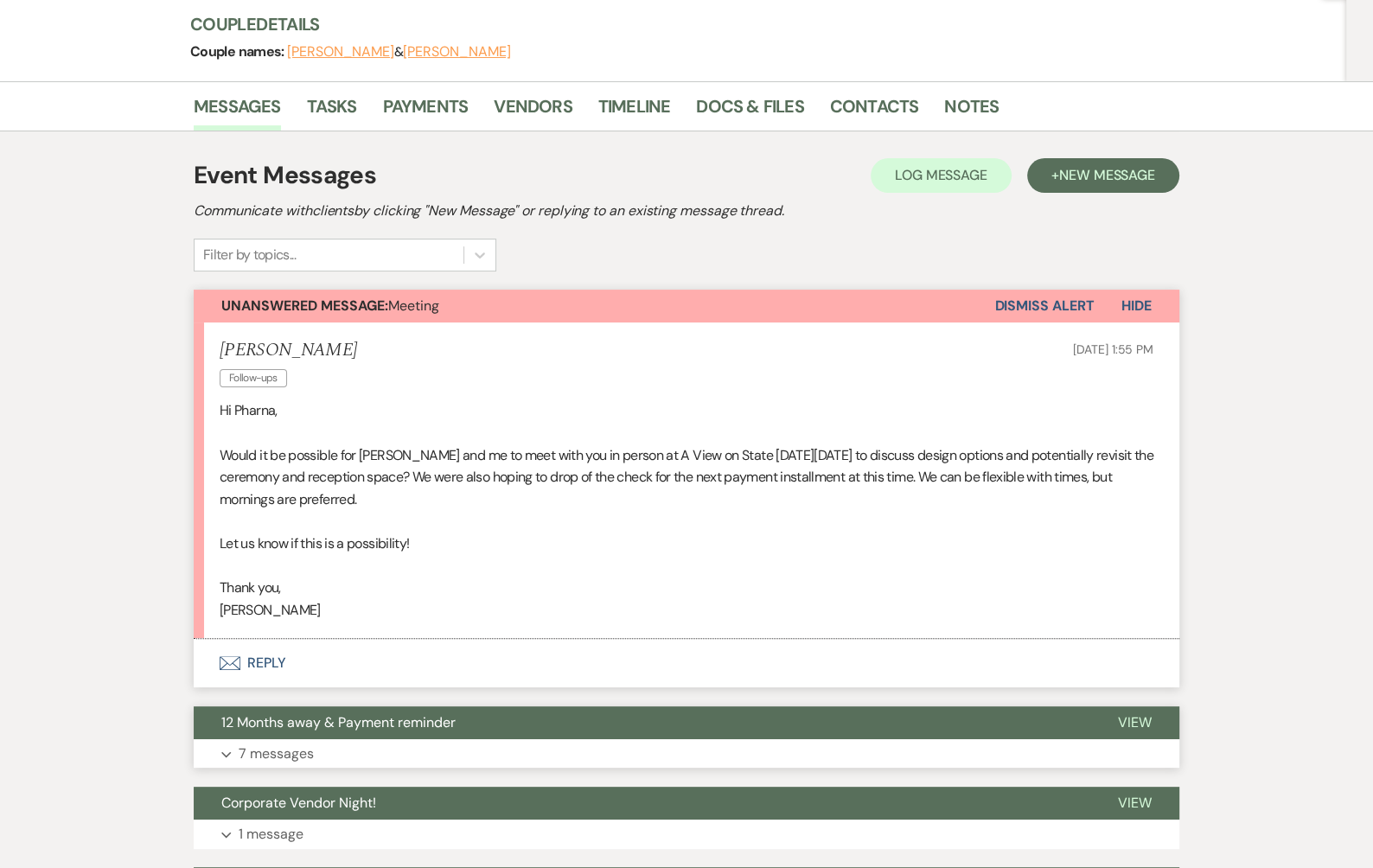
click at [424, 746] on button "Expand 7 messages" at bounding box center [686, 754] width 985 height 29
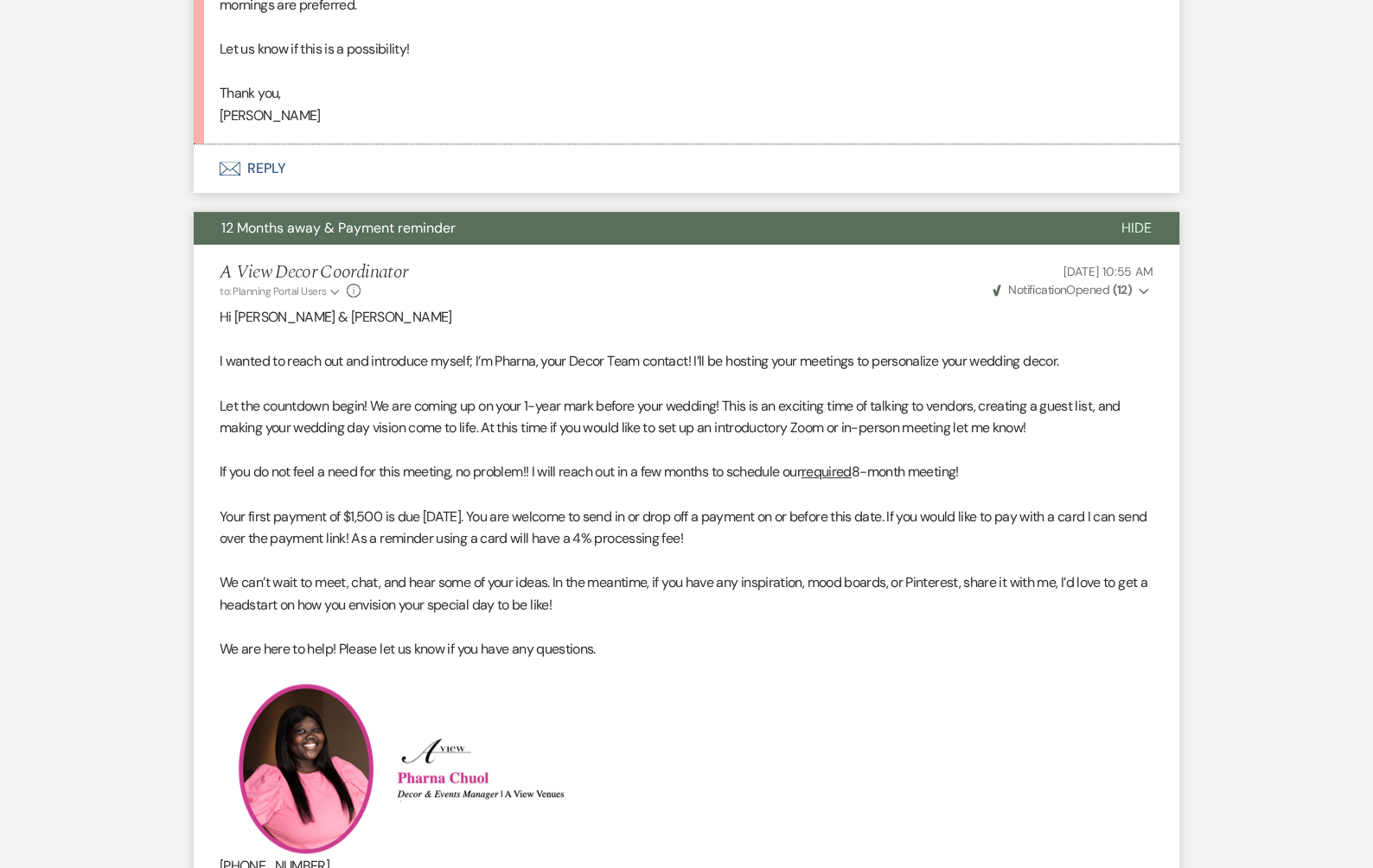
scroll to position [679, 0]
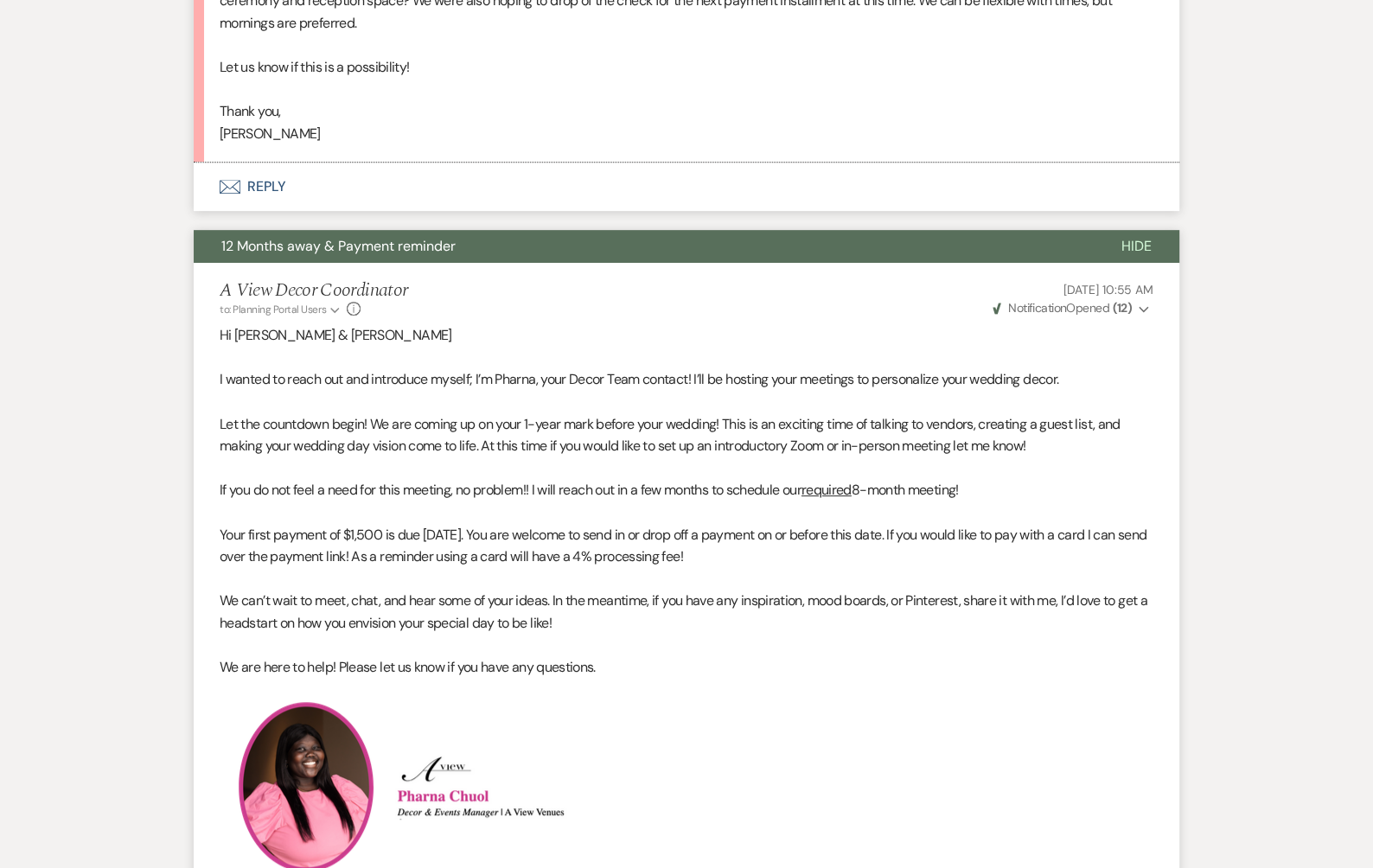
click at [672, 240] on button "12 Months away & Payment reminder" at bounding box center [644, 246] width 900 height 33
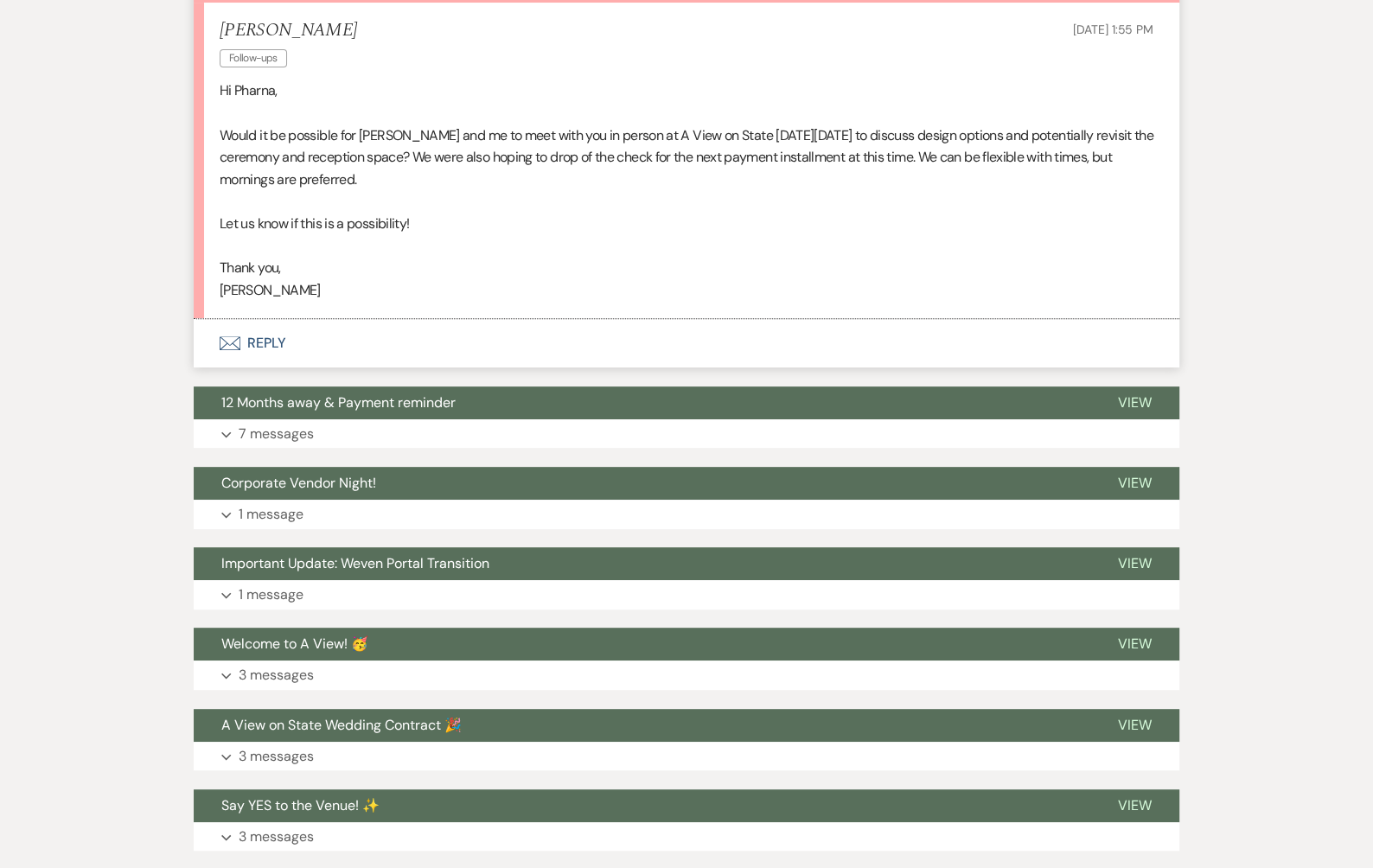
scroll to position [476, 0]
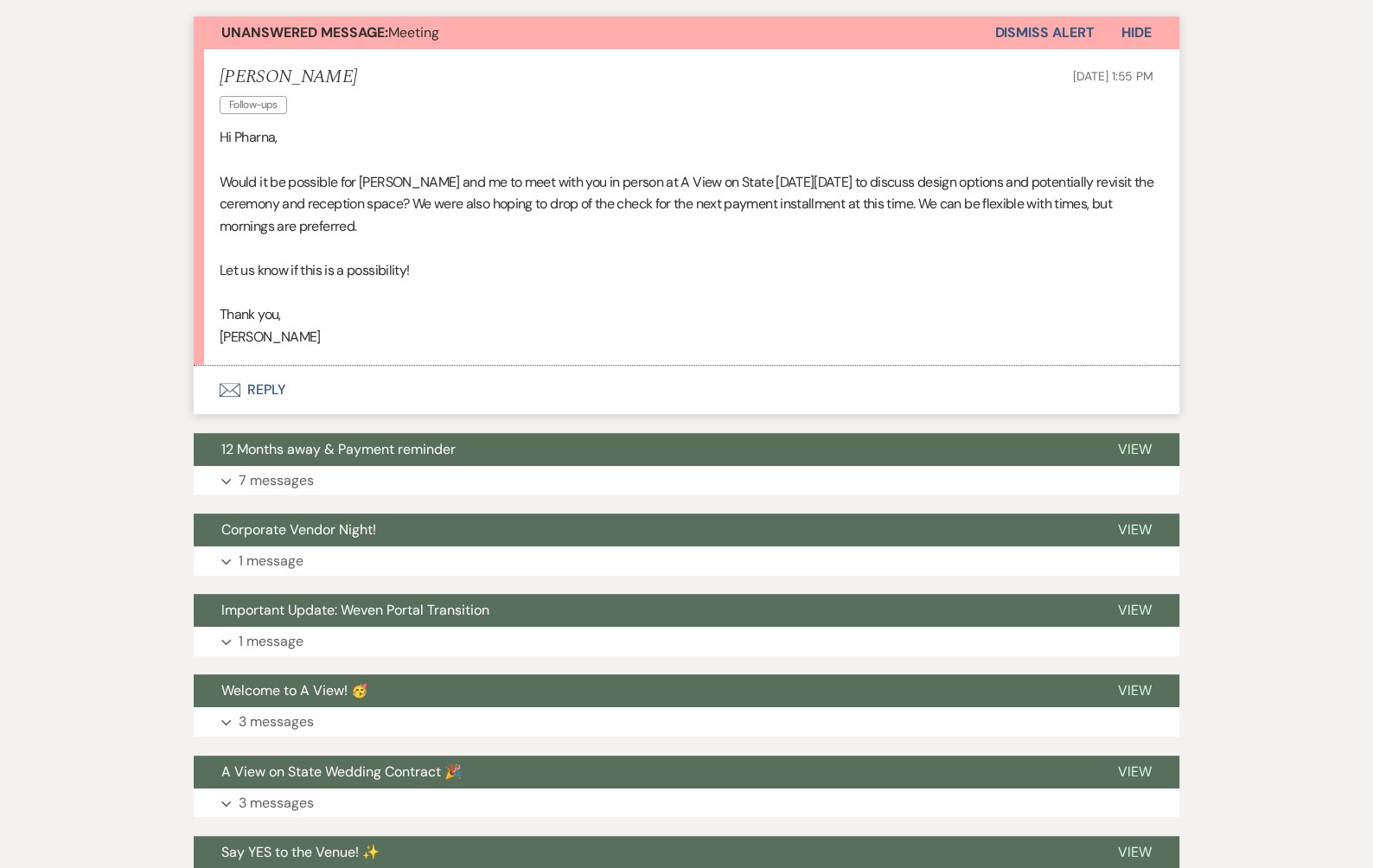
click at [285, 384] on button "Envelope Reply" at bounding box center [686, 390] width 985 height 48
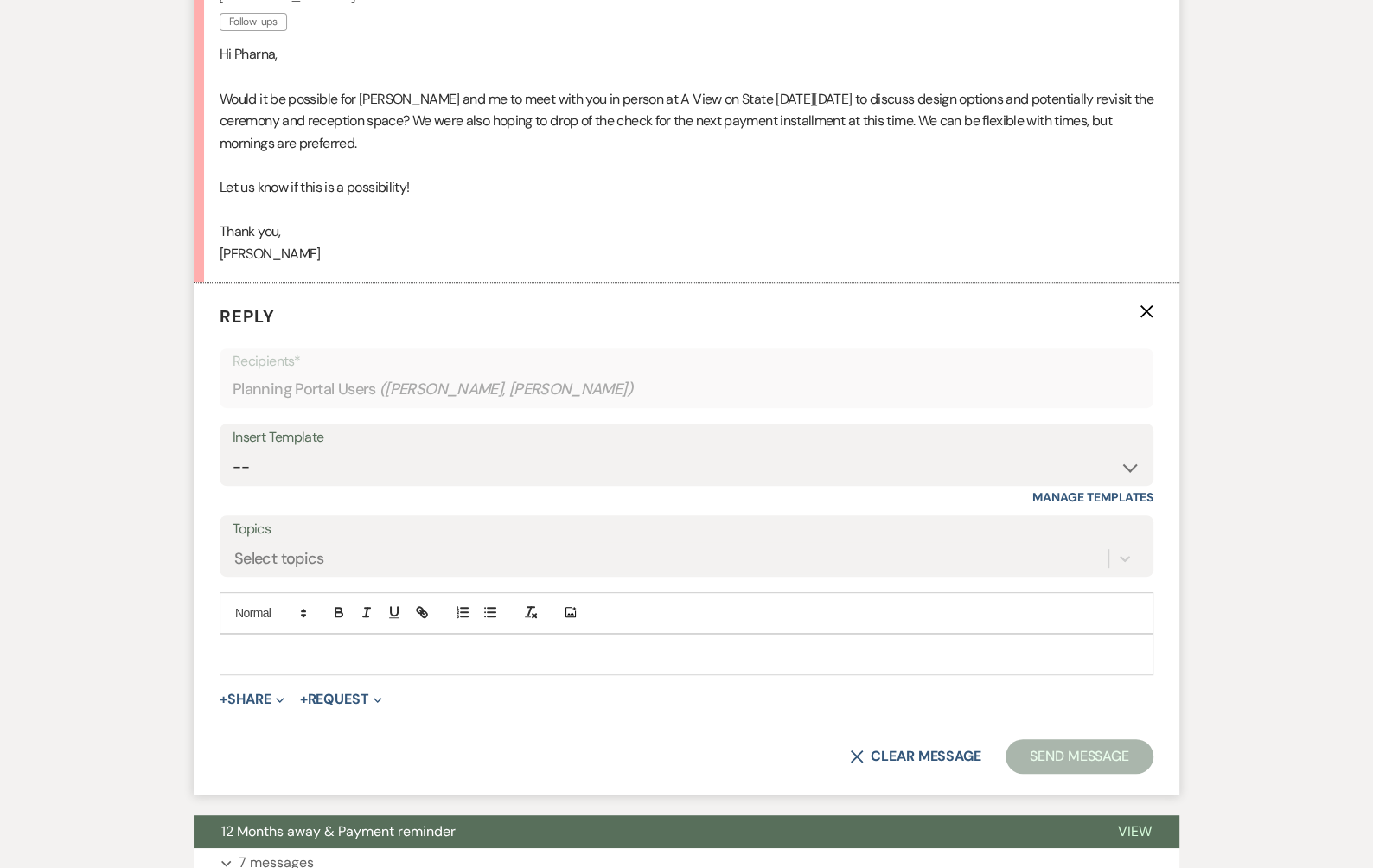
scroll to position [584, 0]
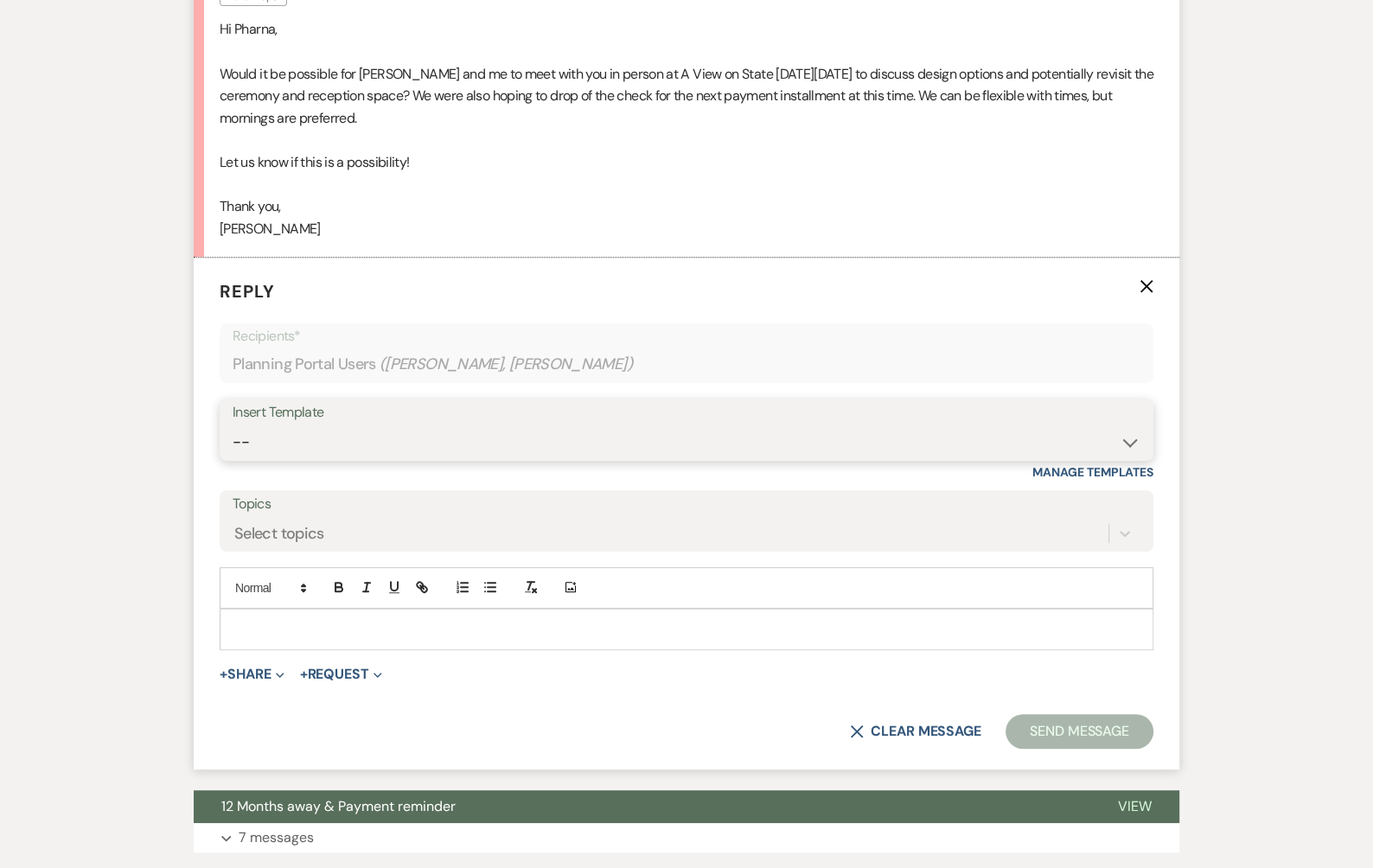
click at [490, 426] on select "-- Tour Confirmation Contract (Pre-Booked Leads) Out of office Inquiry Email Al…" at bounding box center [686, 442] width 907 height 34
select select "3704"
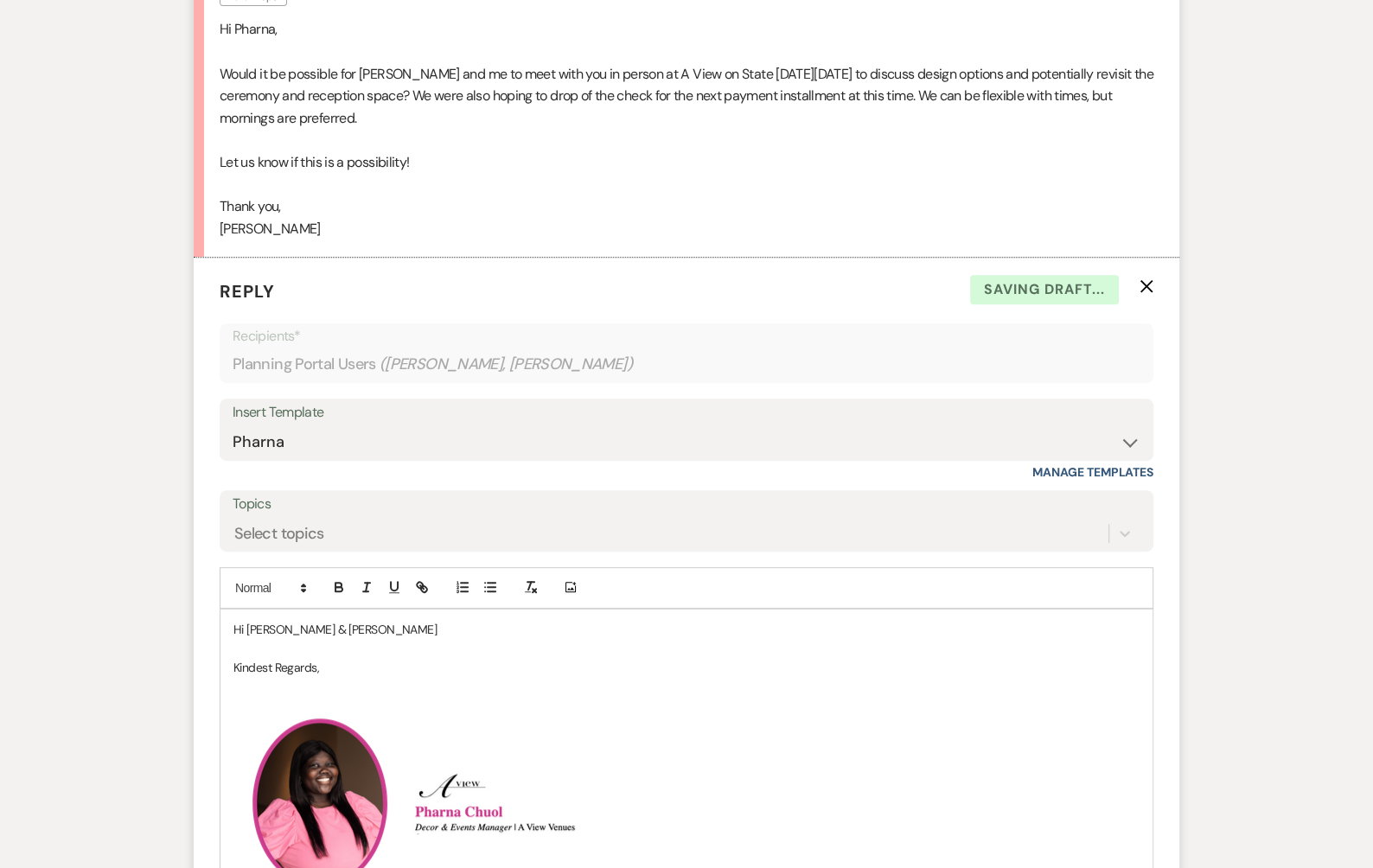
click at [358, 639] on p at bounding box center [686, 648] width 906 height 19
click at [353, 633] on p "Hi Nicole & Jack" at bounding box center [686, 629] width 906 height 19
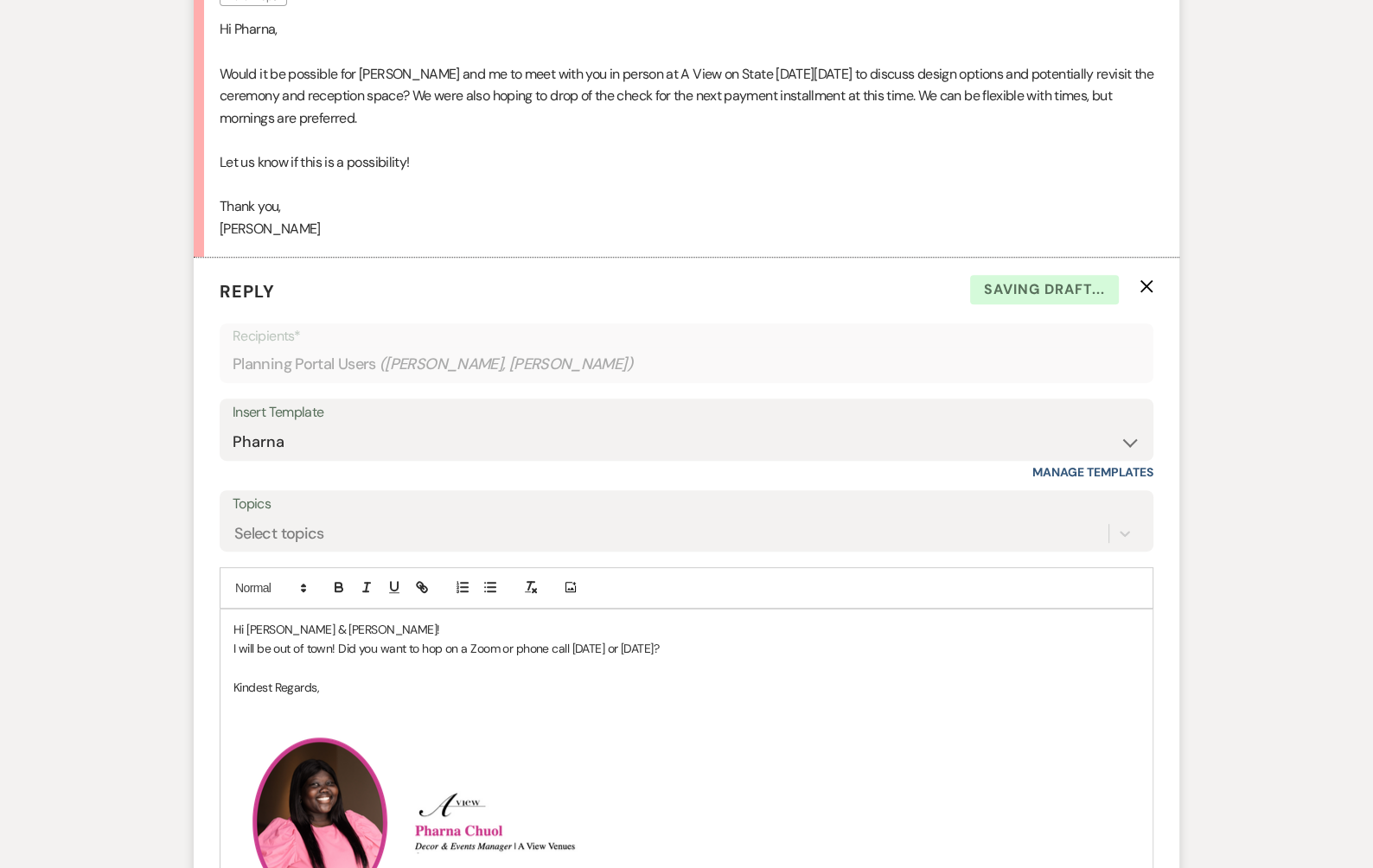
click at [676, 644] on p "I will be out of town! Did you want to hop on a Zoom or phone call today or tom…" at bounding box center [686, 648] width 906 height 19
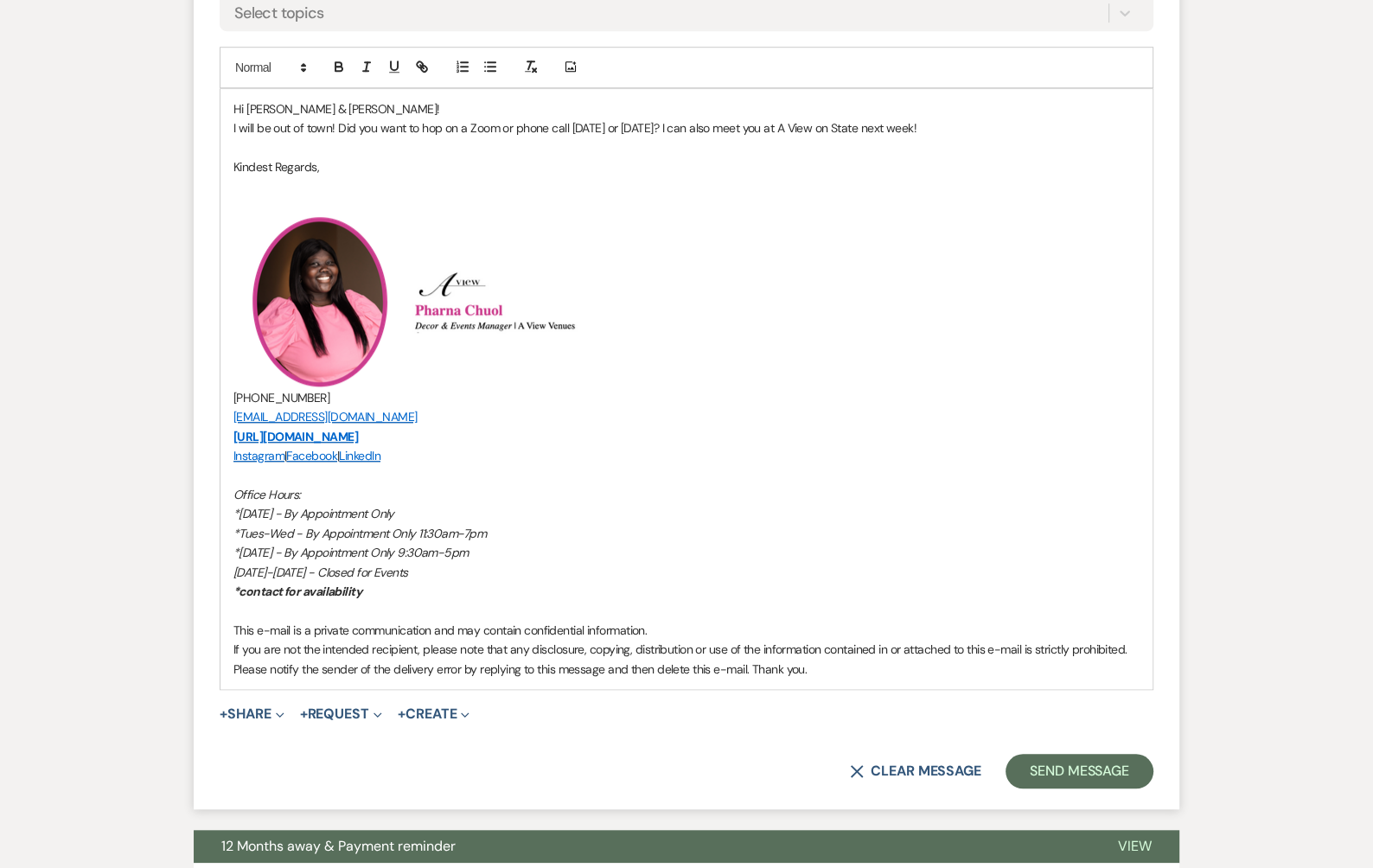
scroll to position [1115, 0]
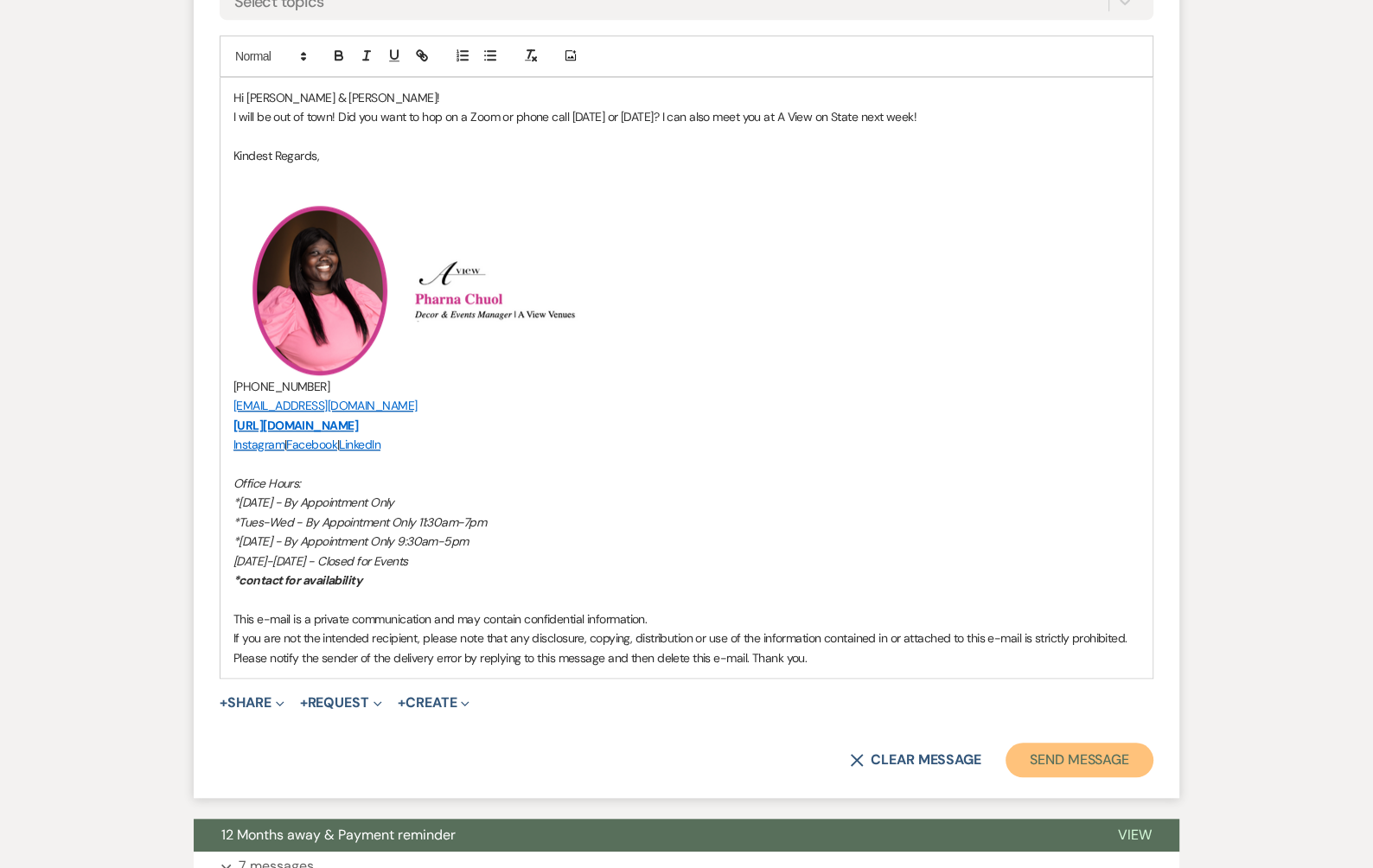
click at [1067, 758] on button "Send Message" at bounding box center [1079, 759] width 148 height 35
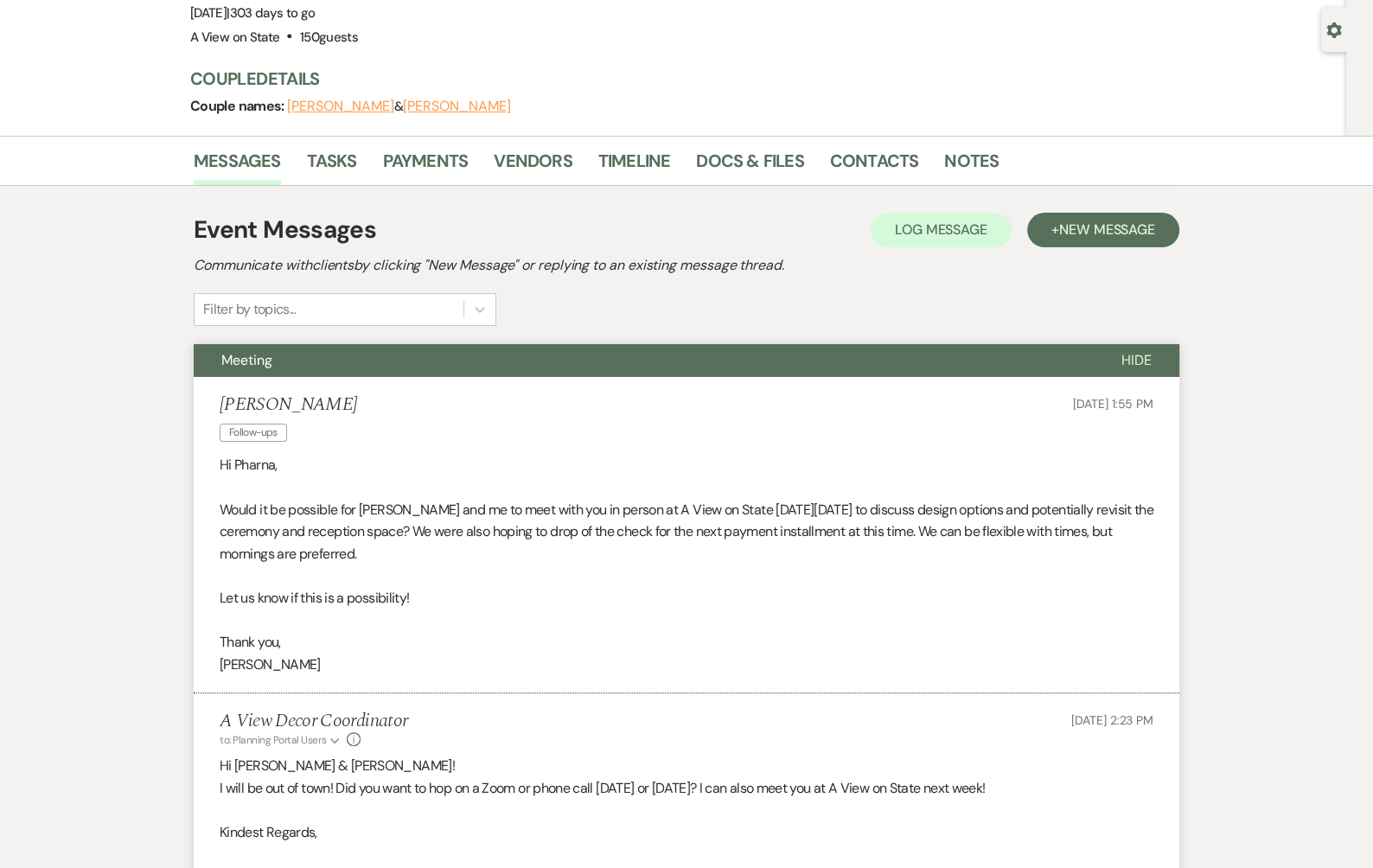
scroll to position [0, 0]
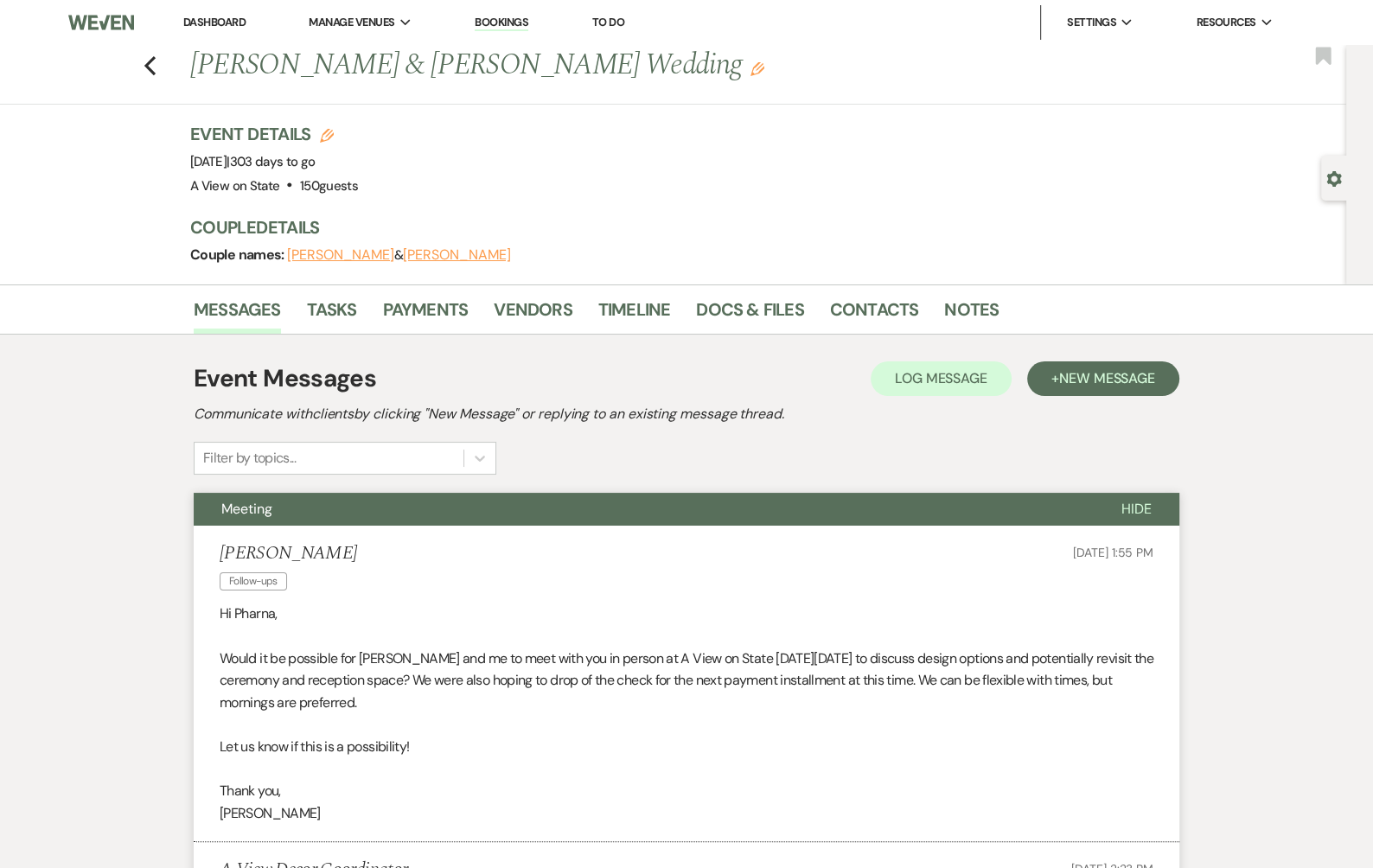
click at [195, 21] on link "Dashboard" at bounding box center [215, 22] width 62 height 15
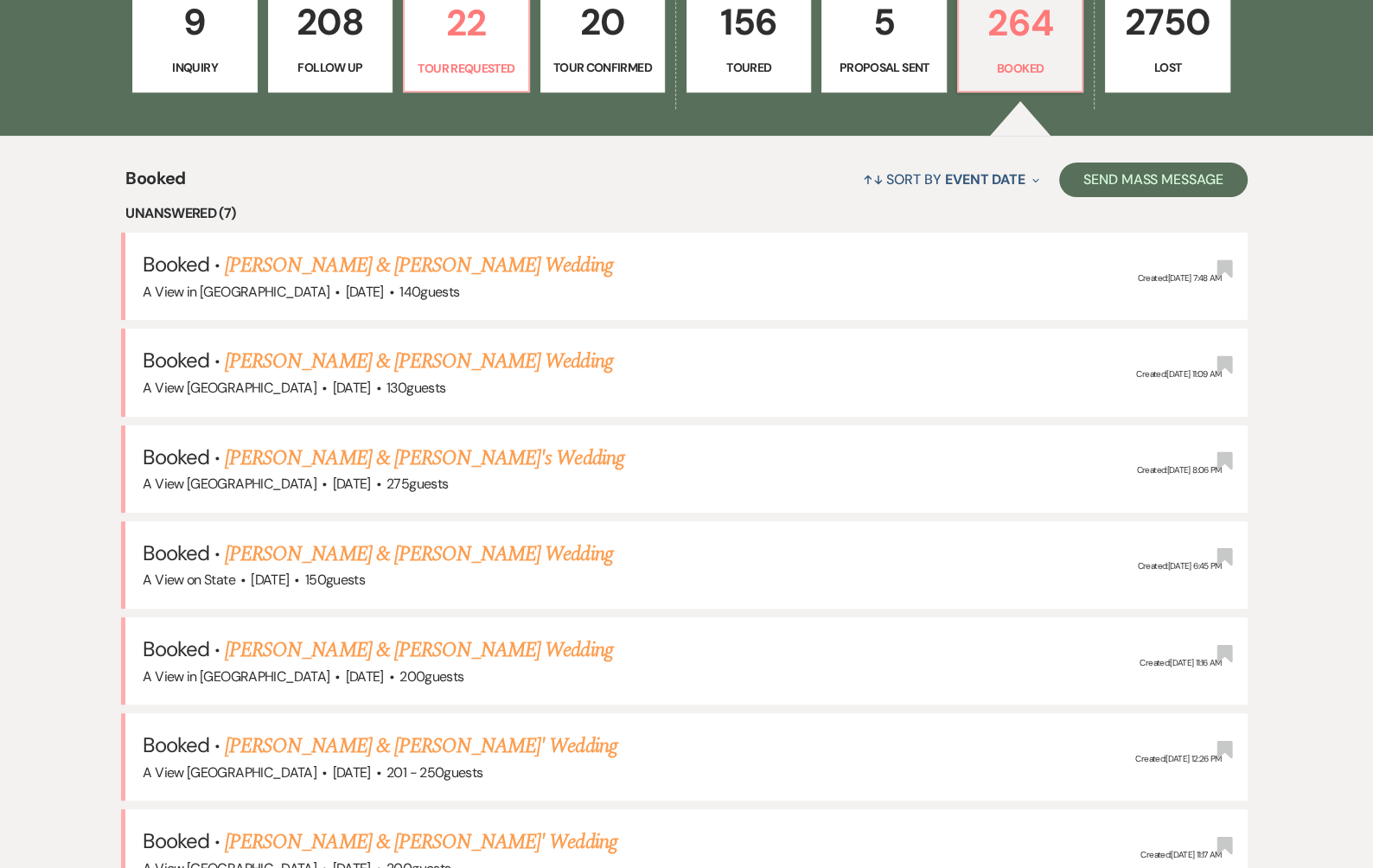
scroll to position [588, 0]
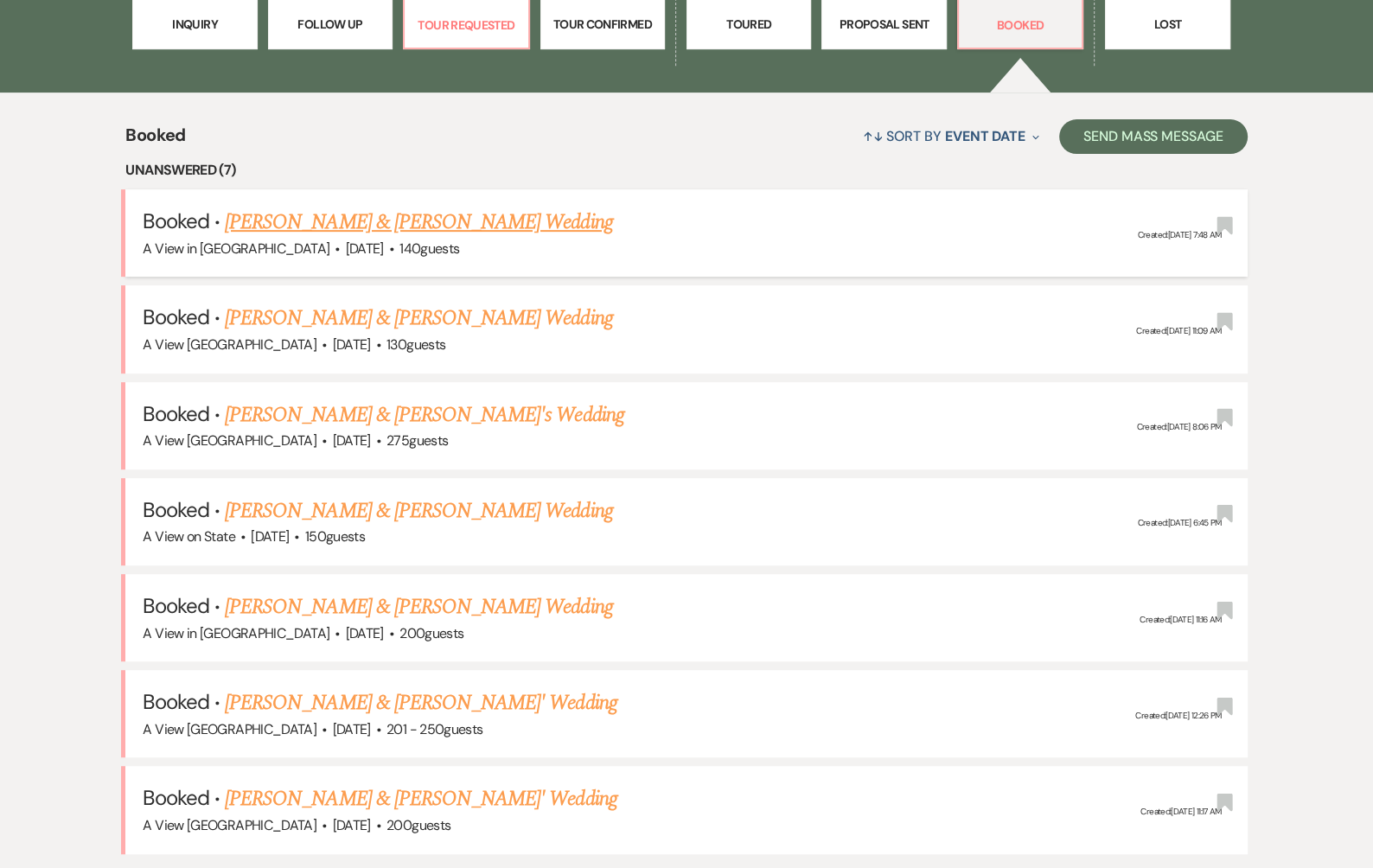
click at [498, 222] on link "[PERSON_NAME] & [PERSON_NAME] Wedding" at bounding box center [418, 222] width 387 height 31
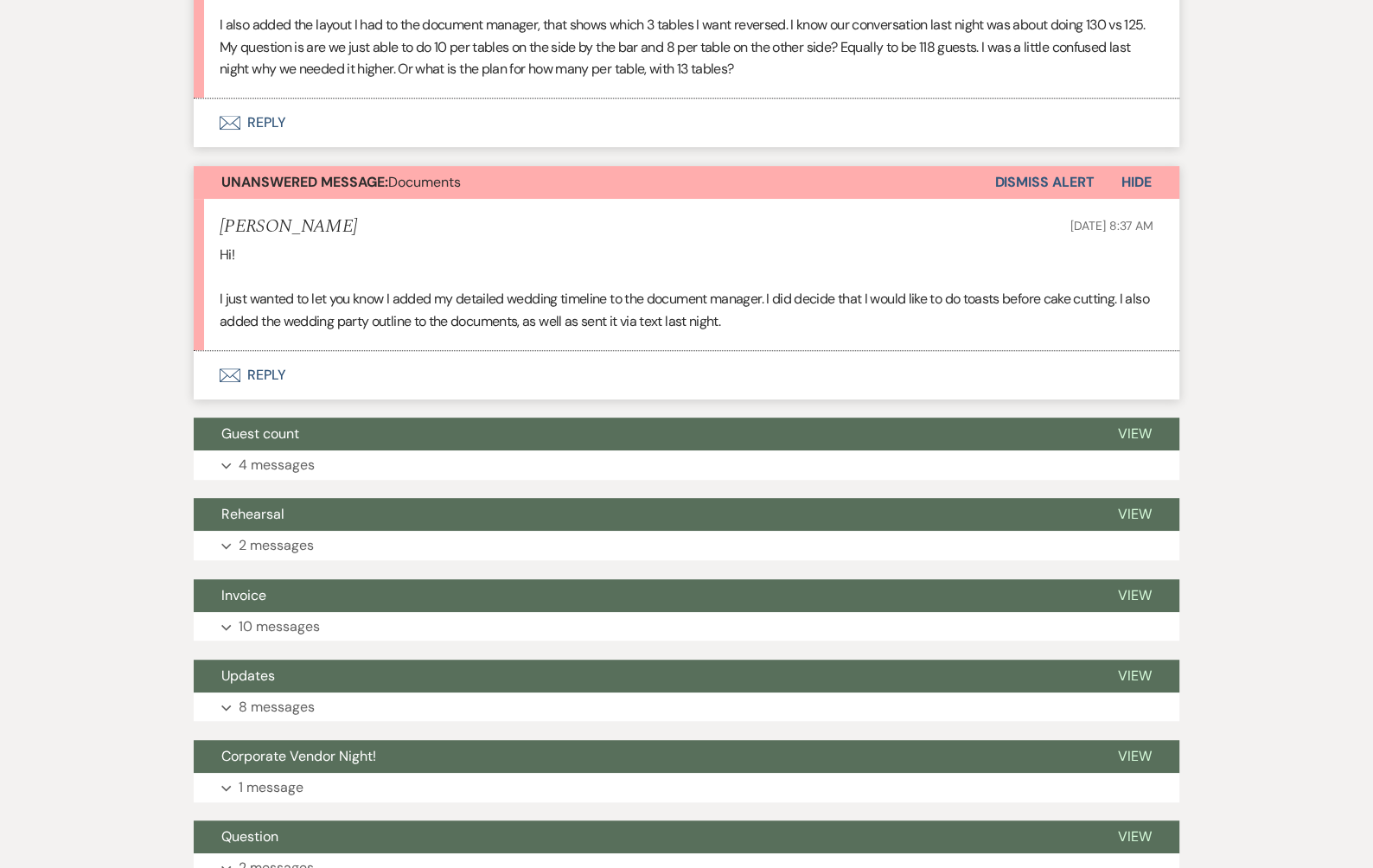
scroll to position [725, 0]
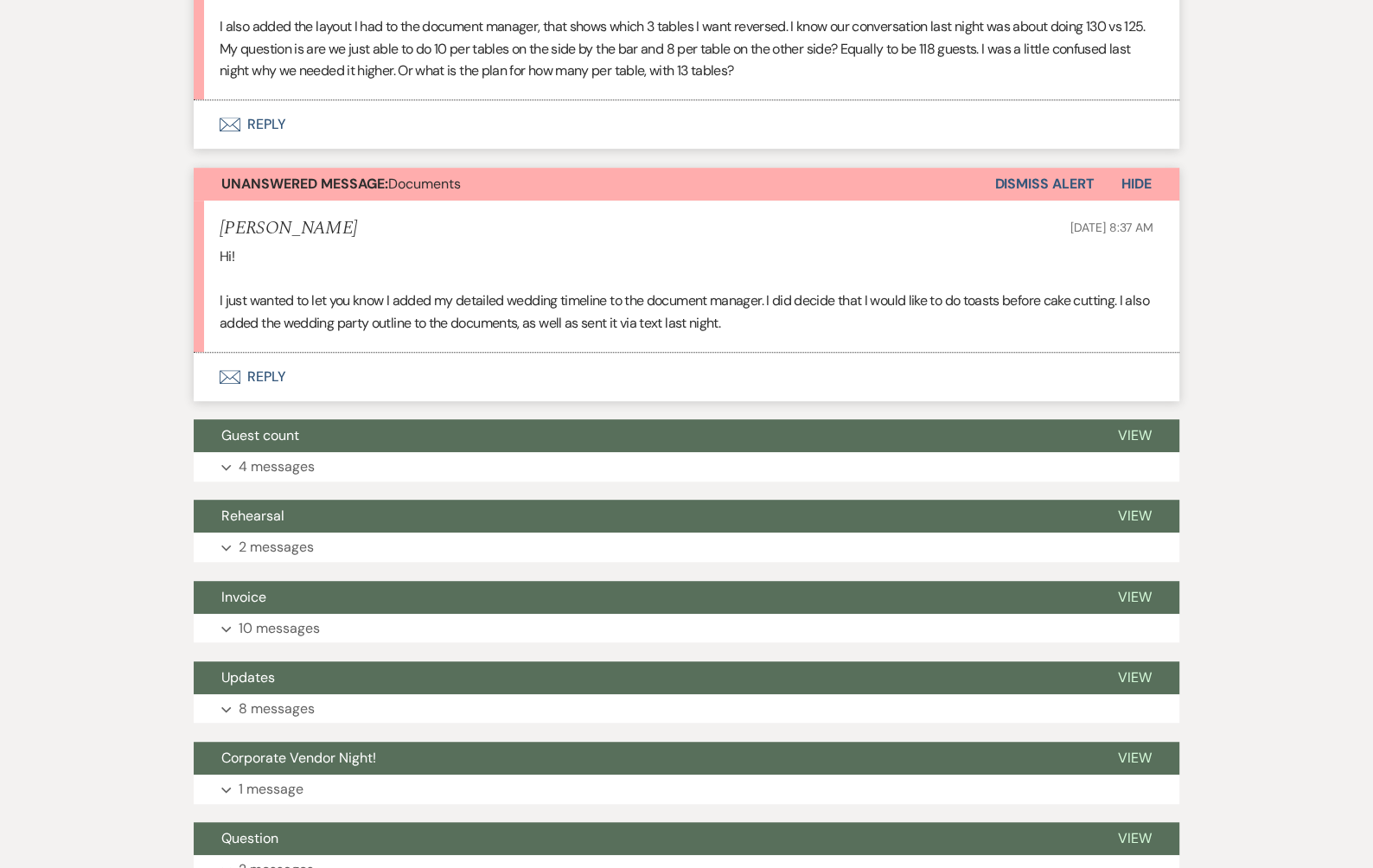
click at [1044, 185] on button "Dismiss Alert" at bounding box center [1043, 184] width 100 height 33
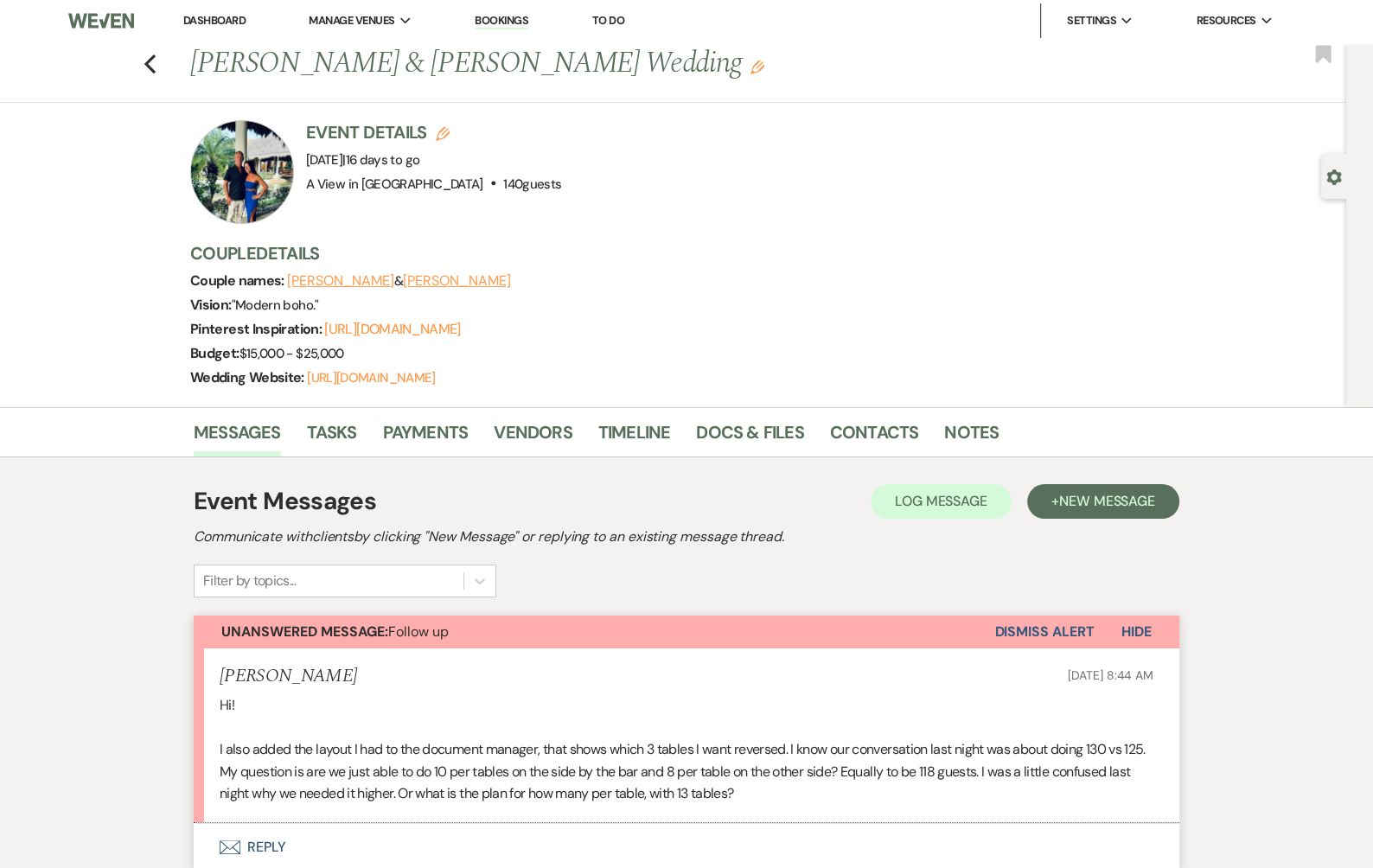
scroll to position [0, 0]
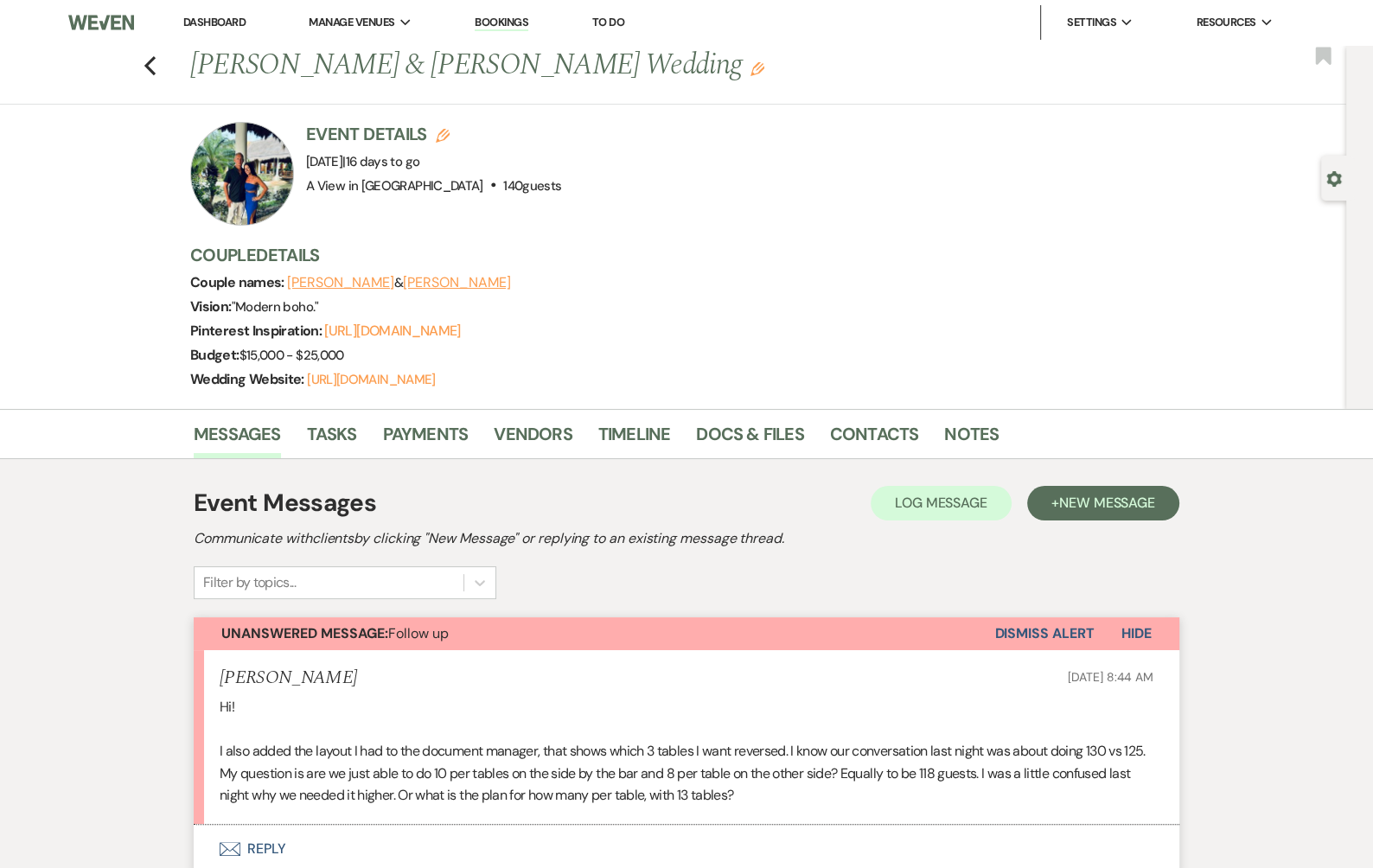
click at [228, 22] on link "Dashboard" at bounding box center [215, 22] width 62 height 15
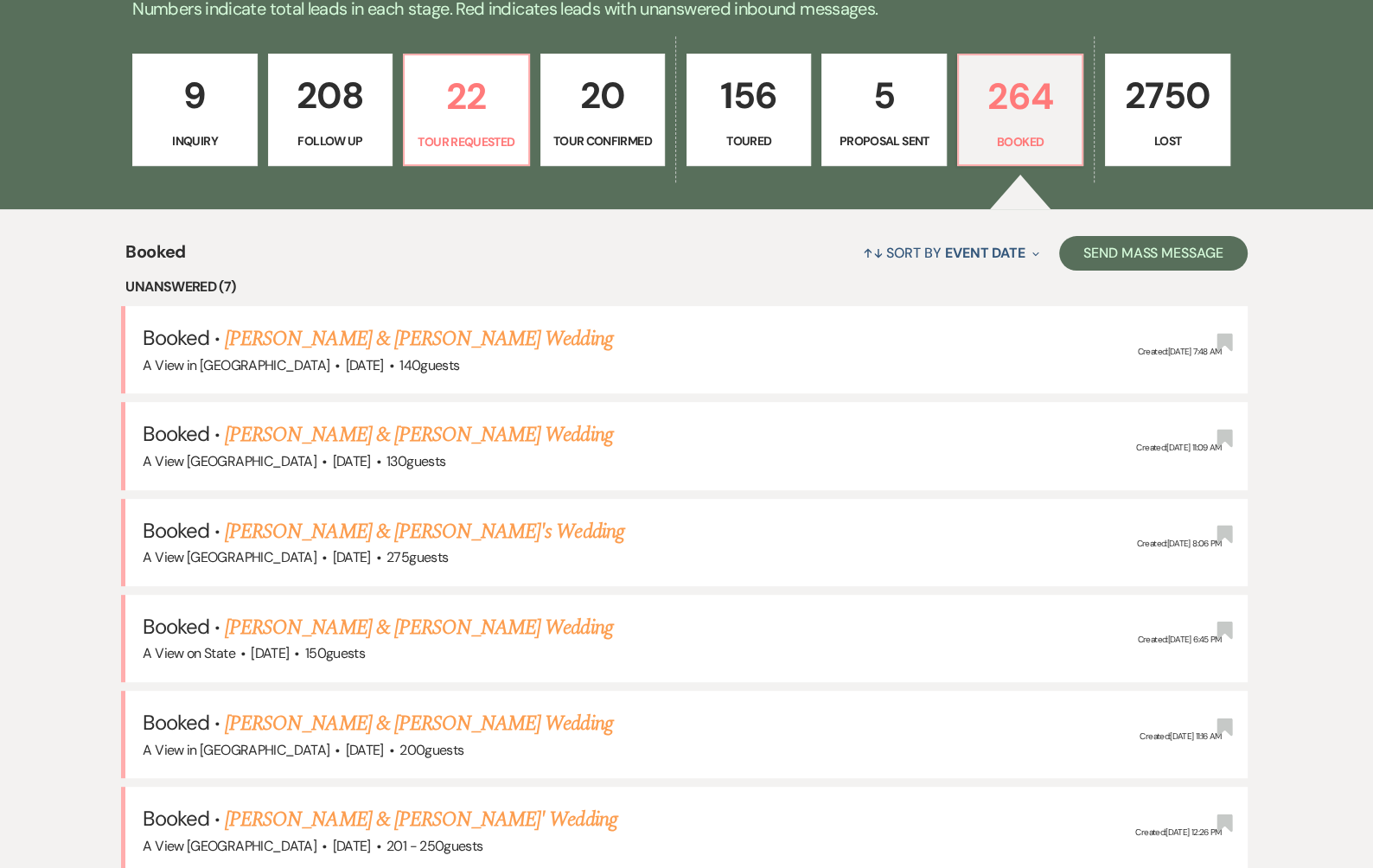
scroll to position [540, 0]
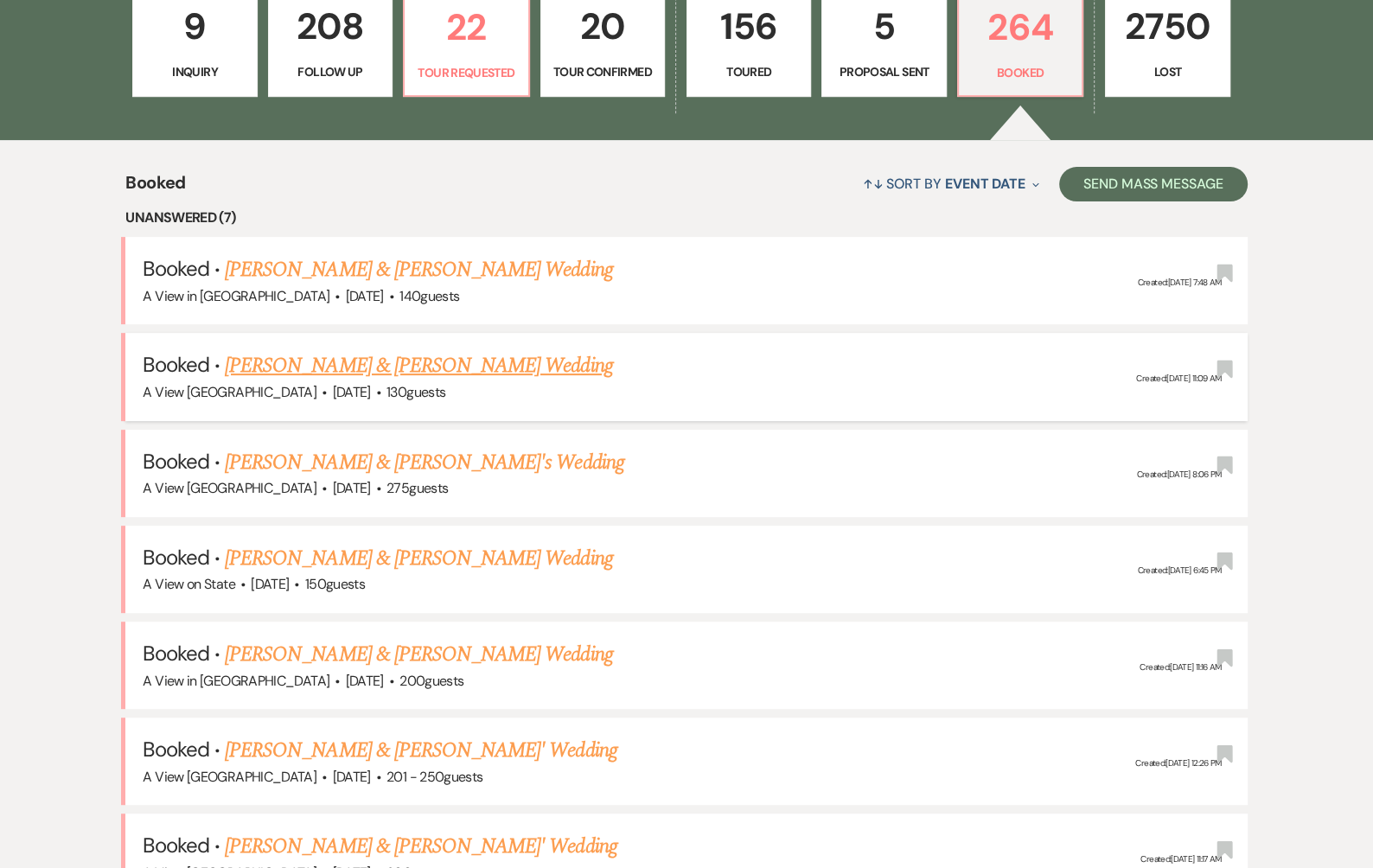
click at [401, 366] on link "[PERSON_NAME] & [PERSON_NAME] Wedding" at bounding box center [418, 366] width 387 height 31
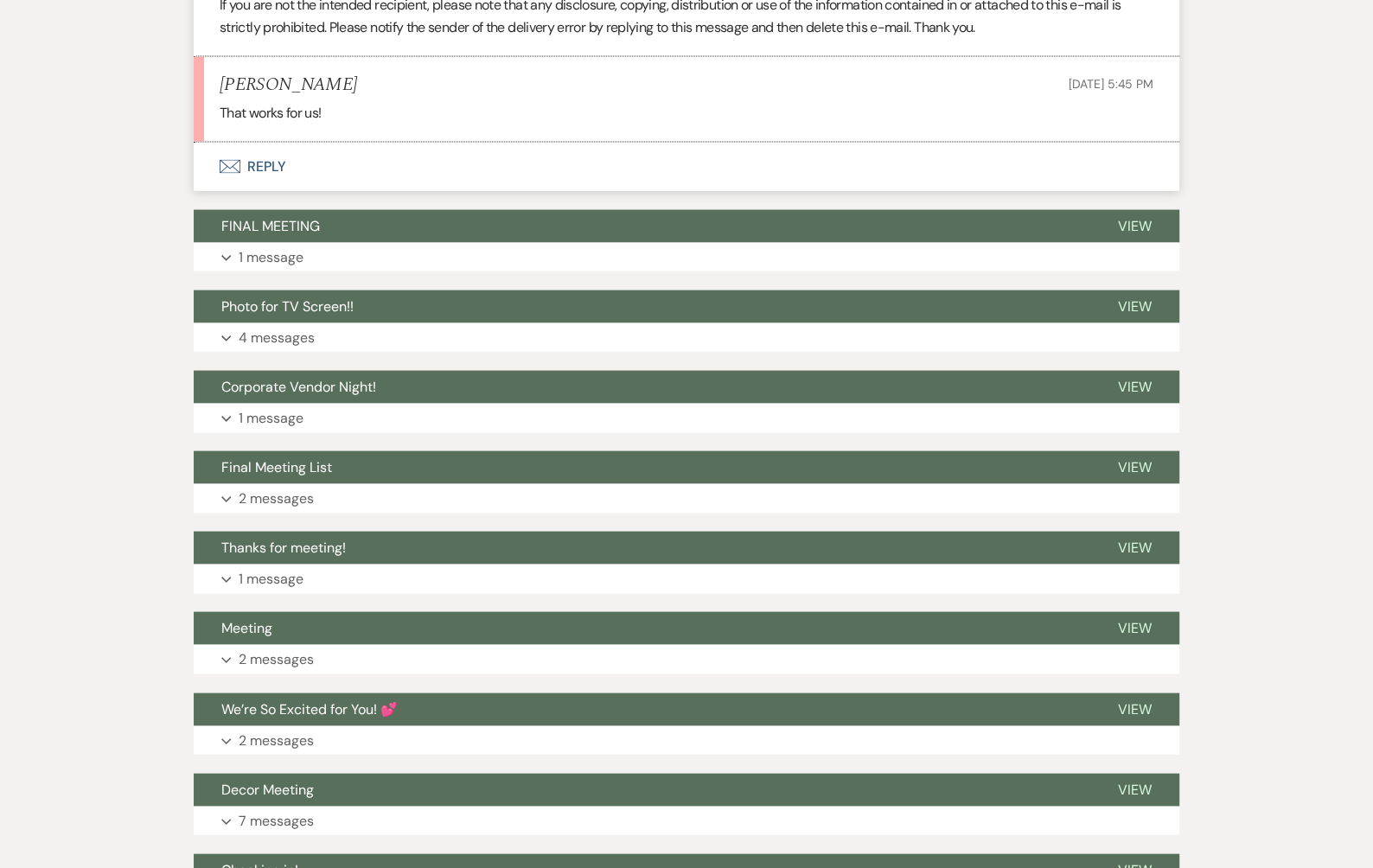
scroll to position [3170, 0]
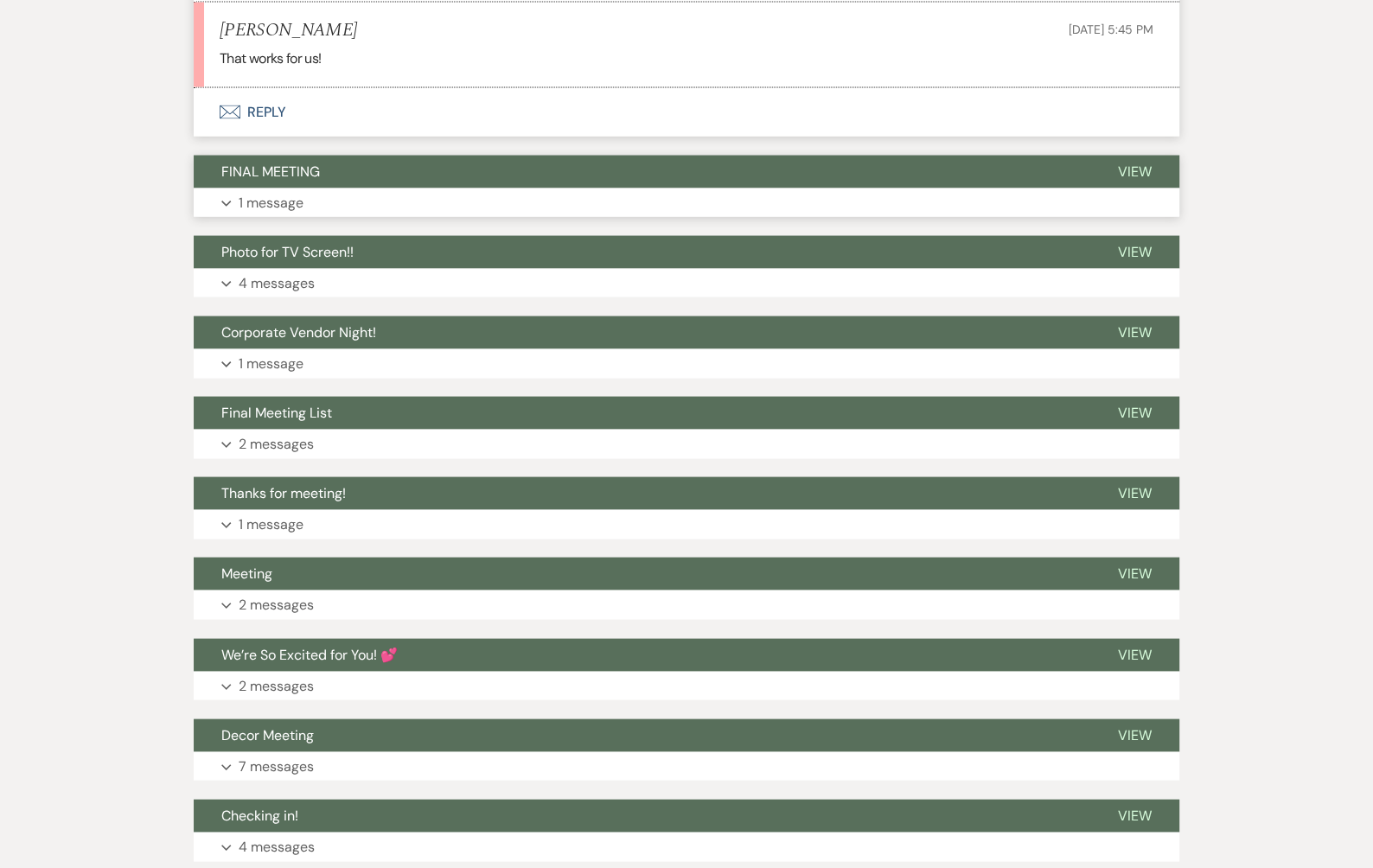
click at [652, 181] on button "FINAL MEETING" at bounding box center [642, 172] width 896 height 33
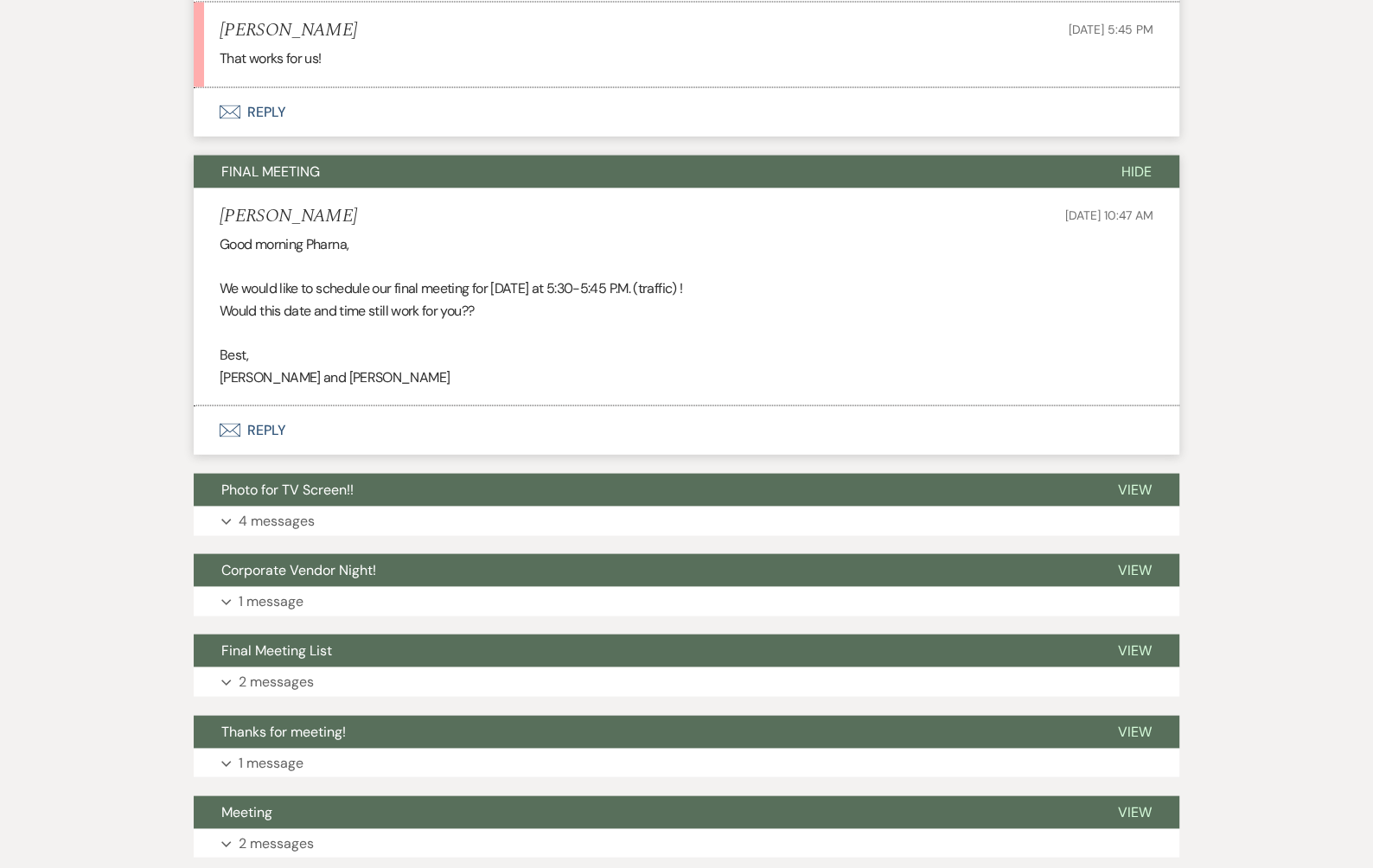
click at [645, 120] on button "Envelope Reply" at bounding box center [686, 112] width 985 height 48
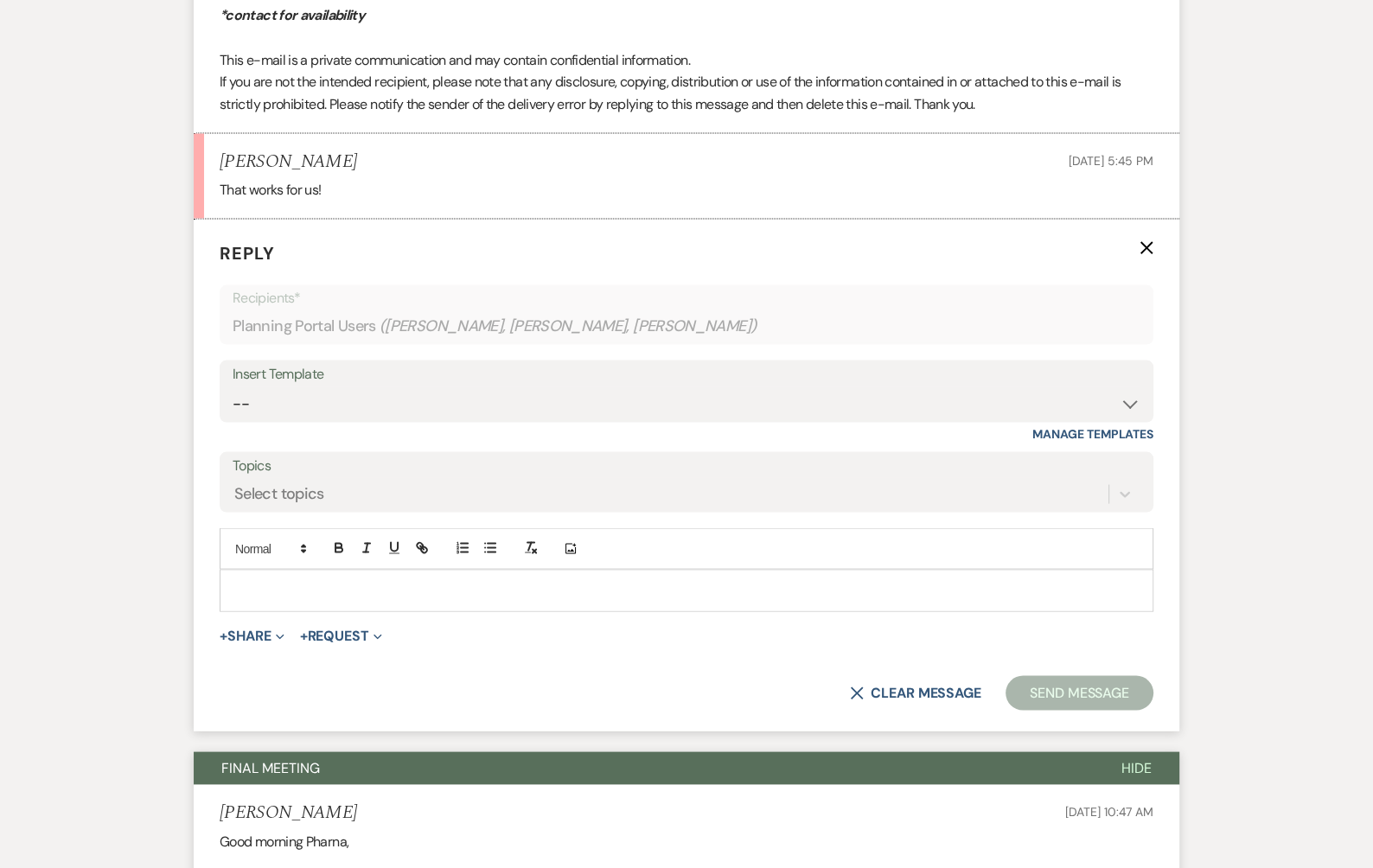
scroll to position [3030, 0]
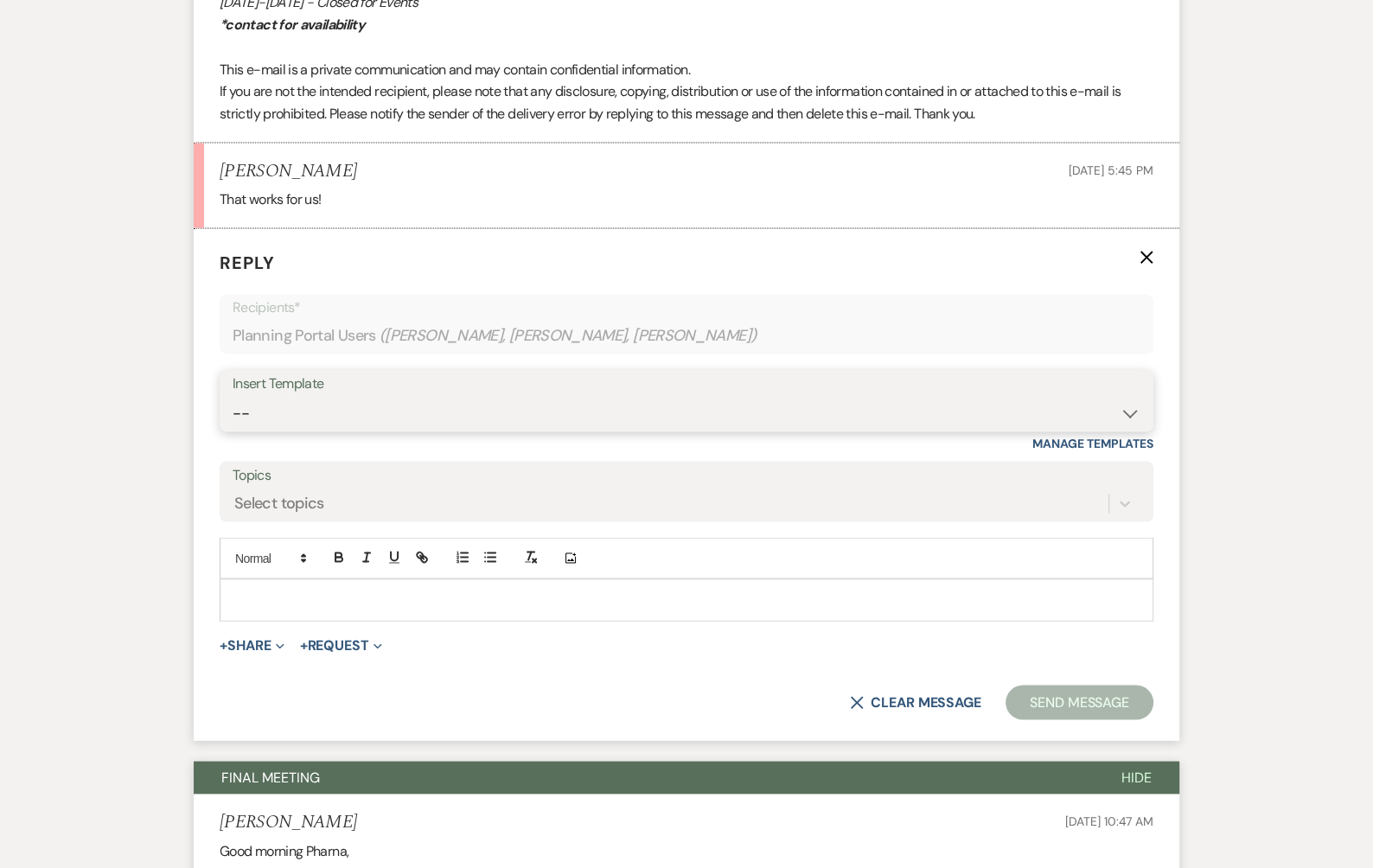
click at [472, 415] on select "-- Tour Confirmation Contract (Pre-Booked Leads) Out of office Inquiry Email Al…" at bounding box center [686, 413] width 907 height 34
select select "3373"
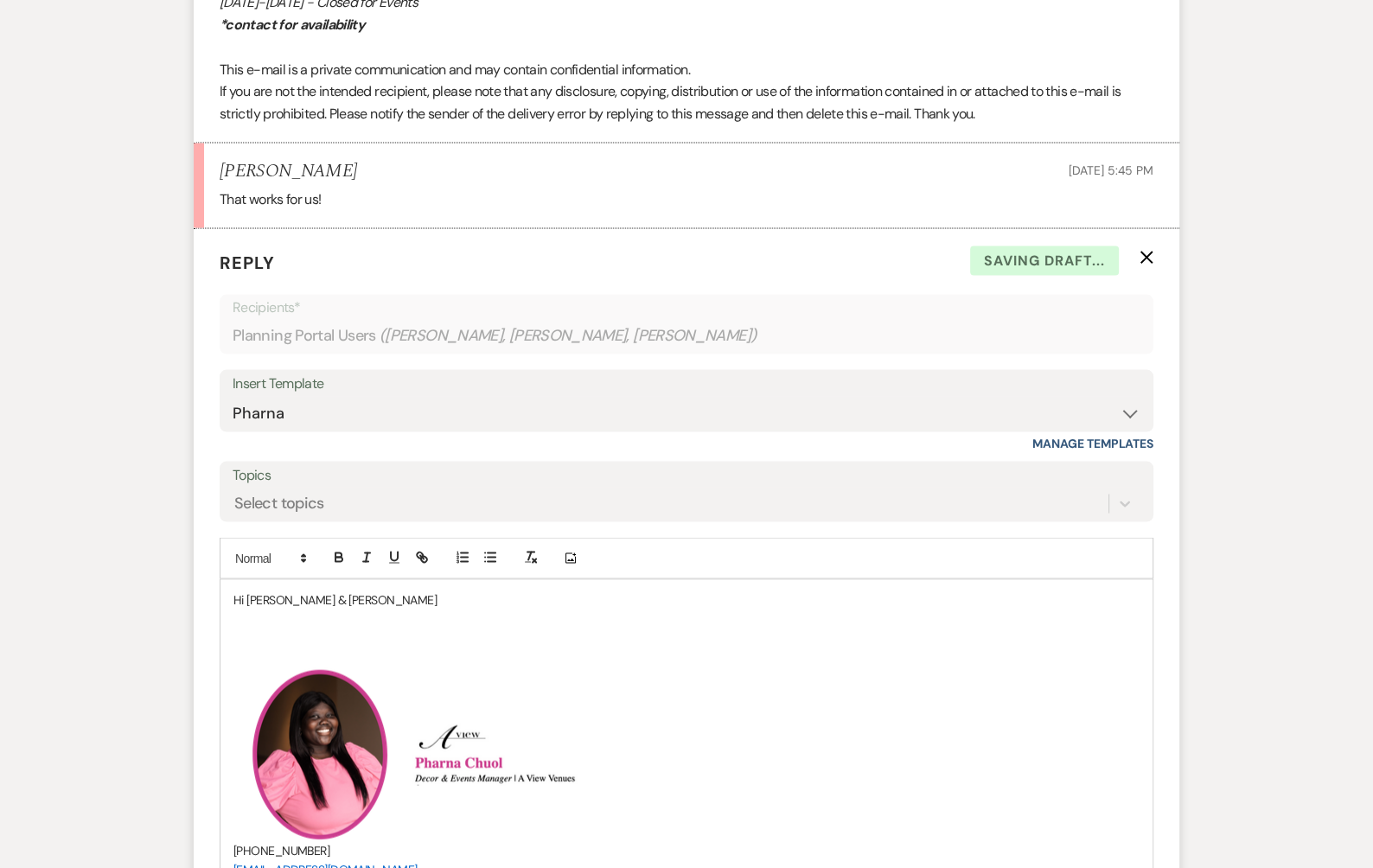
click at [358, 610] on p at bounding box center [686, 619] width 906 height 19
click at [353, 598] on p "Hi Kristie & Ethan" at bounding box center [686, 599] width 906 height 19
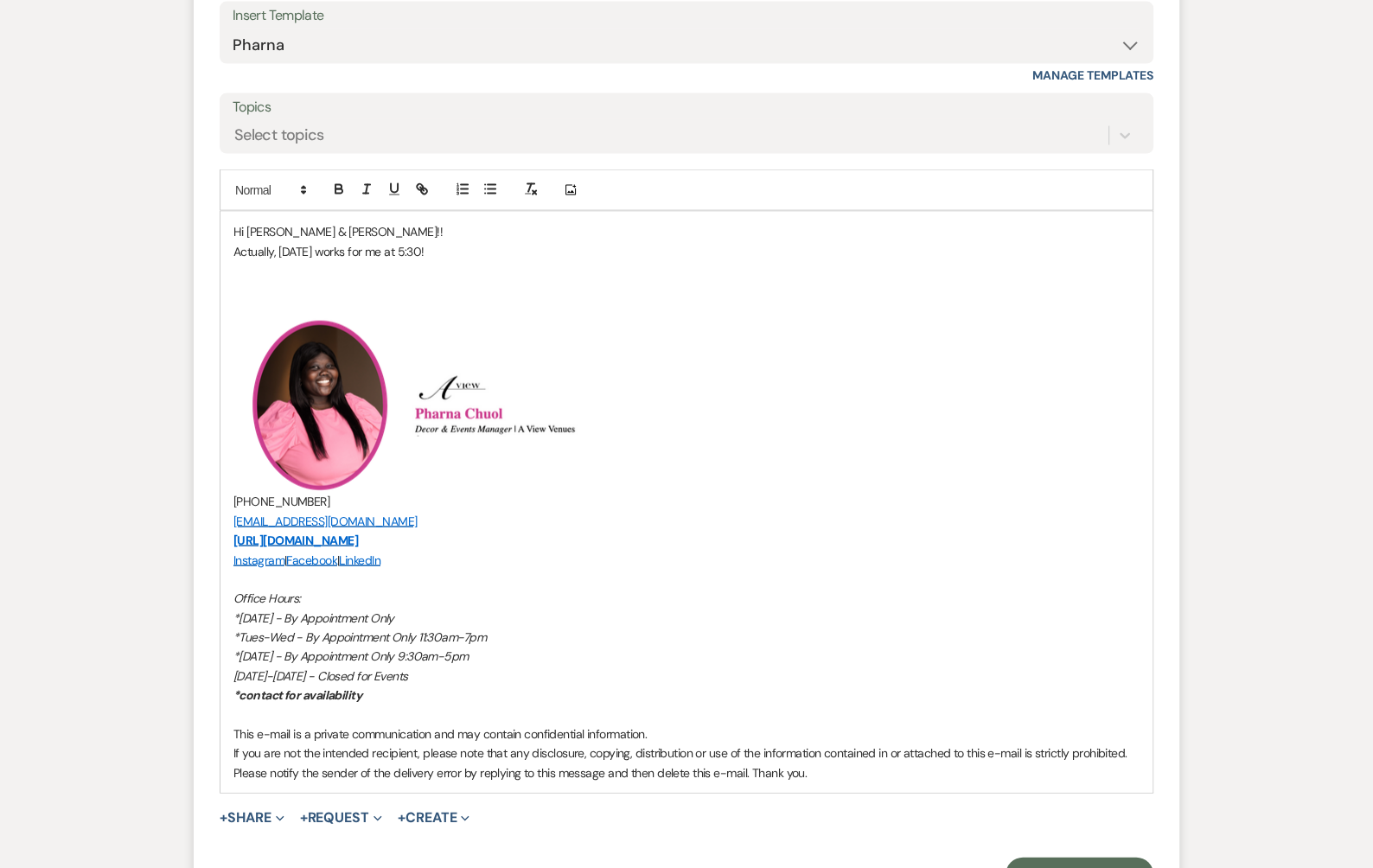
scroll to position [3488, 0]
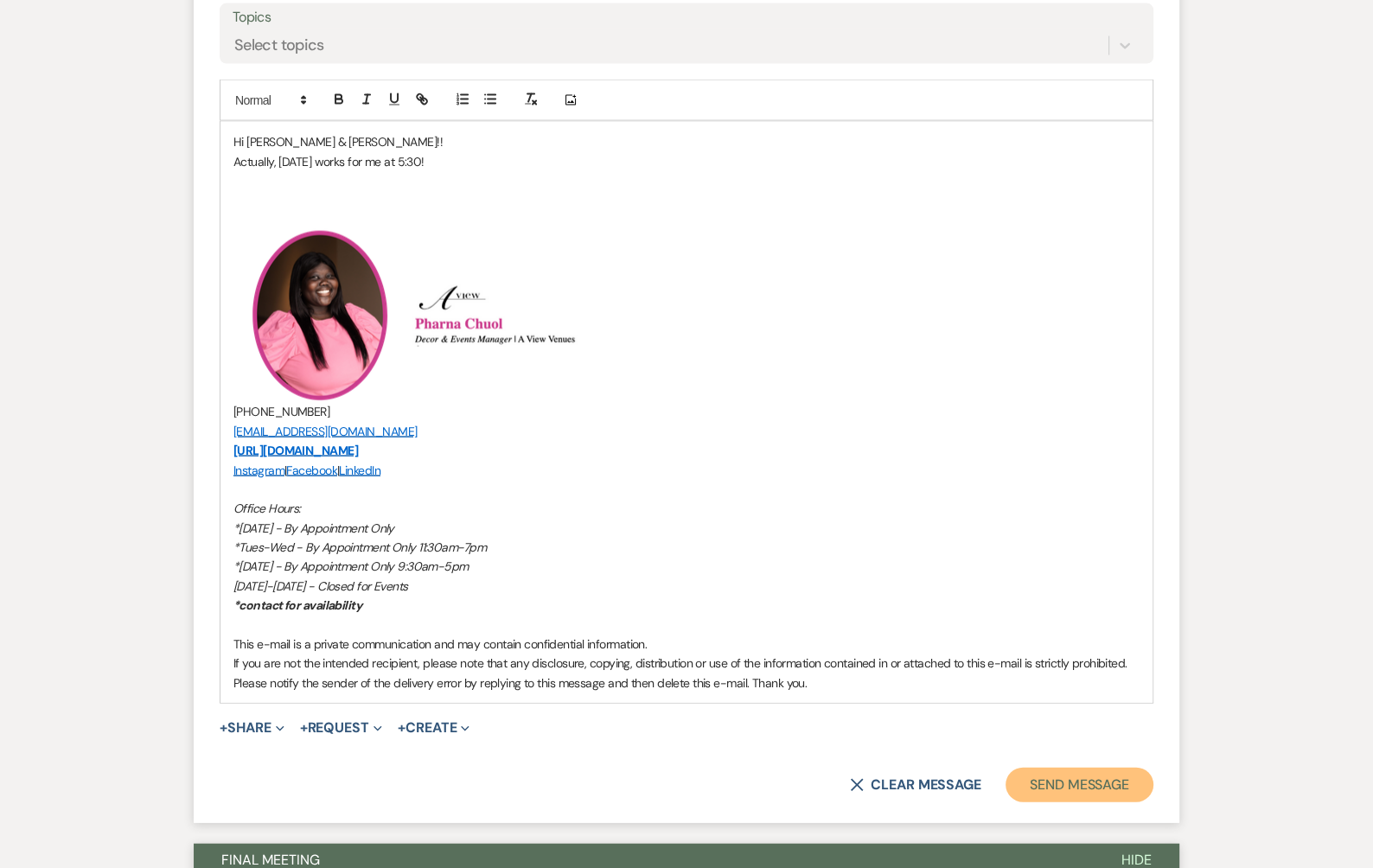
click at [1054, 788] on button "Send Message" at bounding box center [1079, 785] width 148 height 35
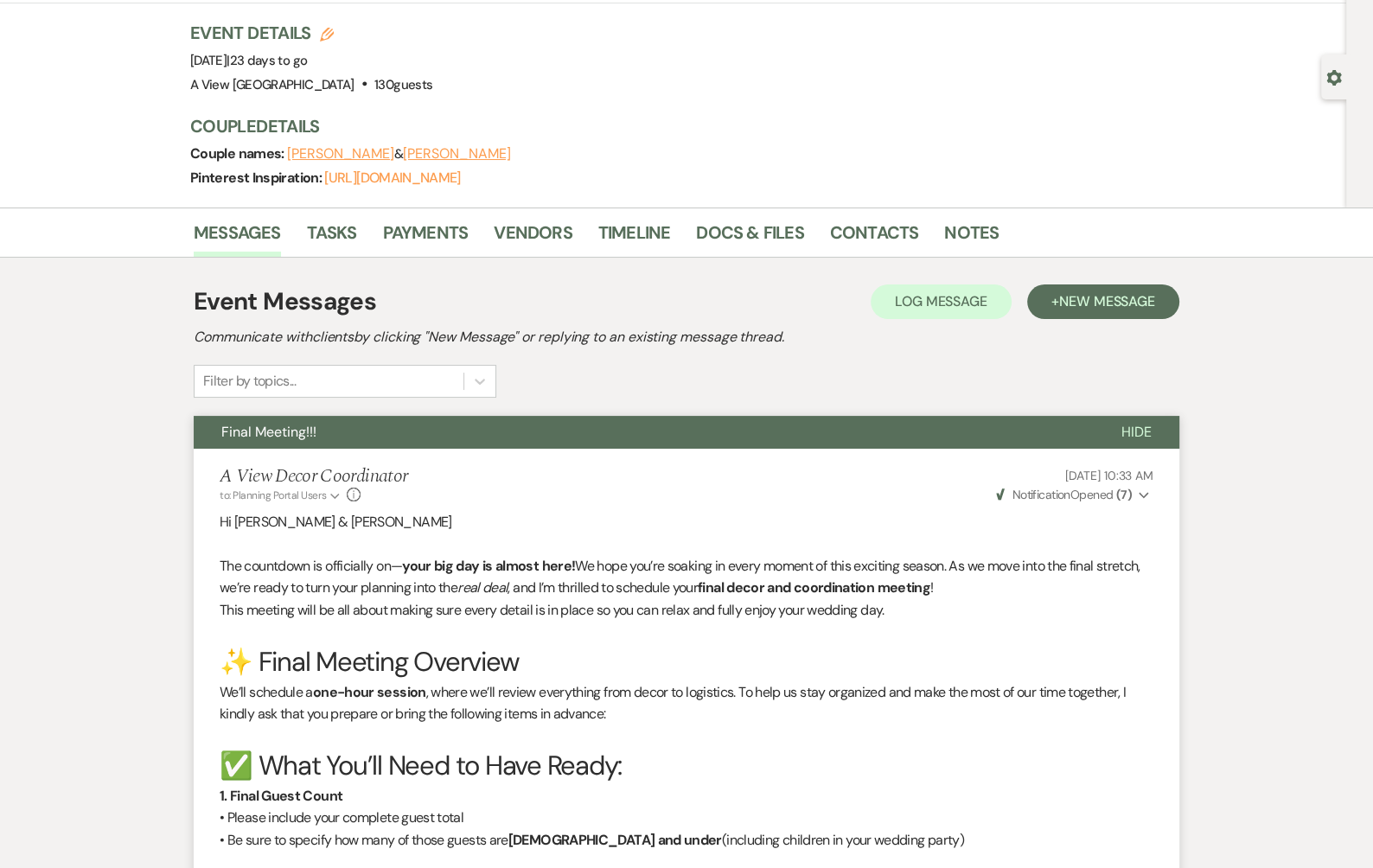
scroll to position [0, 0]
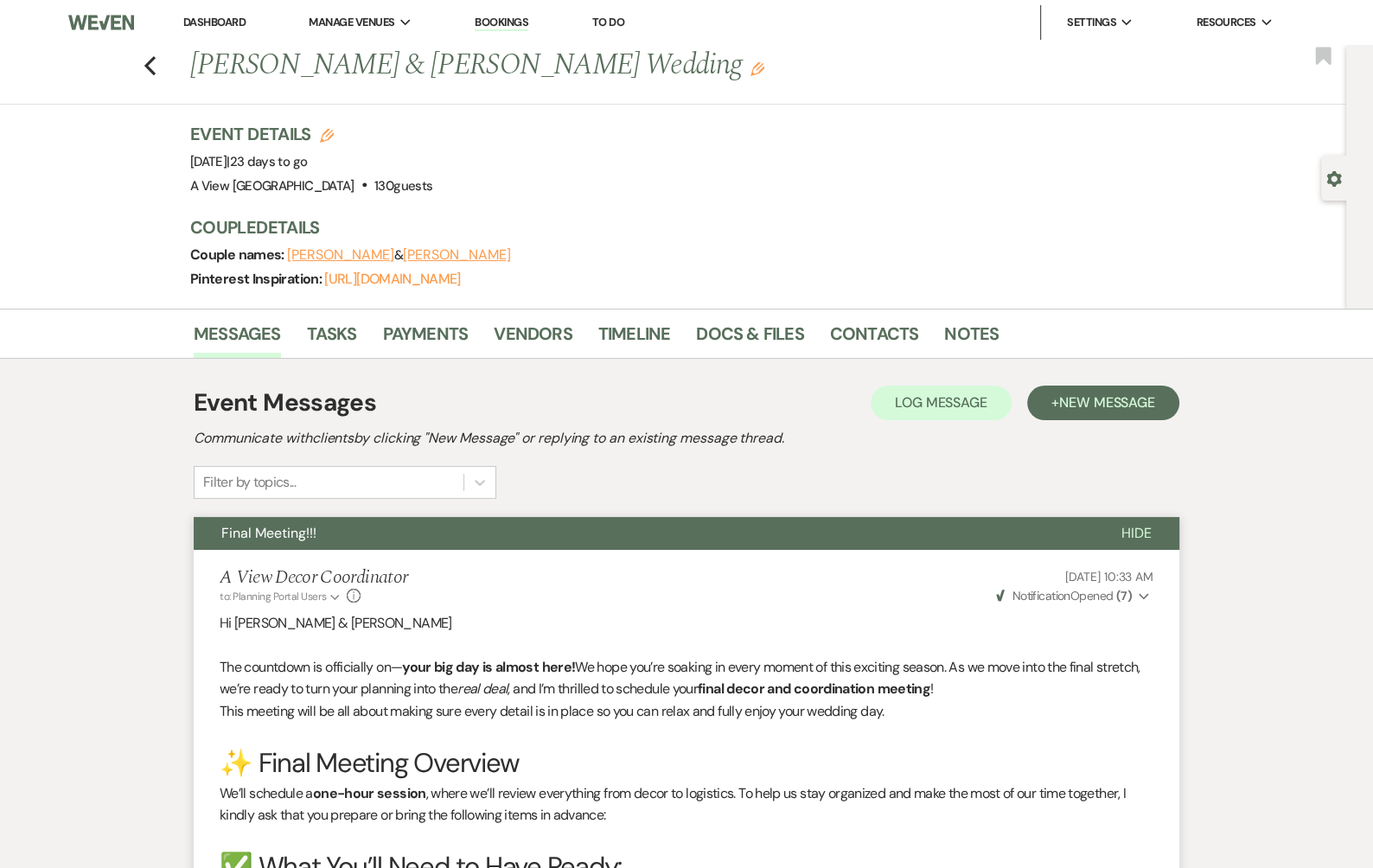
click at [155, 56] on div "Previous Kristie Gutierrez & Ethan Hinton's Wedding Edit Bookmark" at bounding box center [669, 74] width 1355 height 59
